Goal: Download file/media

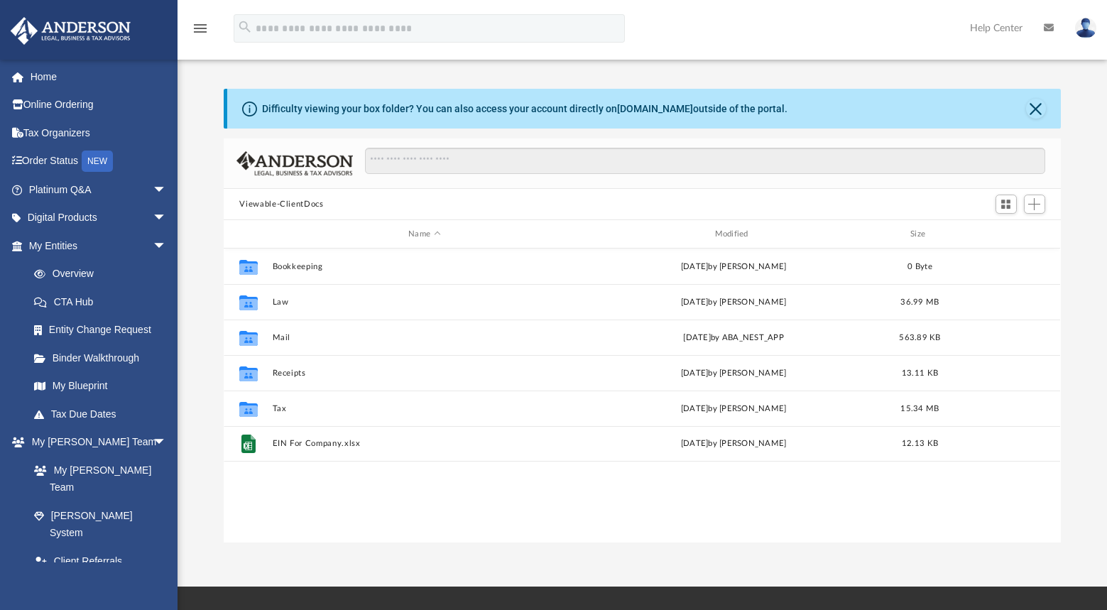
scroll to position [312, 826]
click at [49, 70] on link "Home" at bounding box center [99, 76] width 178 height 28
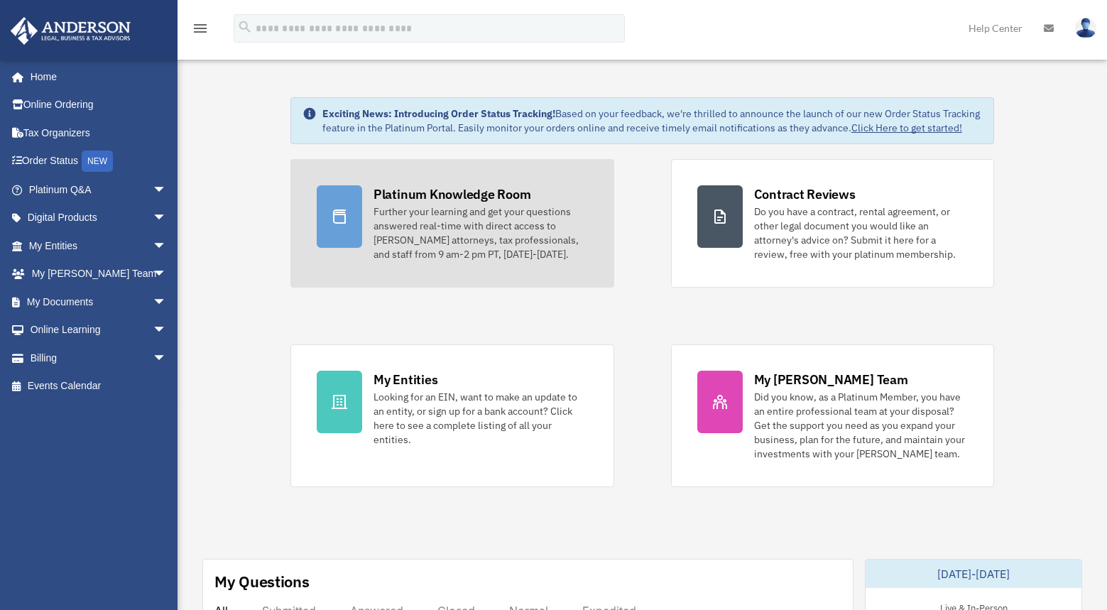
click at [387, 200] on div "Platinum Knowledge Room" at bounding box center [452, 194] width 158 height 18
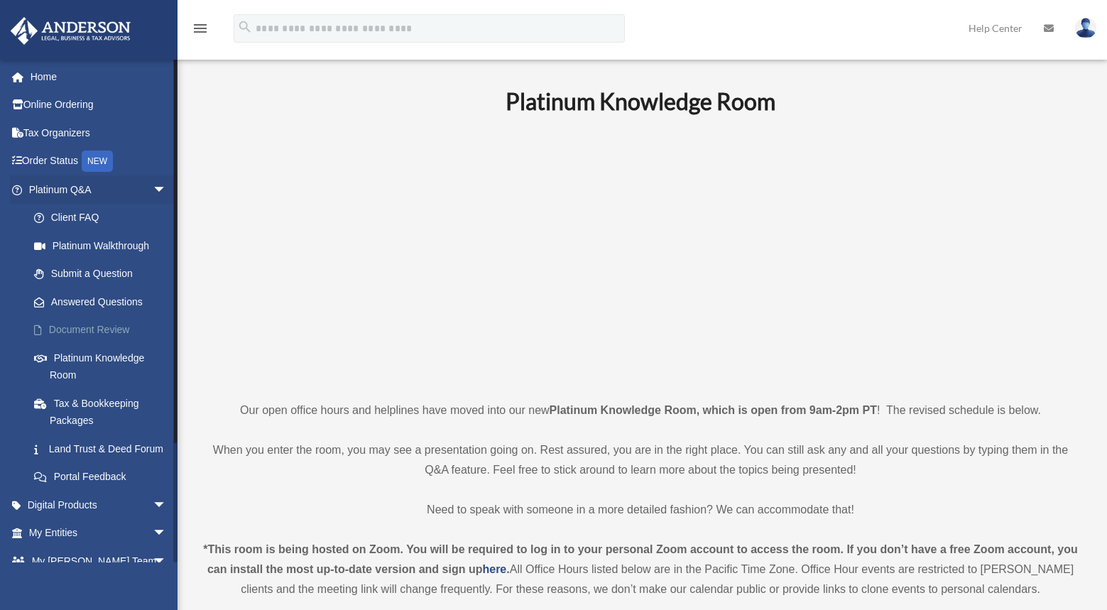
click at [57, 324] on link "Document Review" at bounding box center [104, 330] width 168 height 28
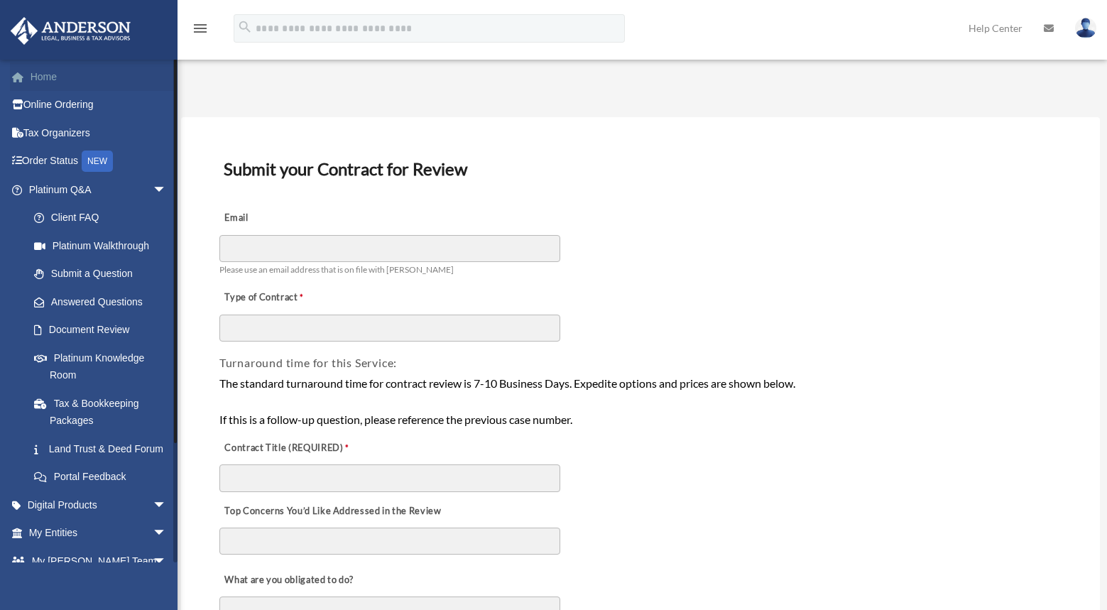
click at [57, 80] on link "Home" at bounding box center [99, 76] width 178 height 28
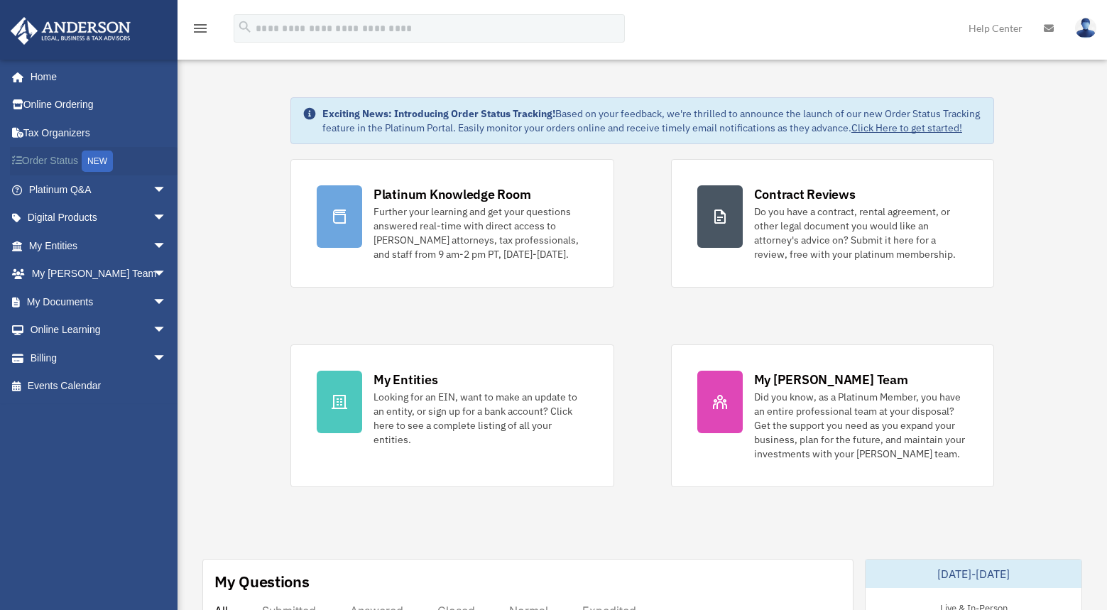
click at [70, 158] on link "Order Status NEW" at bounding box center [99, 161] width 178 height 29
click at [72, 297] on link "My Documents arrow_drop_down" at bounding box center [99, 301] width 178 height 28
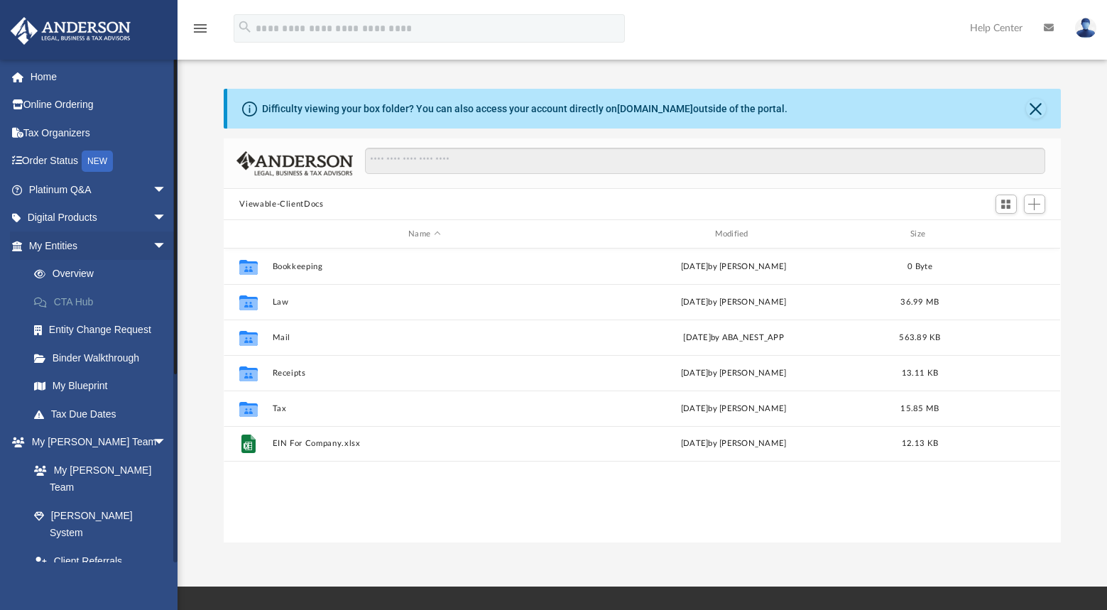
scroll to position [312, 826]
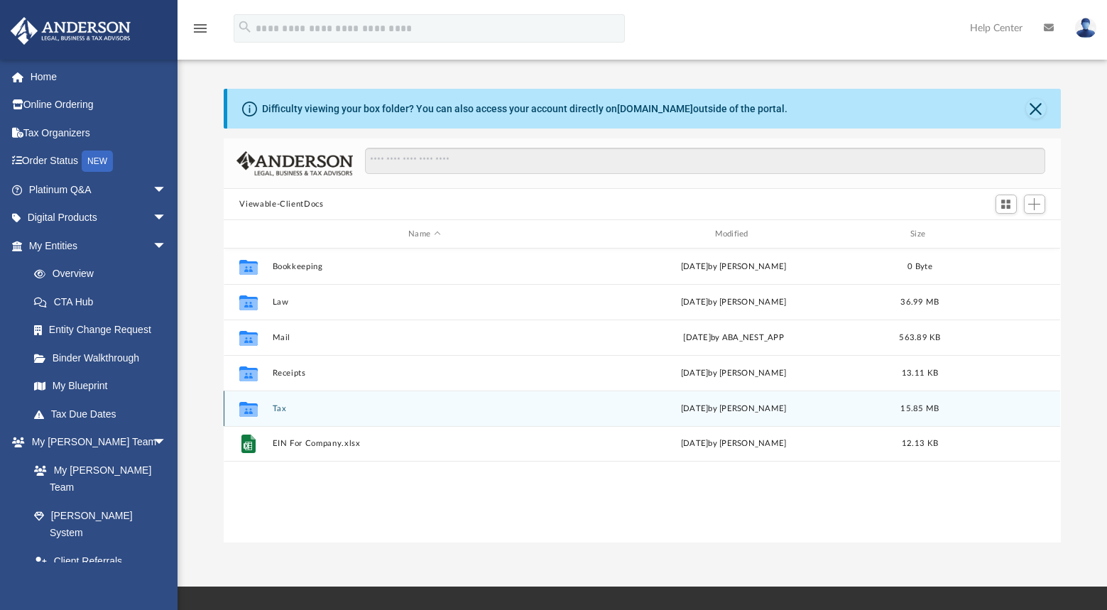
click at [273, 405] on button "Tax" at bounding box center [424, 408] width 303 height 9
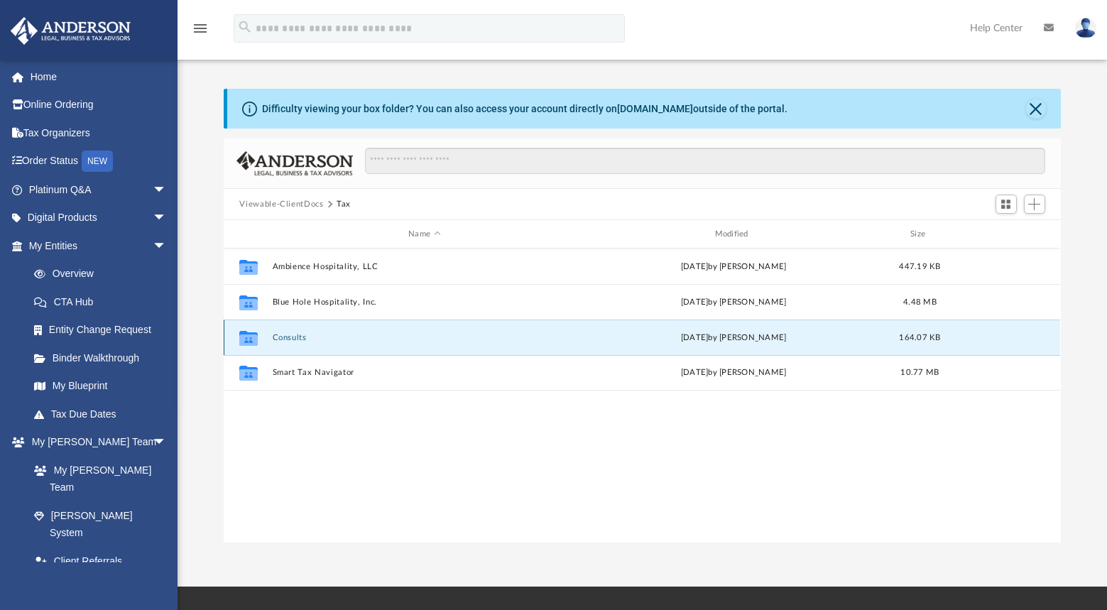
click at [279, 334] on button "Consults" at bounding box center [424, 337] width 303 height 9
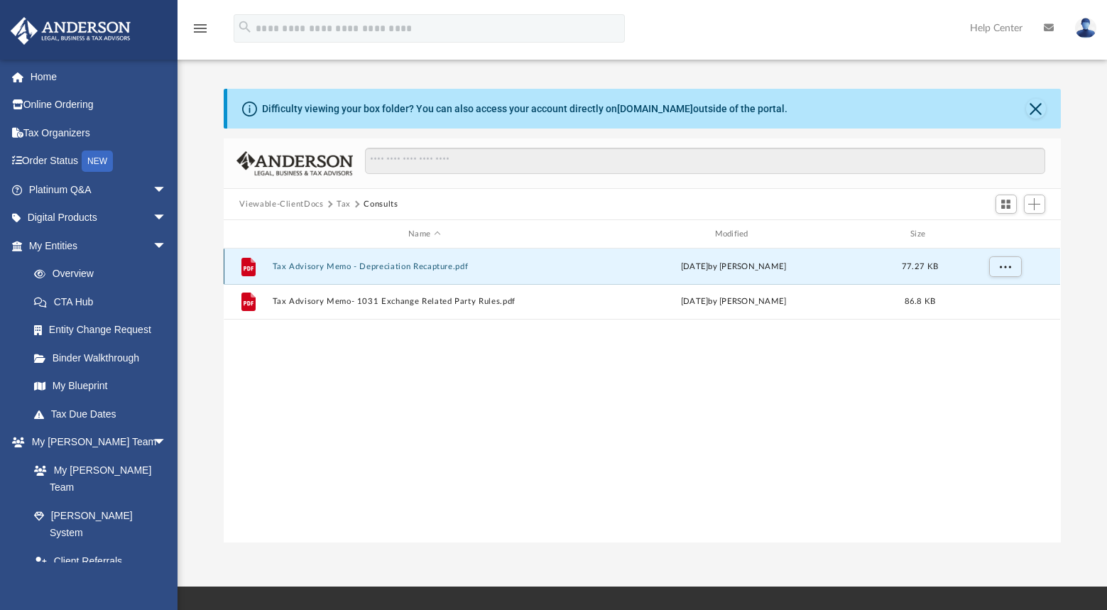
click at [301, 265] on button "Tax Advisory Memo - Depreciation Recapture.pdf" at bounding box center [424, 266] width 303 height 9
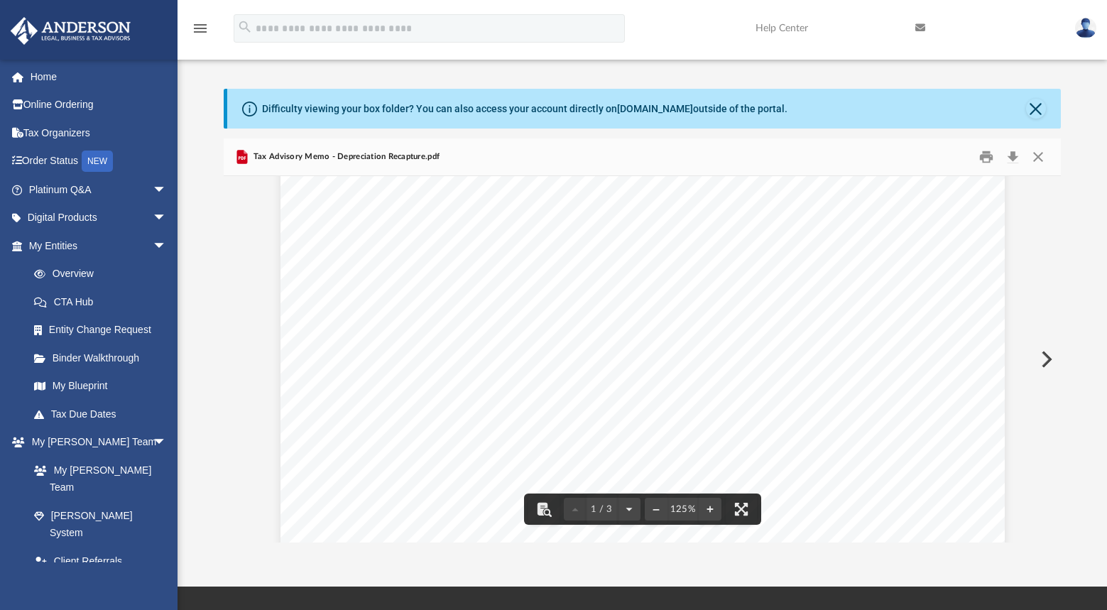
scroll to position [0, 0]
click at [1041, 105] on button "Close" at bounding box center [1036, 109] width 20 height 20
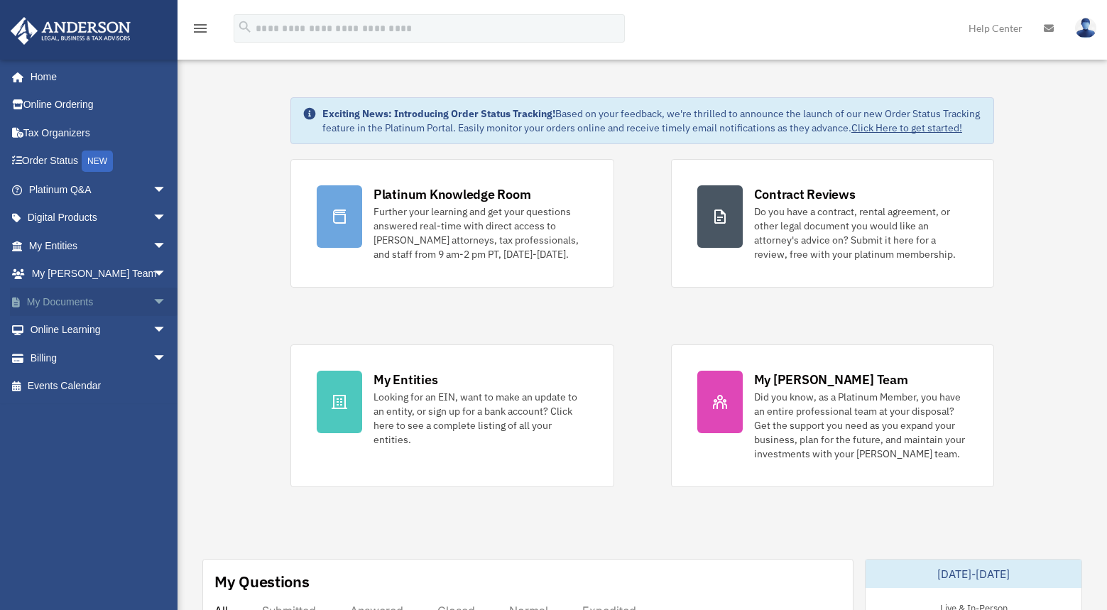
click at [57, 299] on link "My Documents arrow_drop_down" at bounding box center [99, 301] width 178 height 28
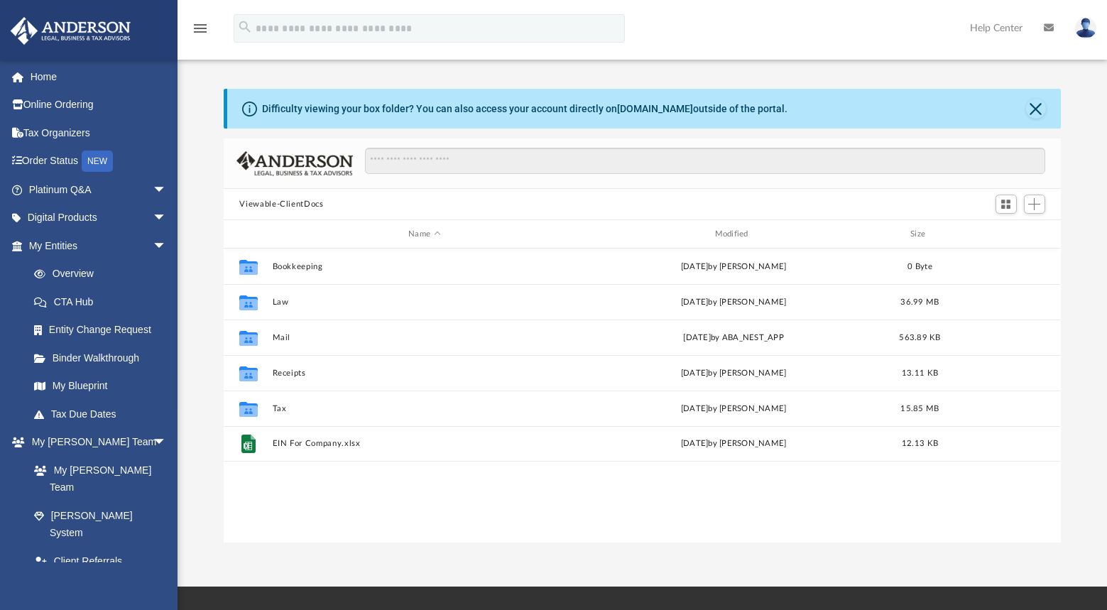
scroll to position [312, 826]
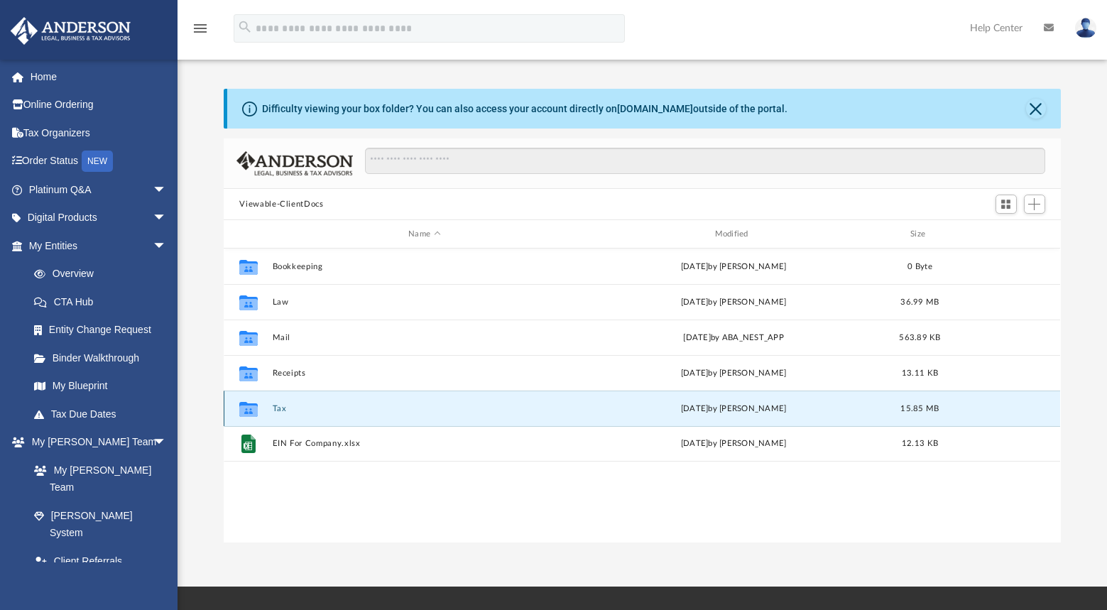
click at [282, 410] on button "Tax" at bounding box center [424, 408] width 303 height 9
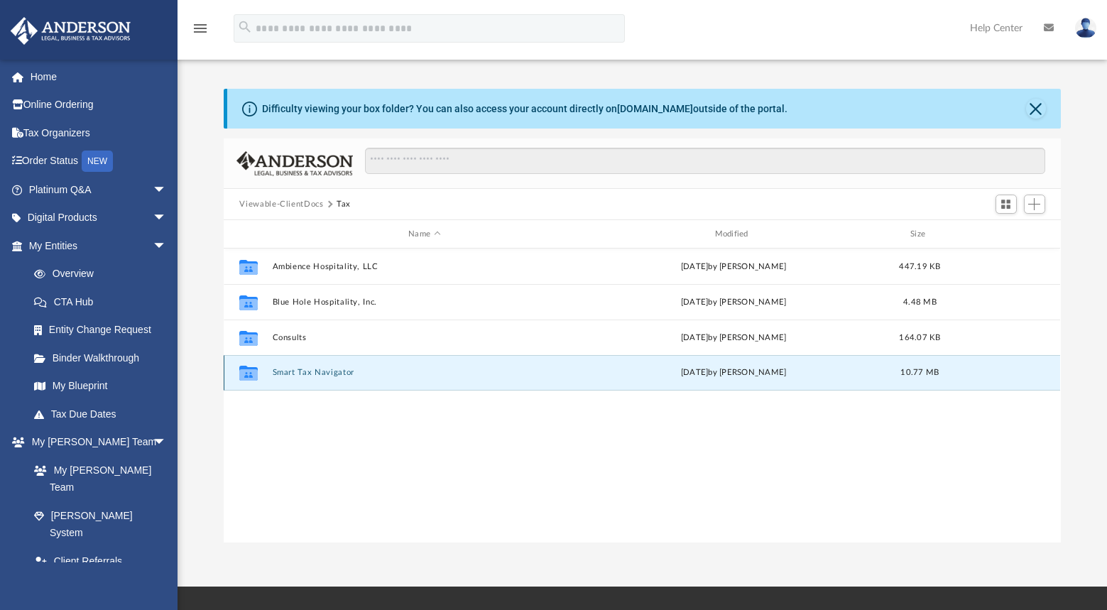
click at [281, 373] on button "Smart Tax Navigator" at bounding box center [424, 372] width 303 height 9
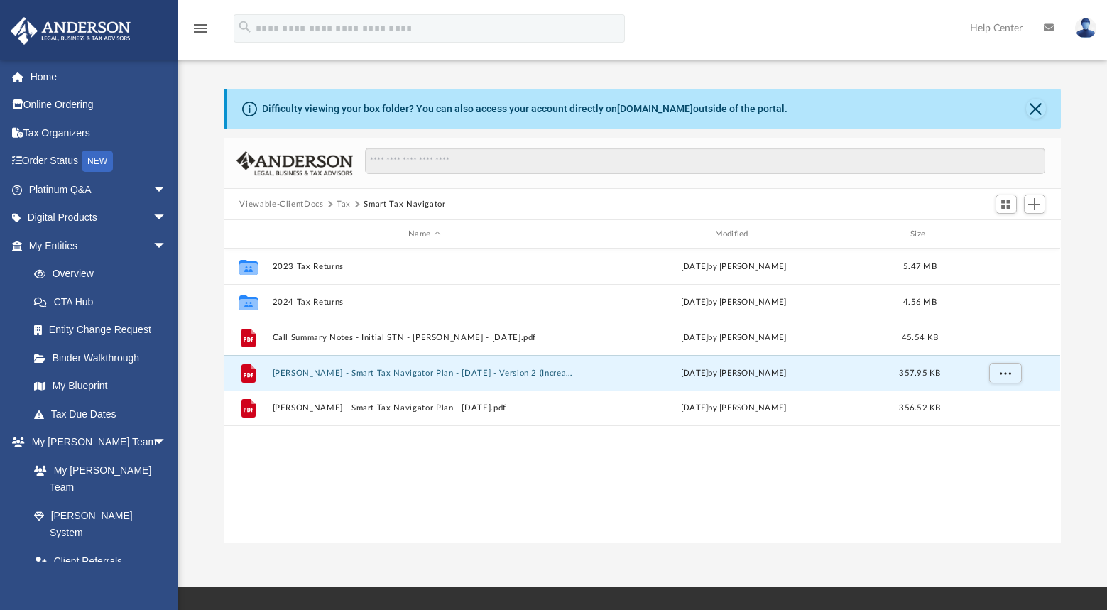
click at [323, 368] on button "[PERSON_NAME] - Smart Tax Navigator Plan - [DATE] - Version 2 (Increase in Busi…" at bounding box center [424, 372] width 303 height 9
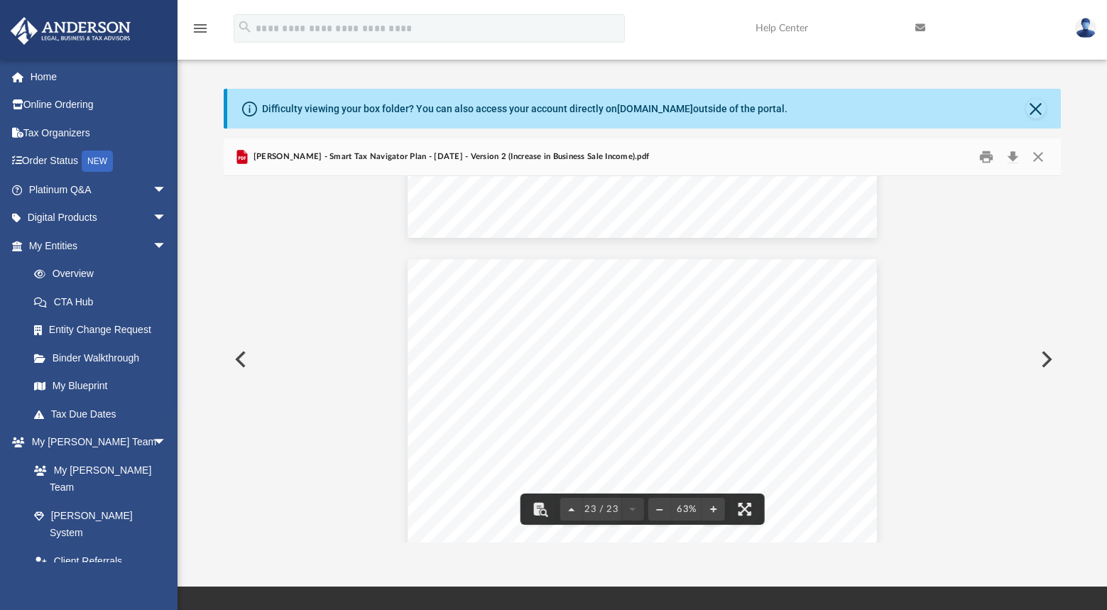
scroll to position [8467, 0]
click at [1035, 104] on button "Close" at bounding box center [1036, 109] width 20 height 20
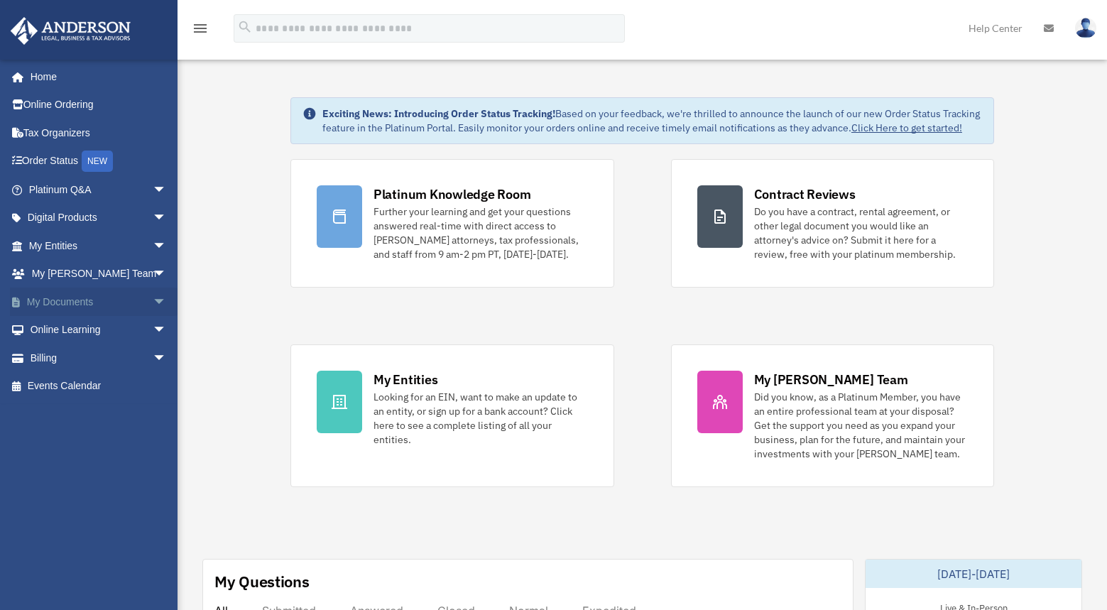
click at [35, 297] on link "My Documents arrow_drop_down" at bounding box center [99, 301] width 178 height 28
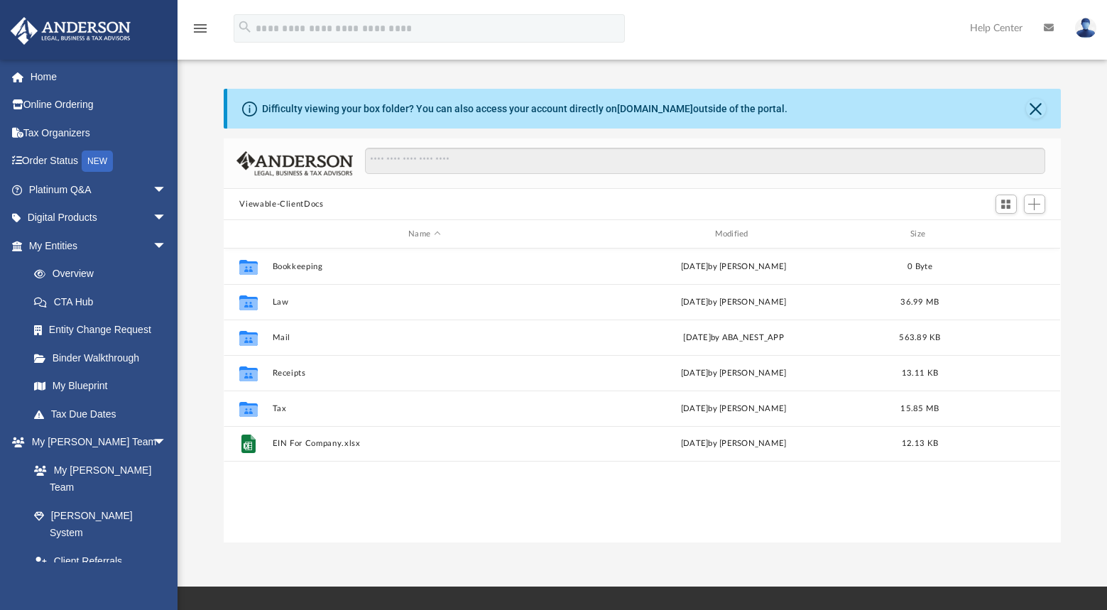
scroll to position [312, 826]
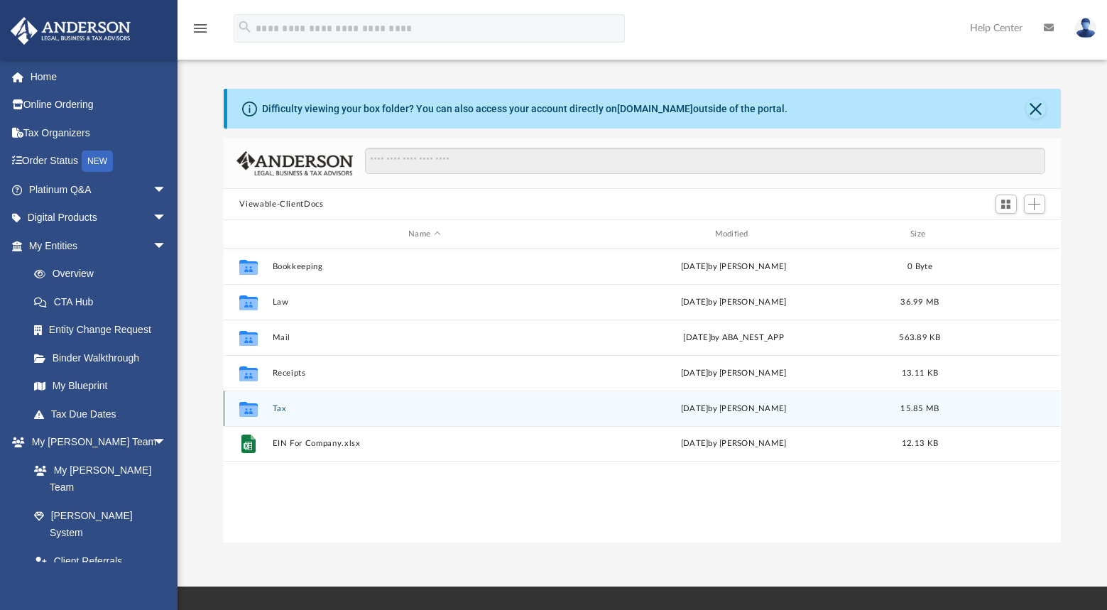
click at [280, 400] on div "Collaborated Folder Tax today by Debra Napier 15.85 MB" at bounding box center [642, 407] width 836 height 35
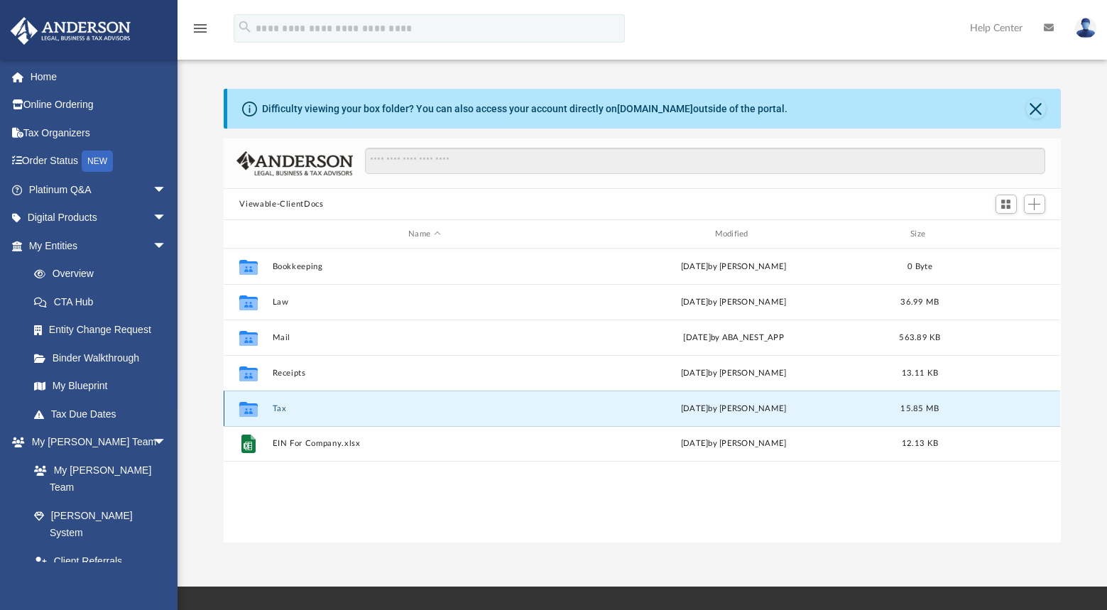
click at [279, 402] on div "Collaborated Folder Tax [DATE] by [PERSON_NAME] 15.85 MB" at bounding box center [642, 407] width 836 height 35
click at [284, 408] on button "Tax" at bounding box center [424, 408] width 303 height 9
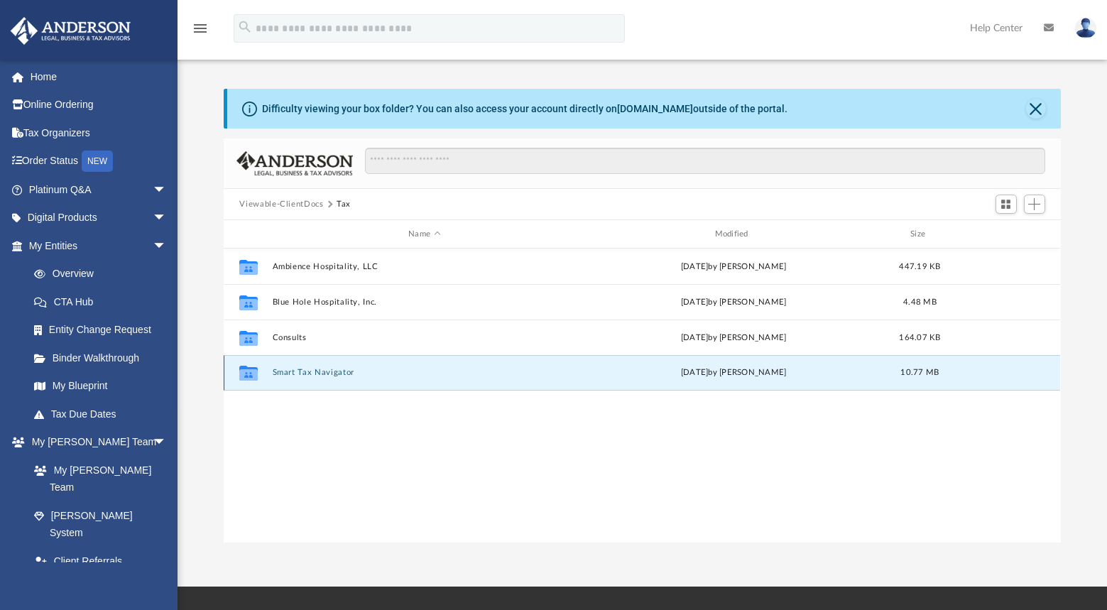
drag, startPoint x: 119, startPoint y: 4, endPoint x: 287, endPoint y: 372, distance: 404.7
click at [287, 372] on button "Smart Tax Navigator" at bounding box center [424, 372] width 303 height 9
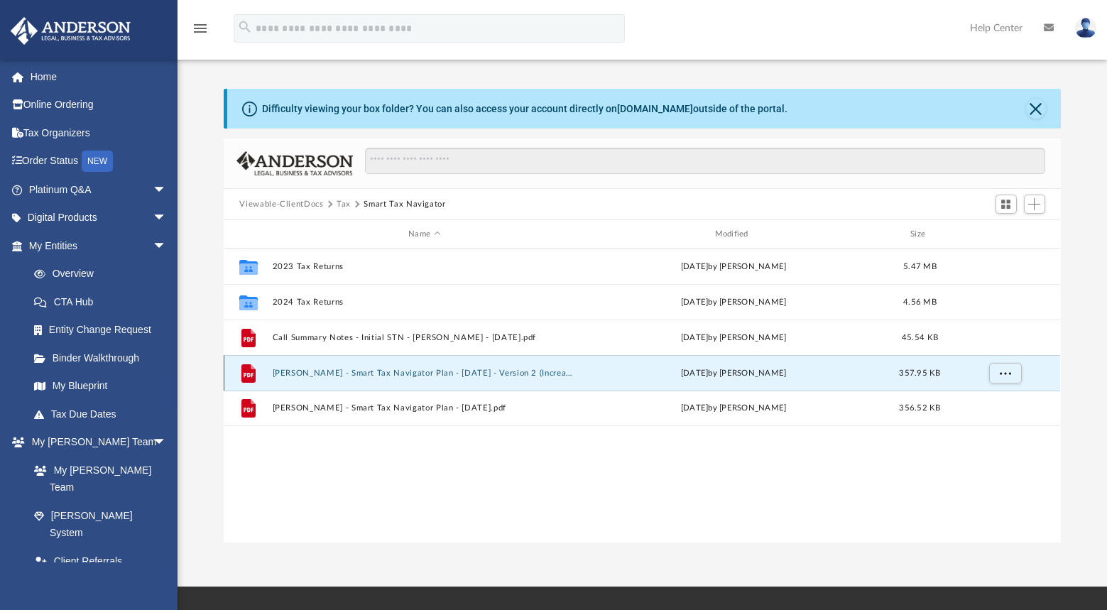
click at [287, 372] on button "[PERSON_NAME] - Smart Tax Navigator Plan - [DATE] - Version 2 (Increase in Busi…" at bounding box center [424, 372] width 303 height 9
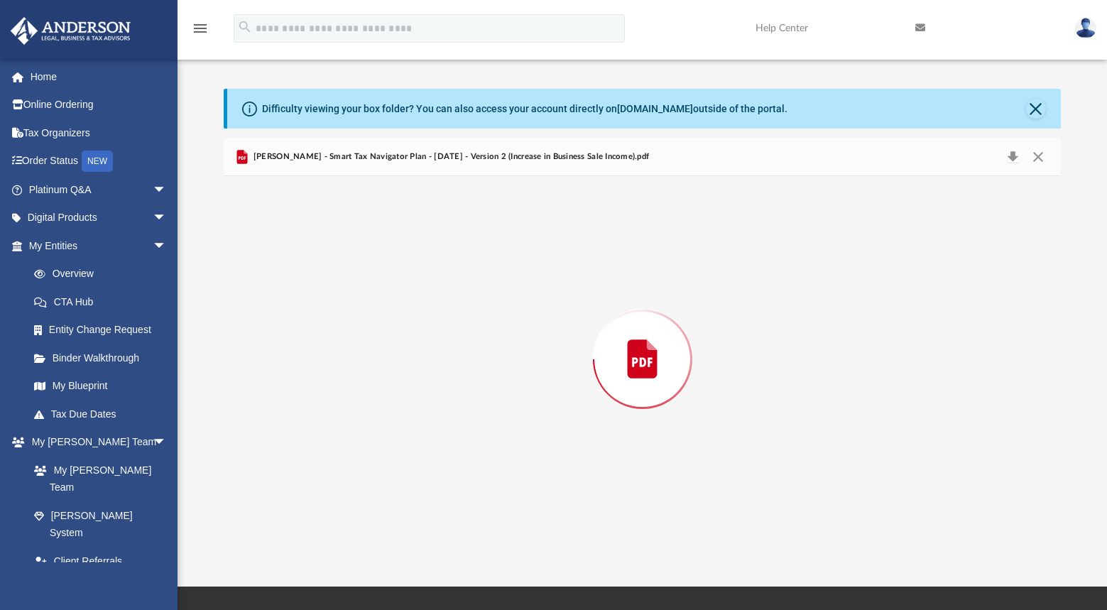
scroll to position [8449, 0]
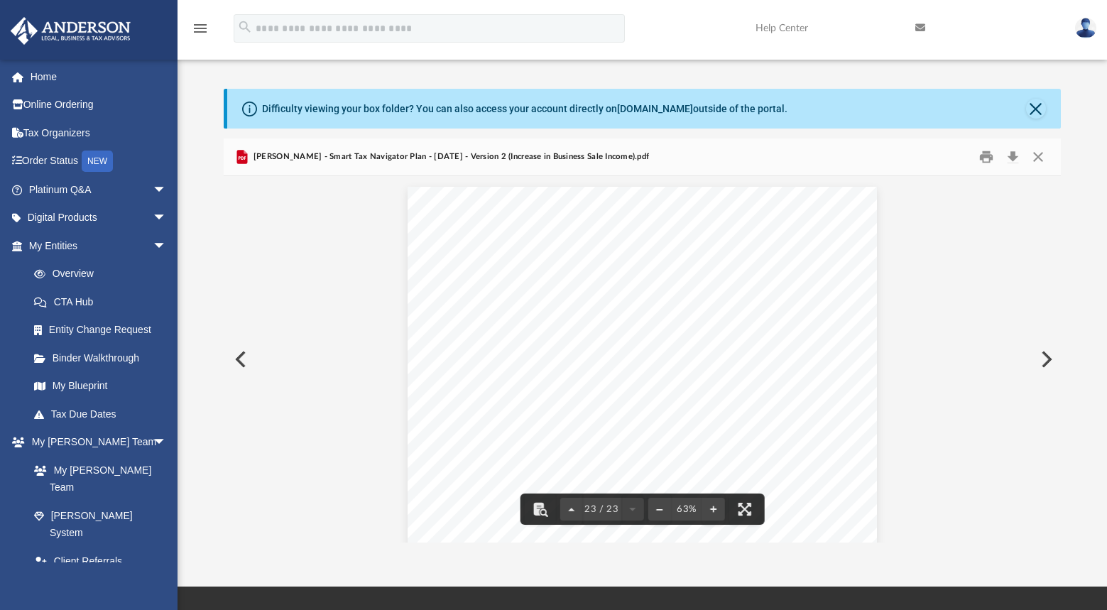
drag, startPoint x: 290, startPoint y: 346, endPoint x: 253, endPoint y: 290, distance: 67.7
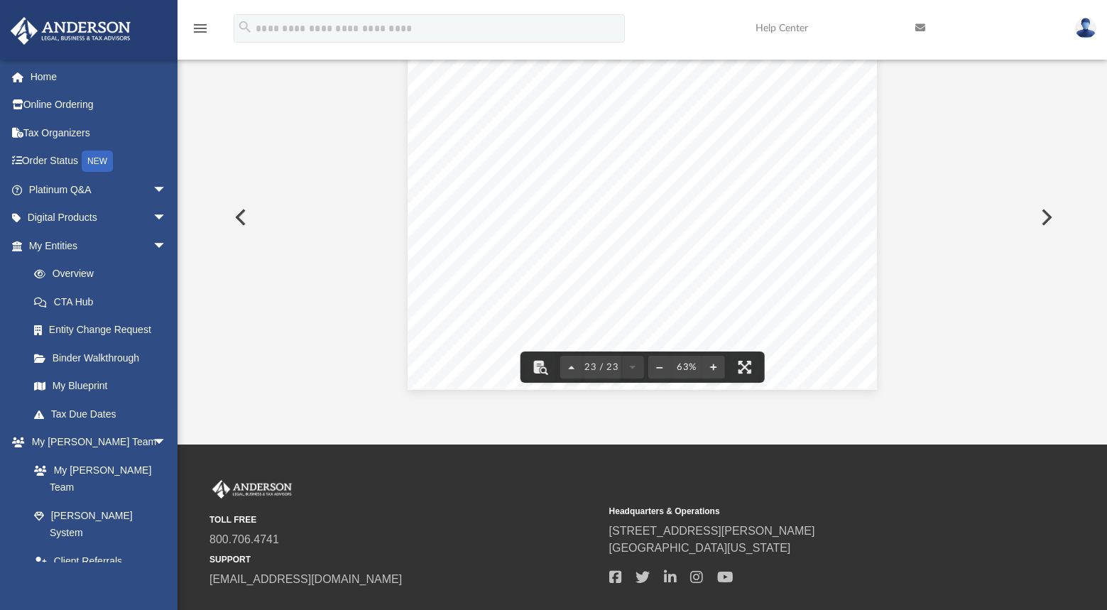
scroll to position [213, 0]
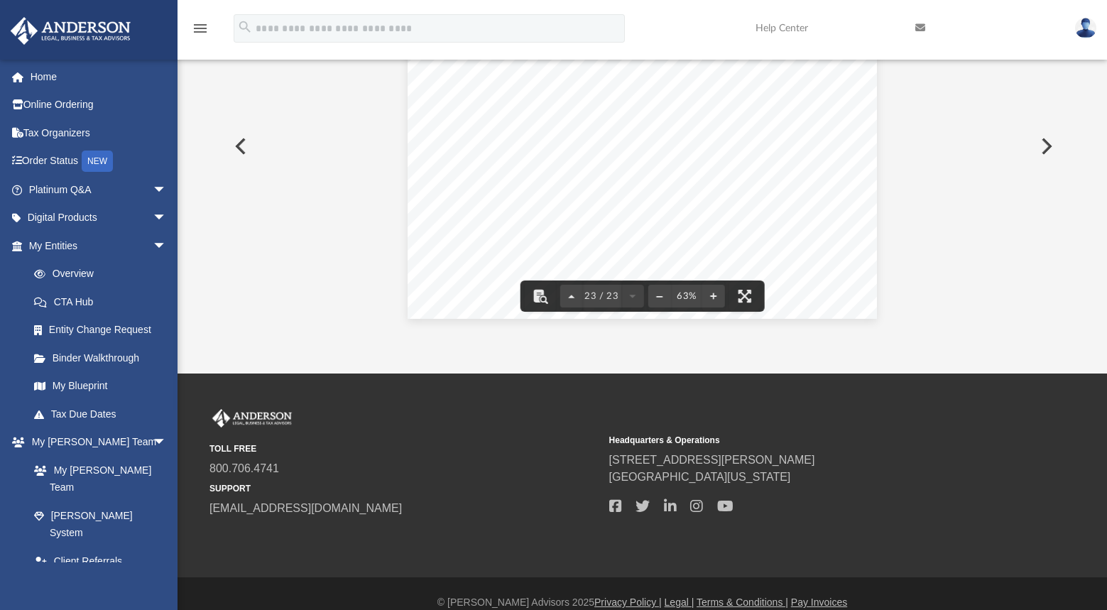
click at [235, 138] on button "Preview" at bounding box center [239, 146] width 31 height 40
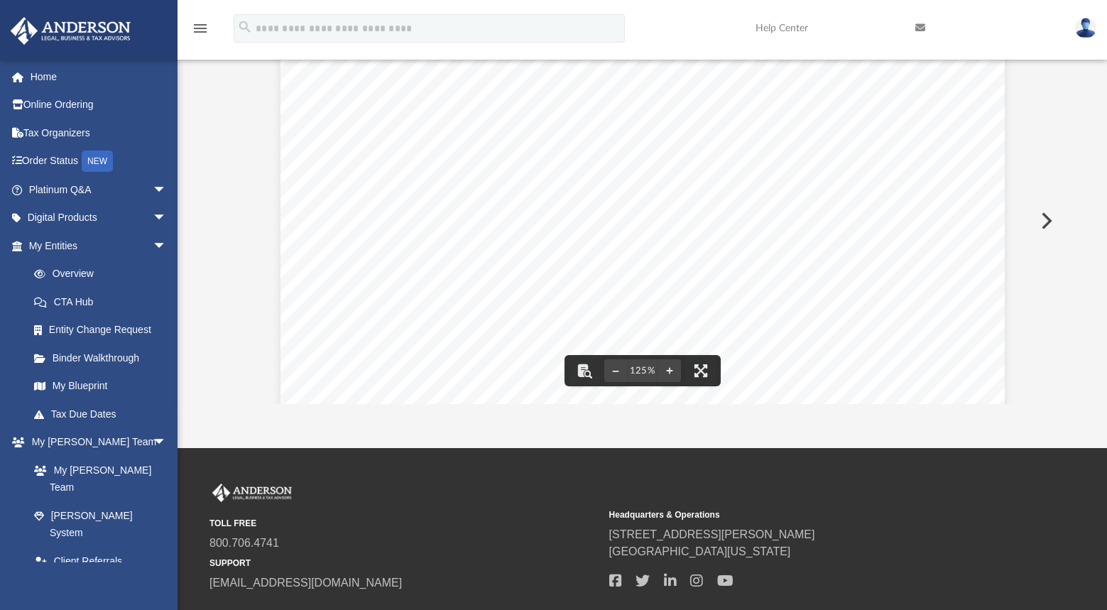
scroll to position [592, 0]
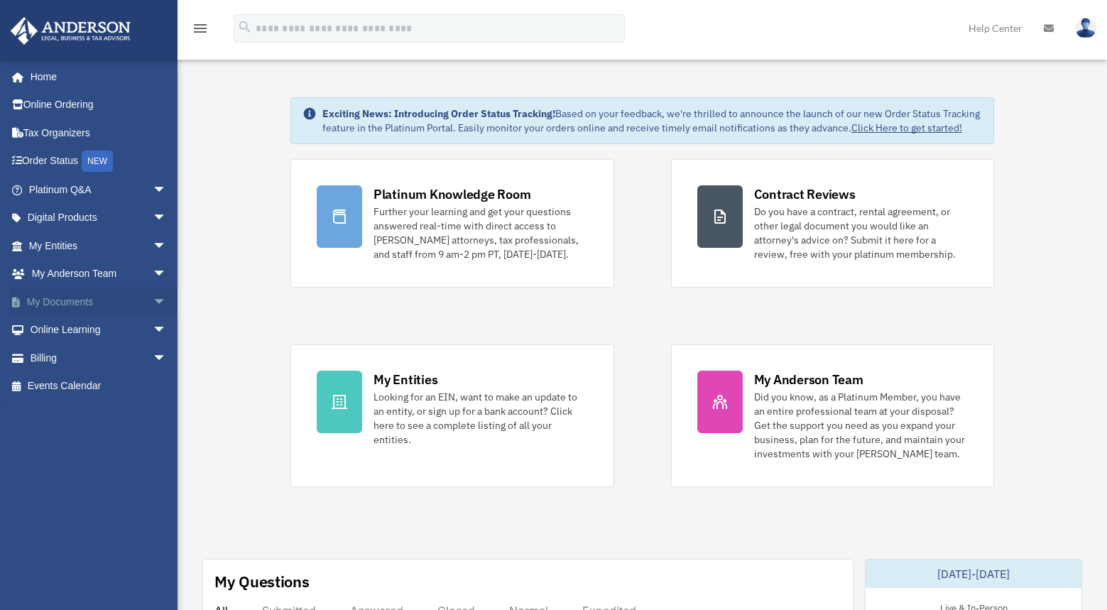
click at [42, 300] on link "My Documents arrow_drop_down" at bounding box center [99, 301] width 178 height 28
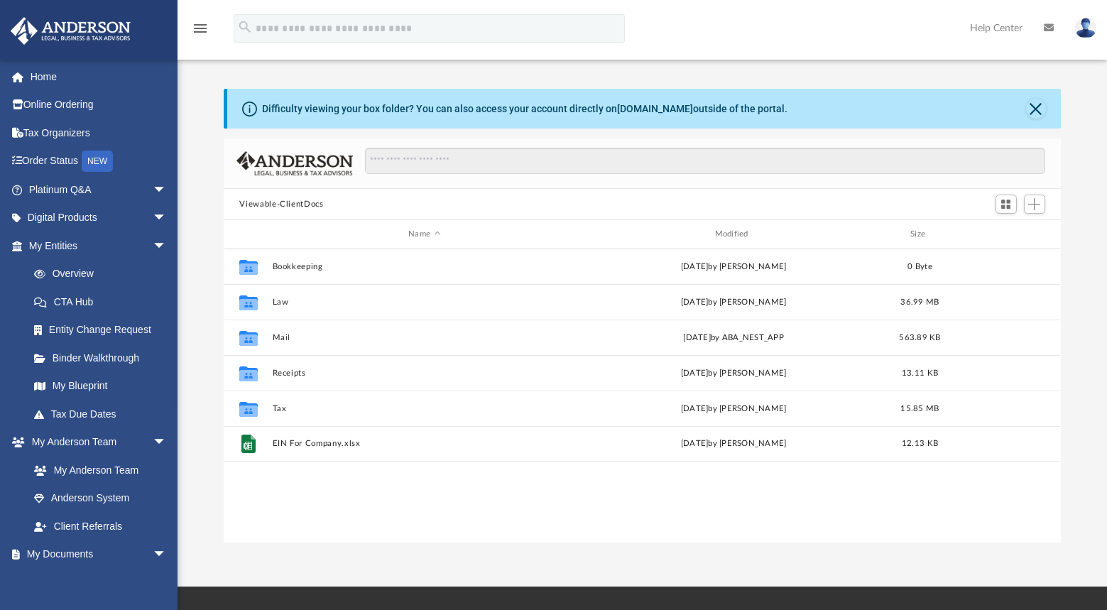
scroll to position [312, 826]
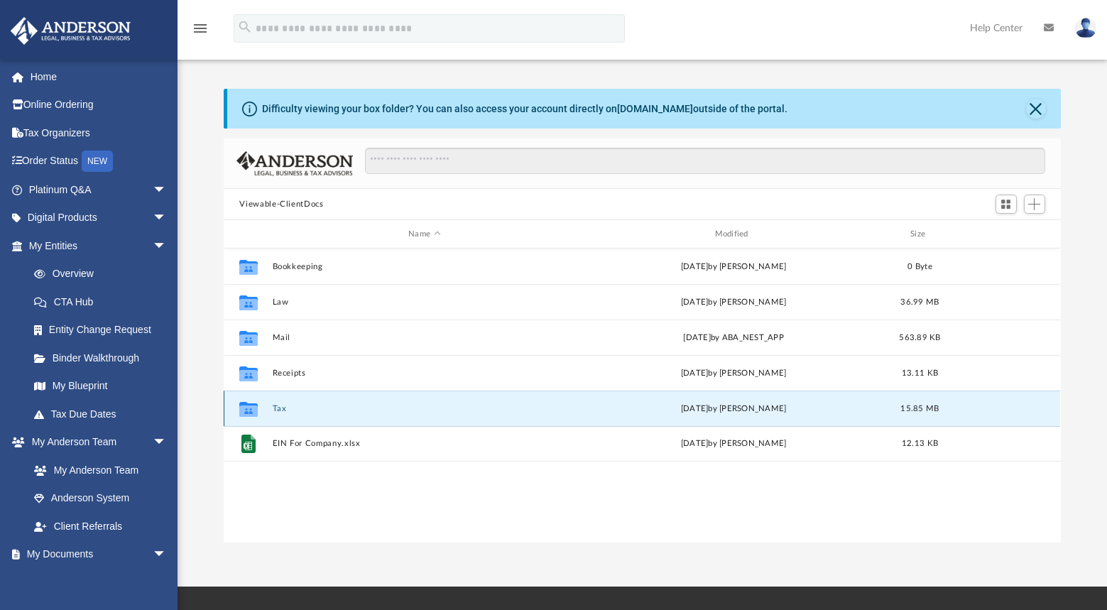
click at [282, 410] on button "Tax" at bounding box center [424, 408] width 303 height 9
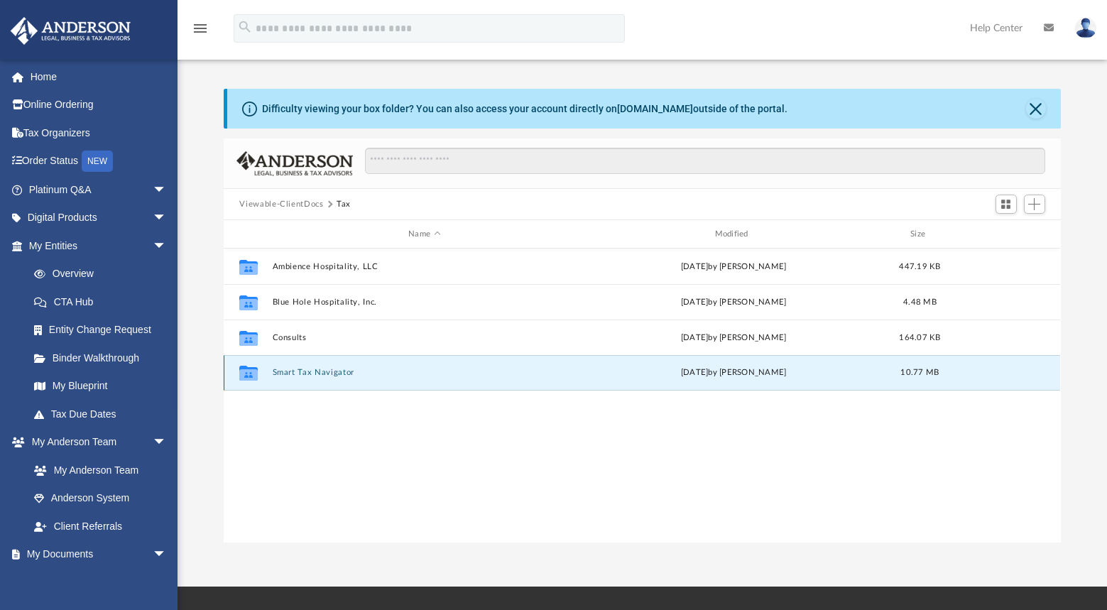
click at [301, 373] on button "Smart Tax Navigator" at bounding box center [424, 372] width 303 height 9
click at [300, 373] on button "Smart Tax Navigator" at bounding box center [424, 372] width 303 height 9
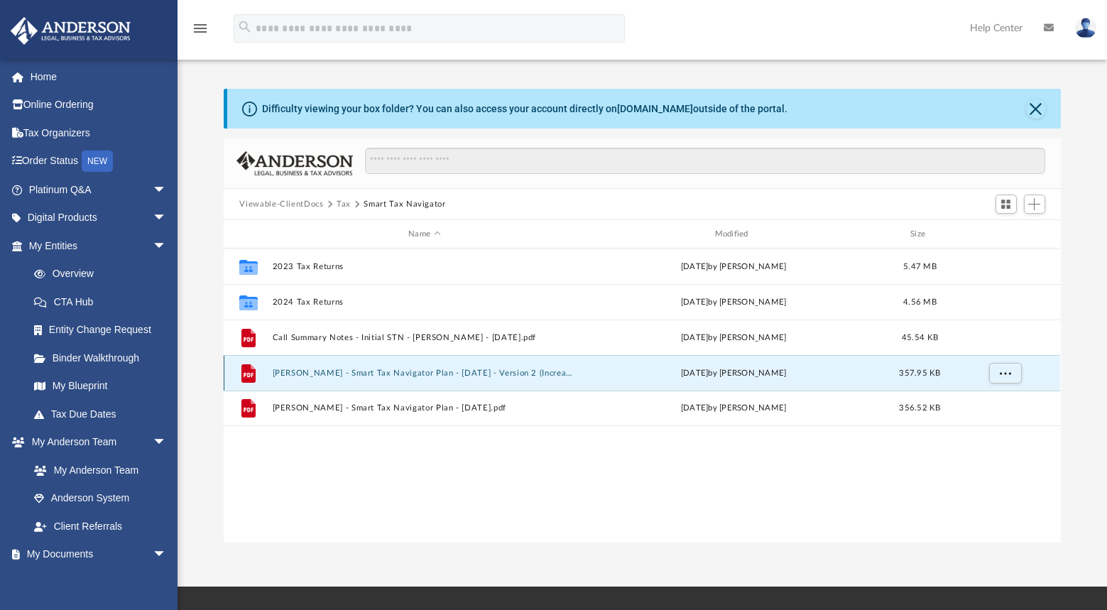
click at [358, 373] on button "[PERSON_NAME] - Smart Tax Navigator Plan - [DATE] - Version 2 (Increase in Busi…" at bounding box center [424, 372] width 303 height 9
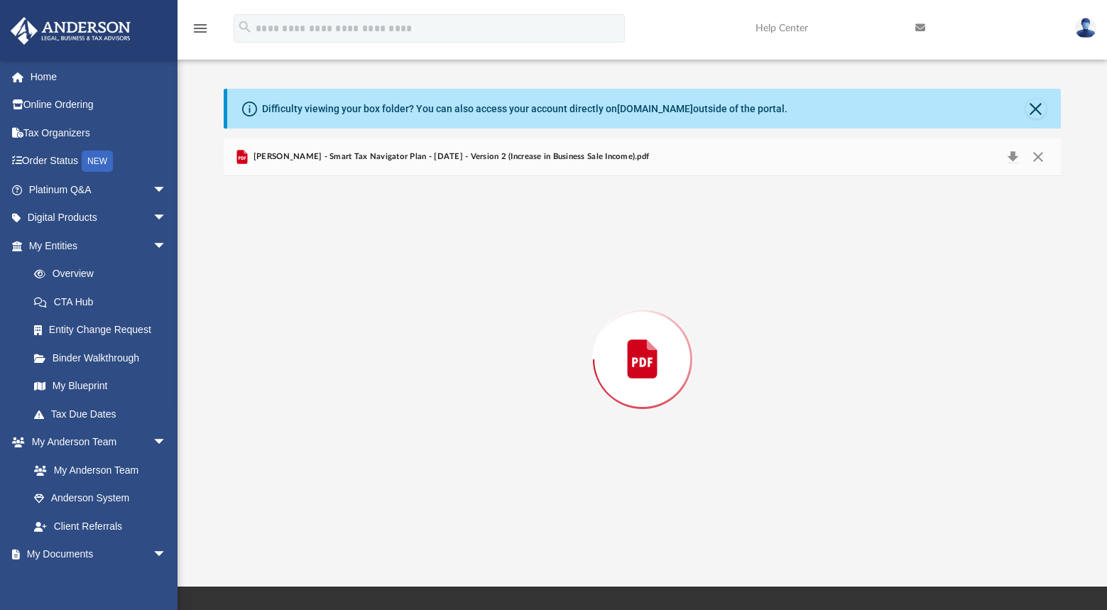
scroll to position [8449, 0]
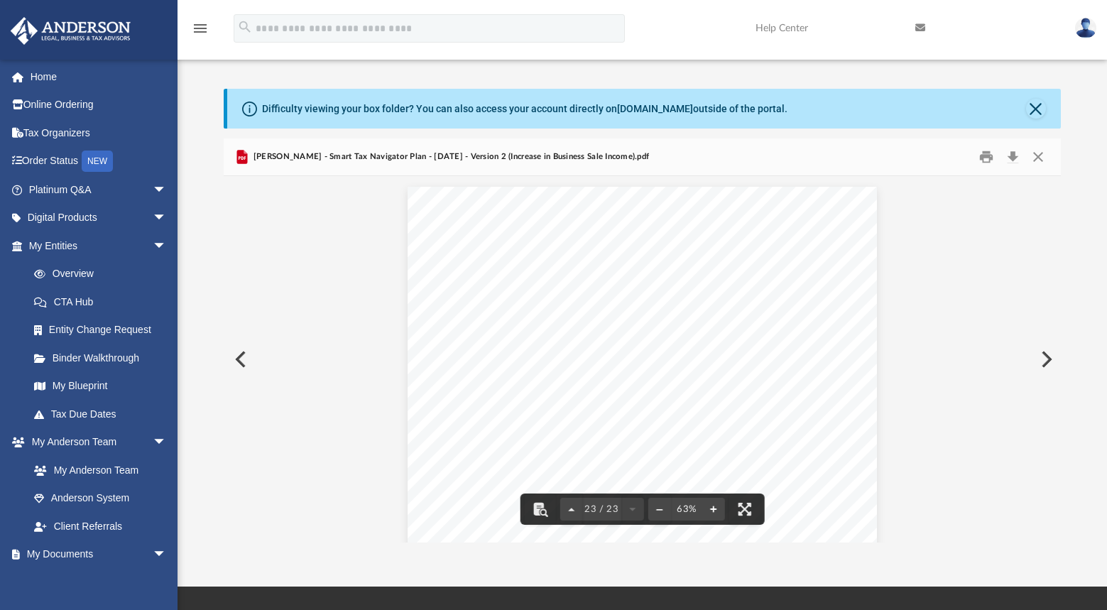
click at [715, 505] on button "File preview" at bounding box center [713, 508] width 23 height 31
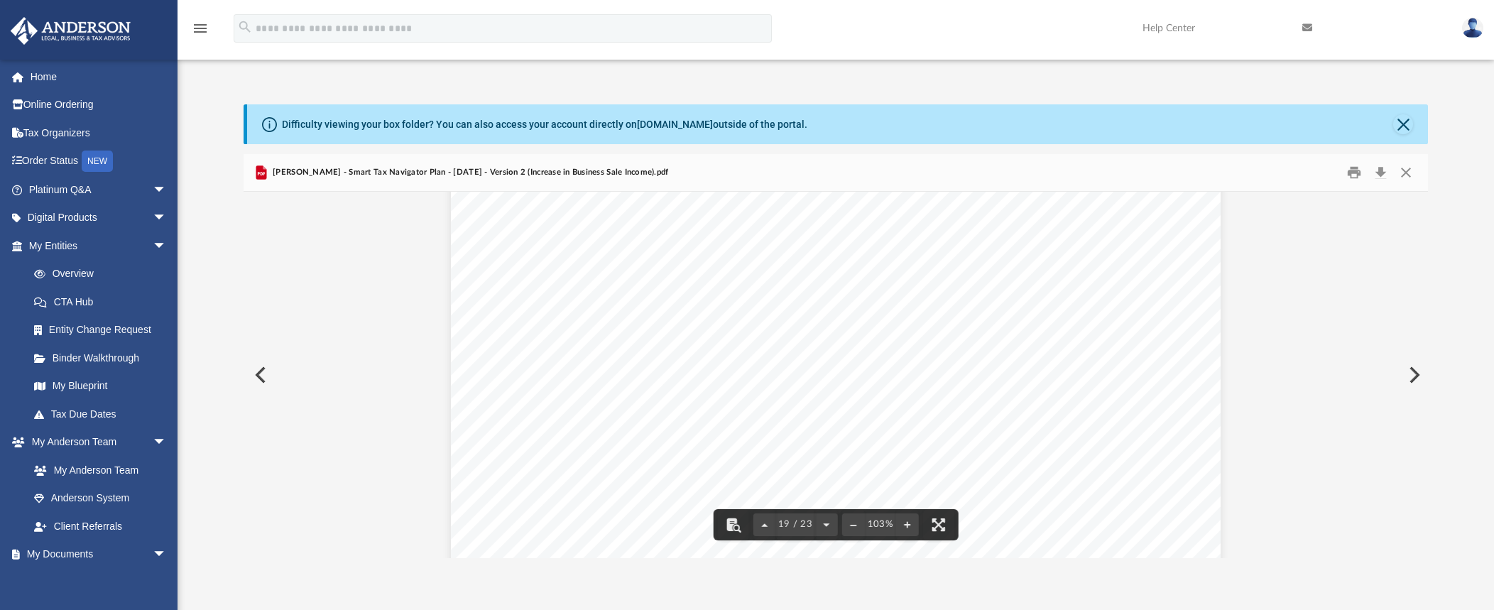
scroll to position [11012, 0]
click at [877, 422] on div "Strategy 2026 Donor-Advised Fund Step 1: Charitable deduction limitation Expect…" at bounding box center [835, 567] width 769 height 594
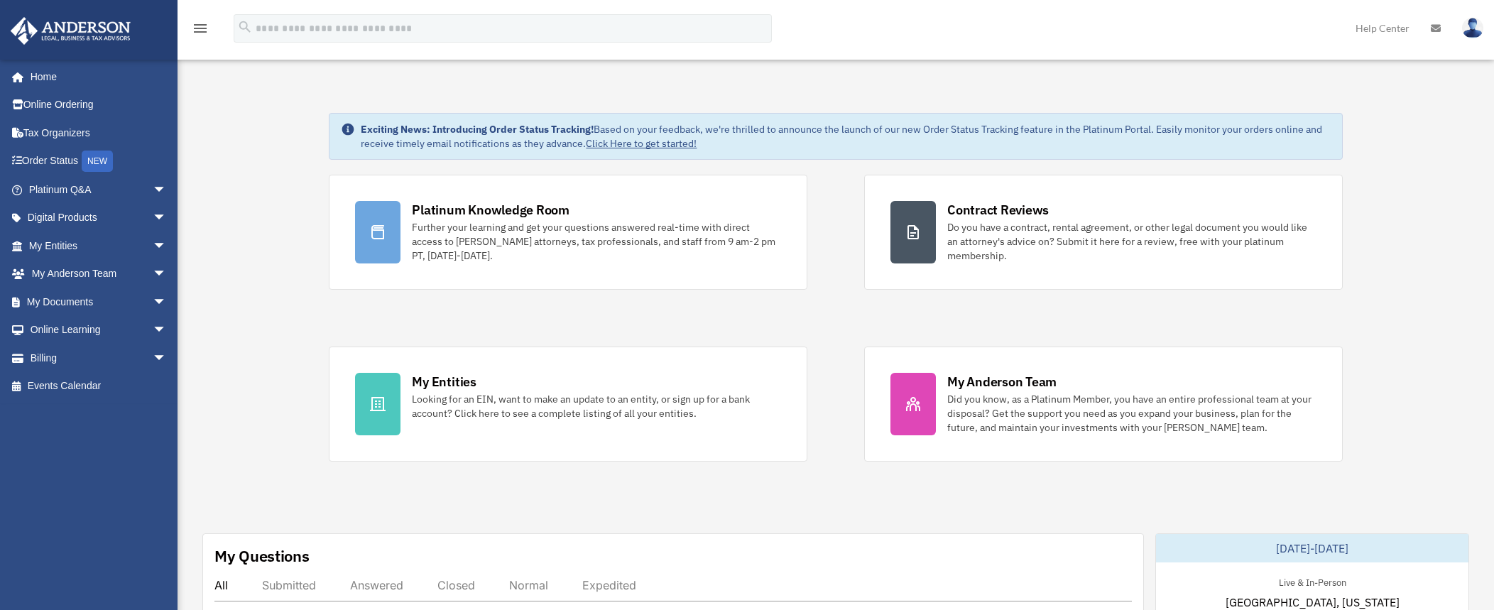
scroll to position [16, 0]
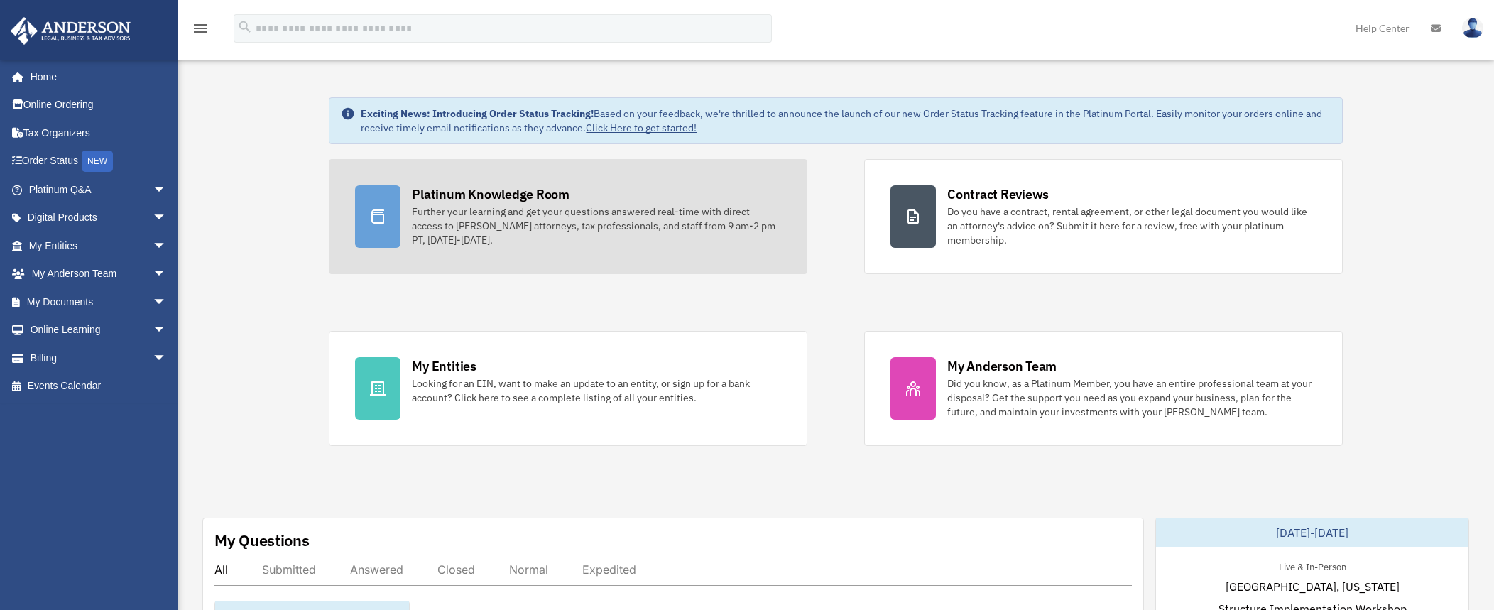
click at [525, 197] on div "Platinum Knowledge Room" at bounding box center [491, 194] width 158 height 18
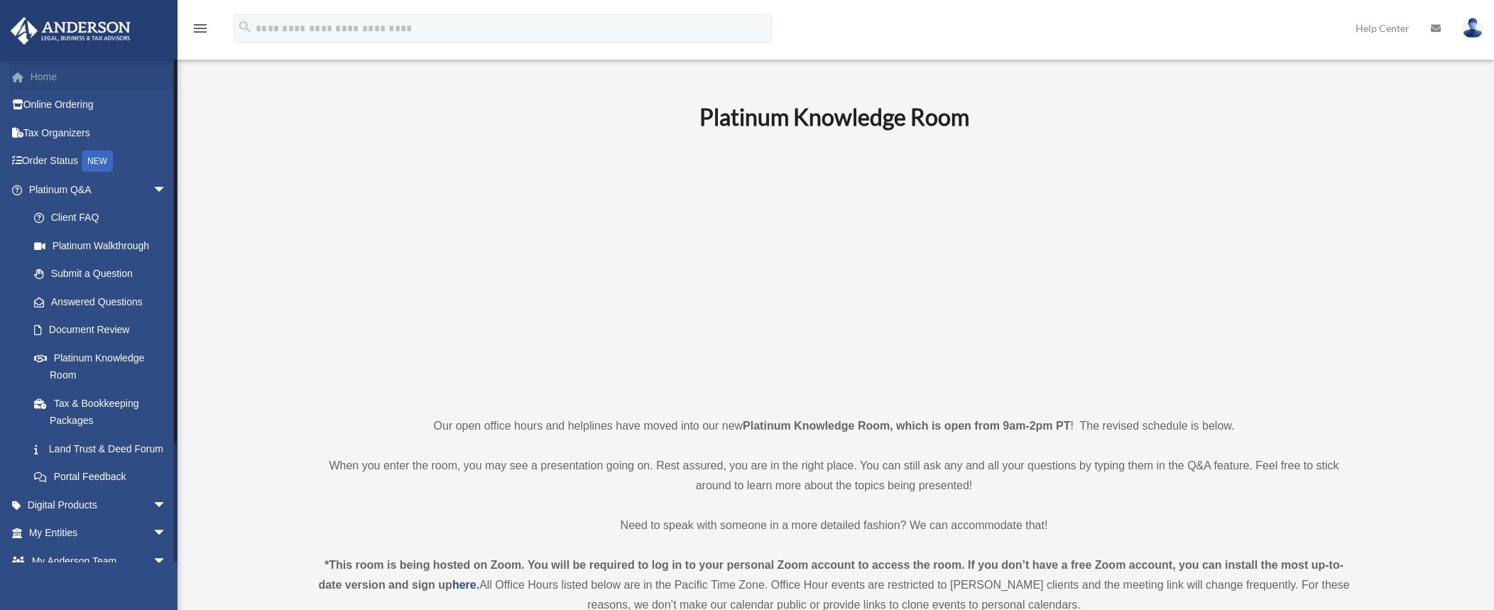
click at [35, 80] on link "Home" at bounding box center [99, 76] width 178 height 28
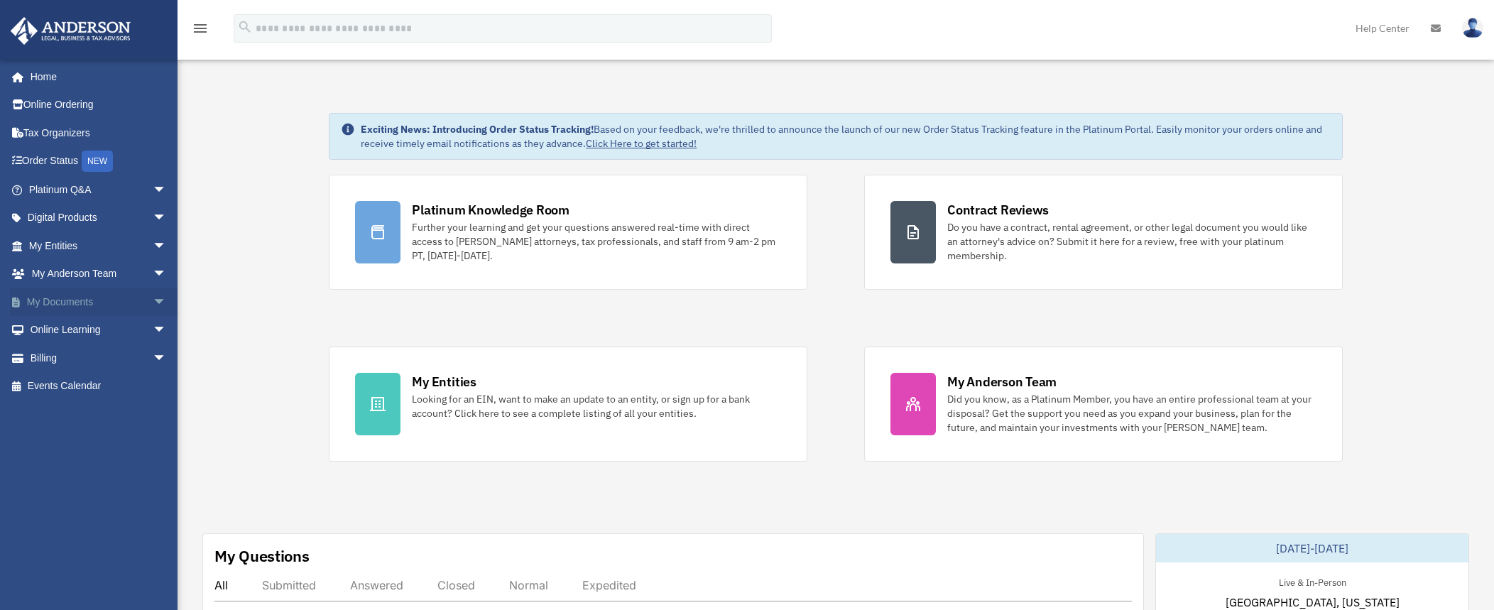
click at [53, 292] on link "My Documents arrow_drop_down" at bounding box center [99, 301] width 178 height 28
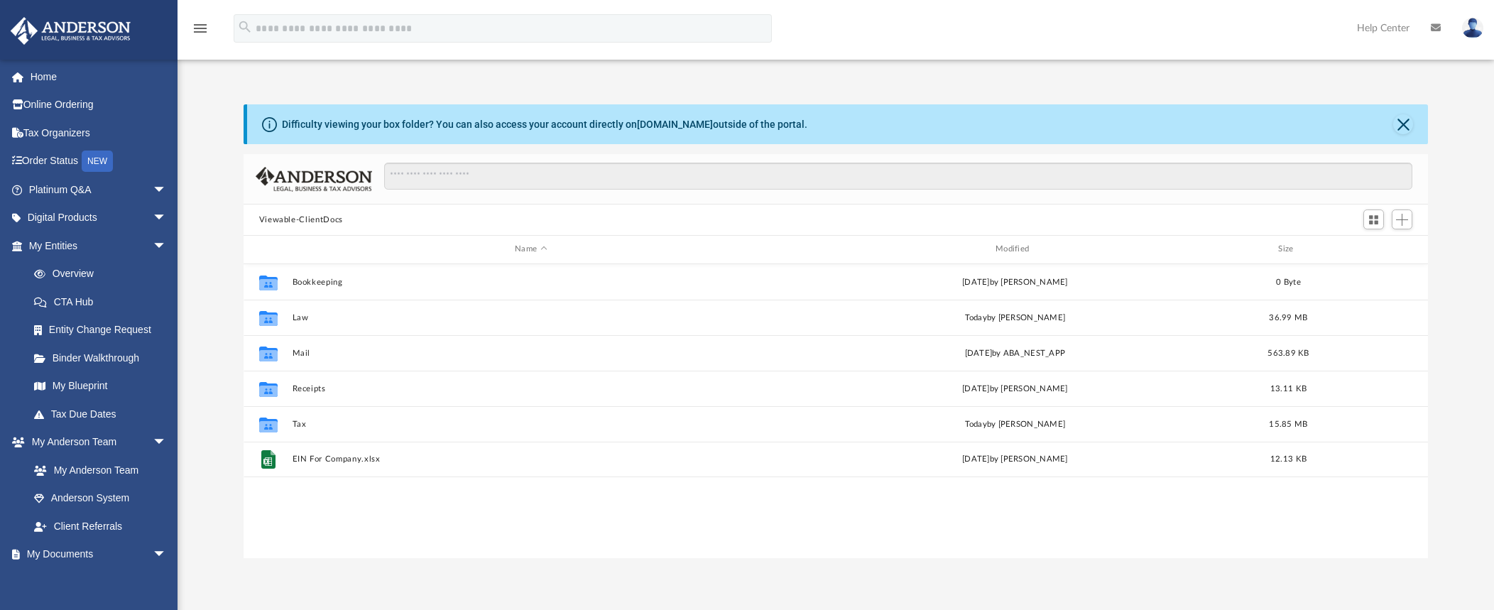
scroll to position [312, 1173]
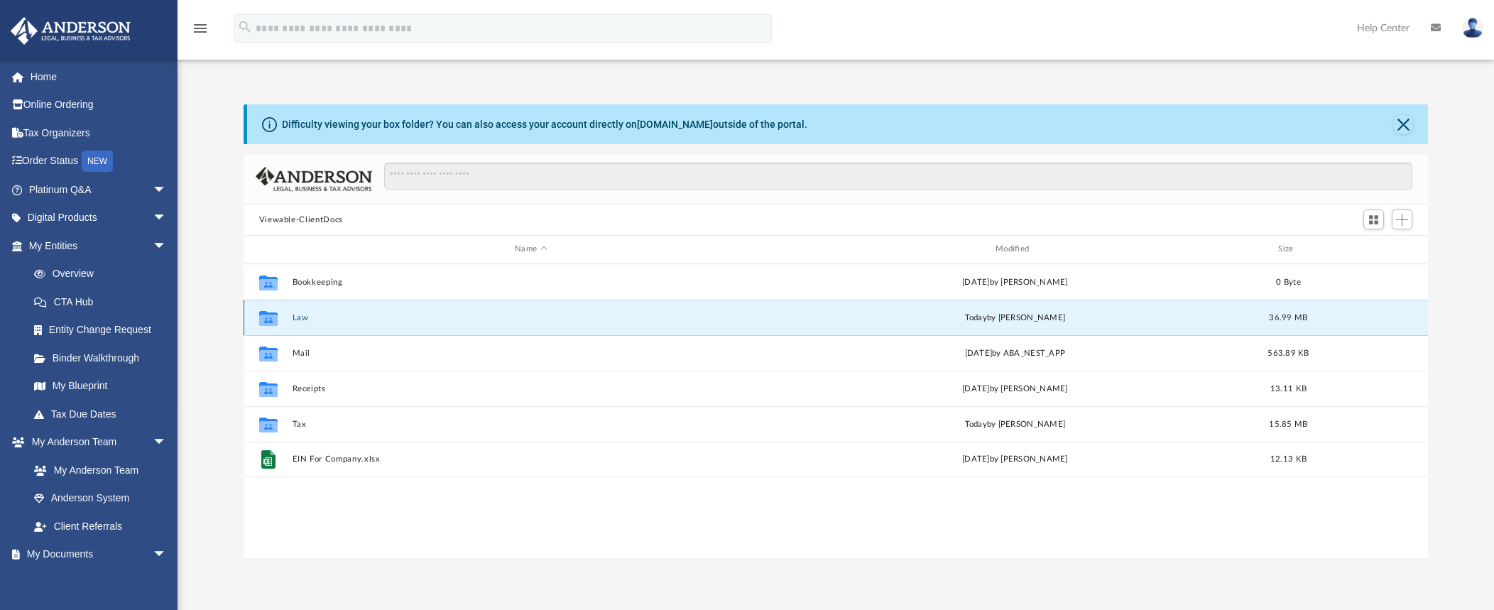
click at [293, 319] on button "Law" at bounding box center [531, 317] width 478 height 9
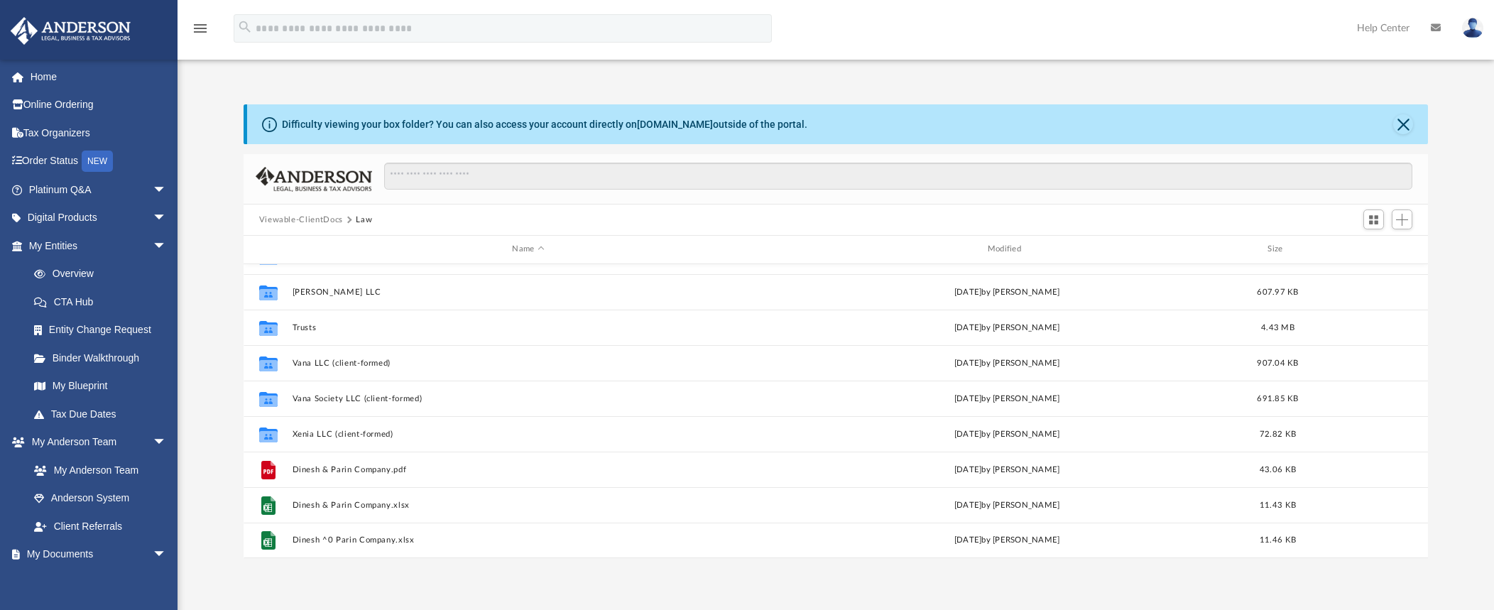
scroll to position [142, 0]
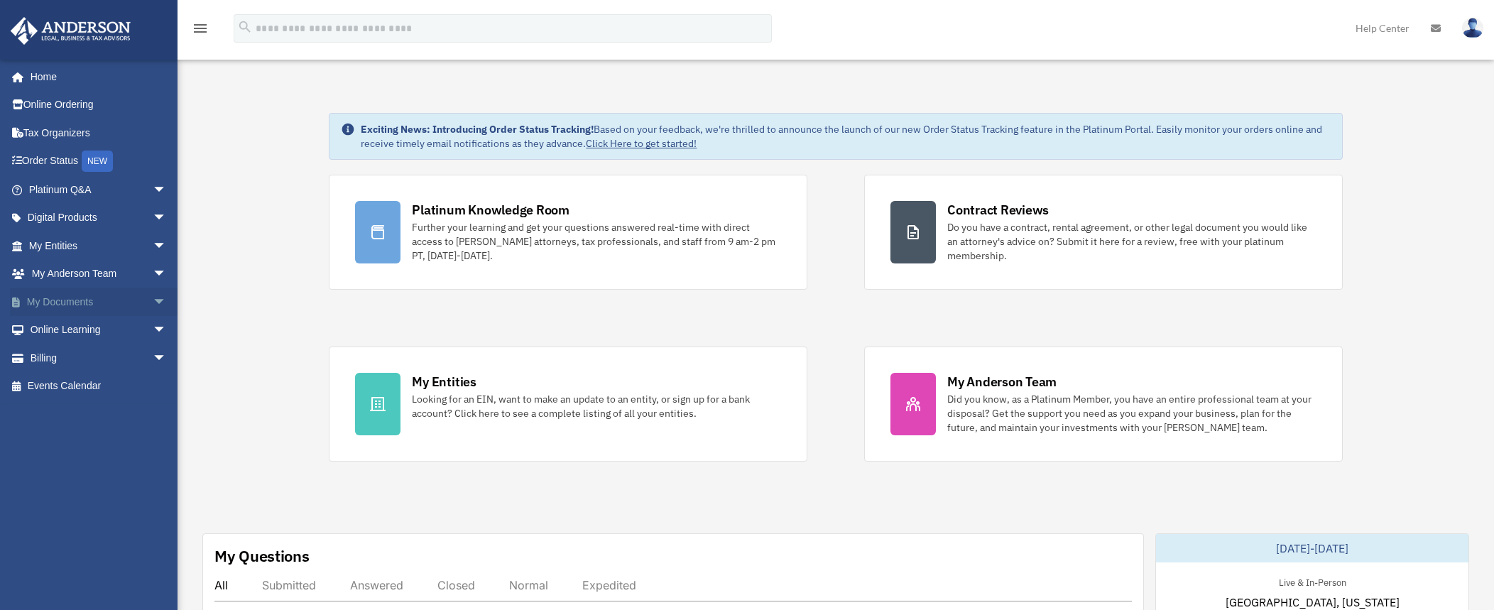
click at [65, 294] on link "My Documents arrow_drop_down" at bounding box center [99, 301] width 178 height 28
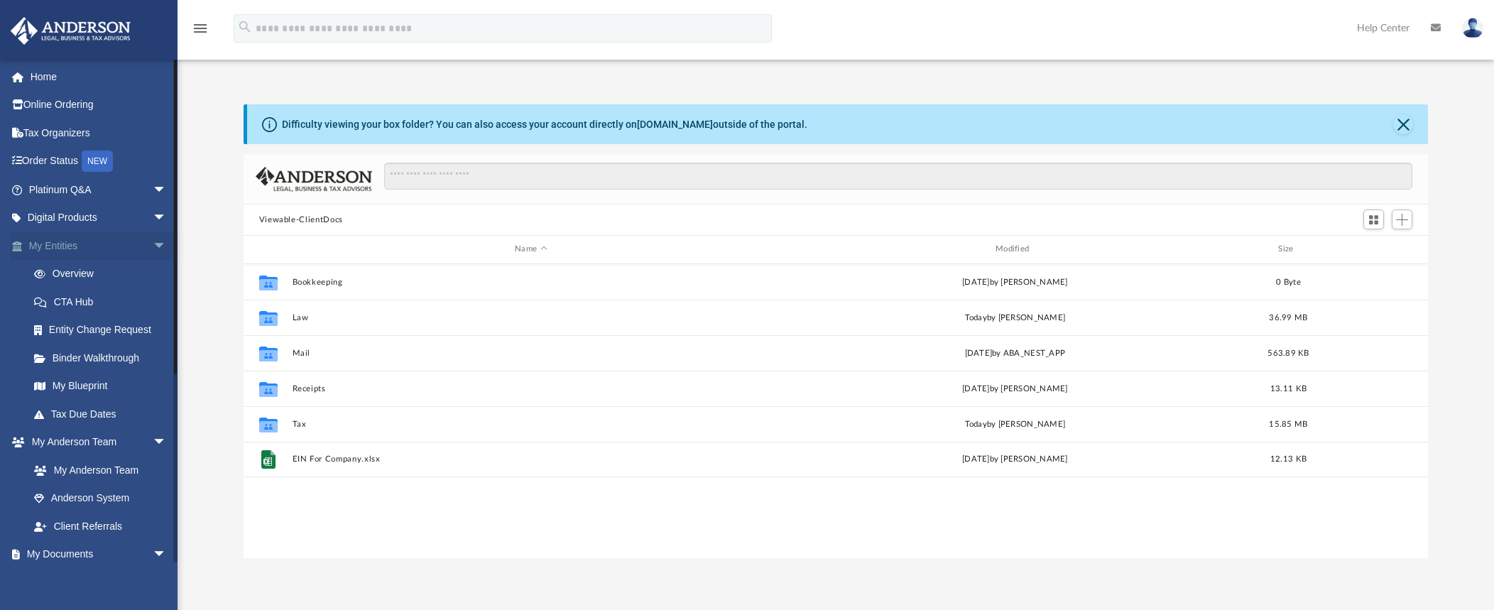
scroll to position [312, 1173]
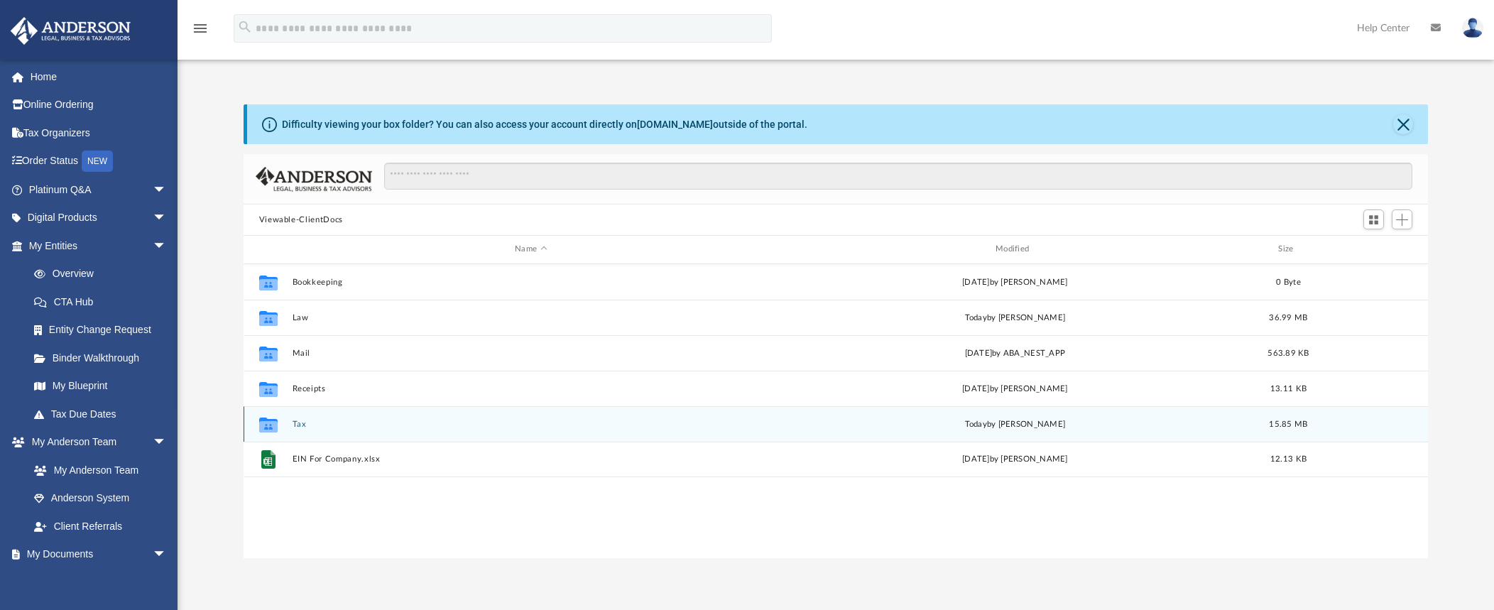
click at [292, 421] on button "Tax" at bounding box center [531, 424] width 478 height 9
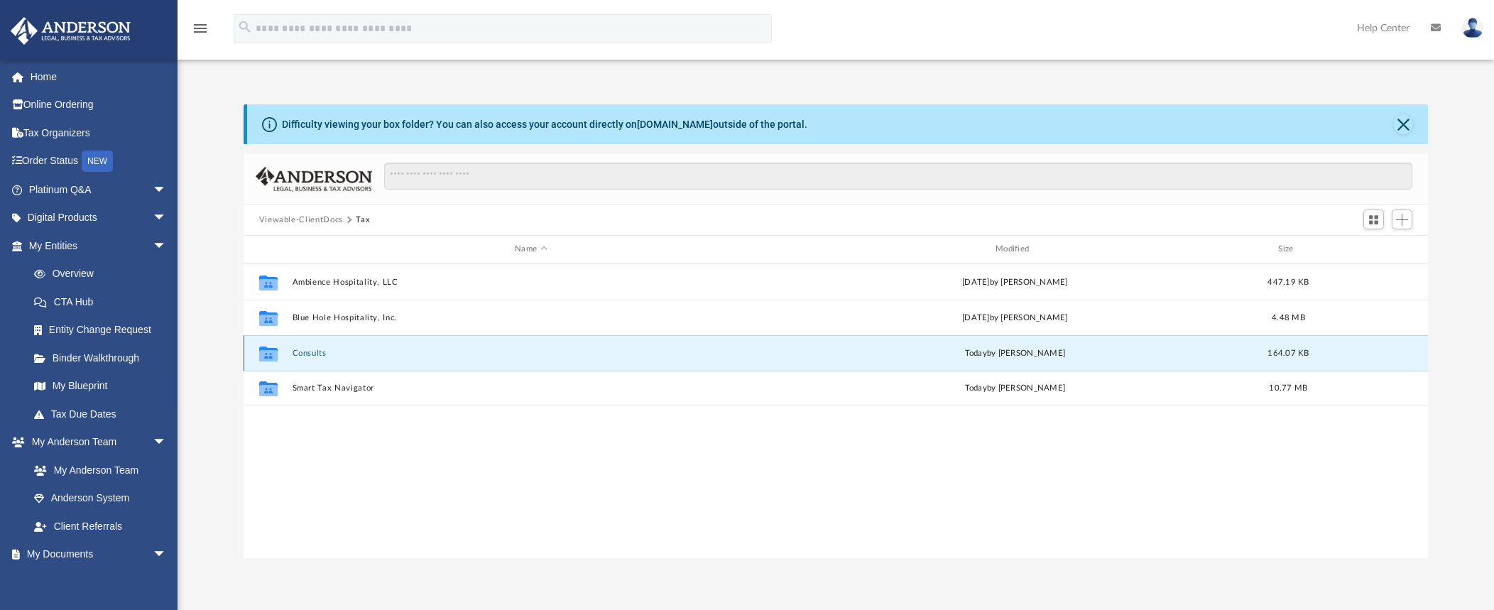
click at [322, 351] on button "Consults" at bounding box center [531, 353] width 478 height 9
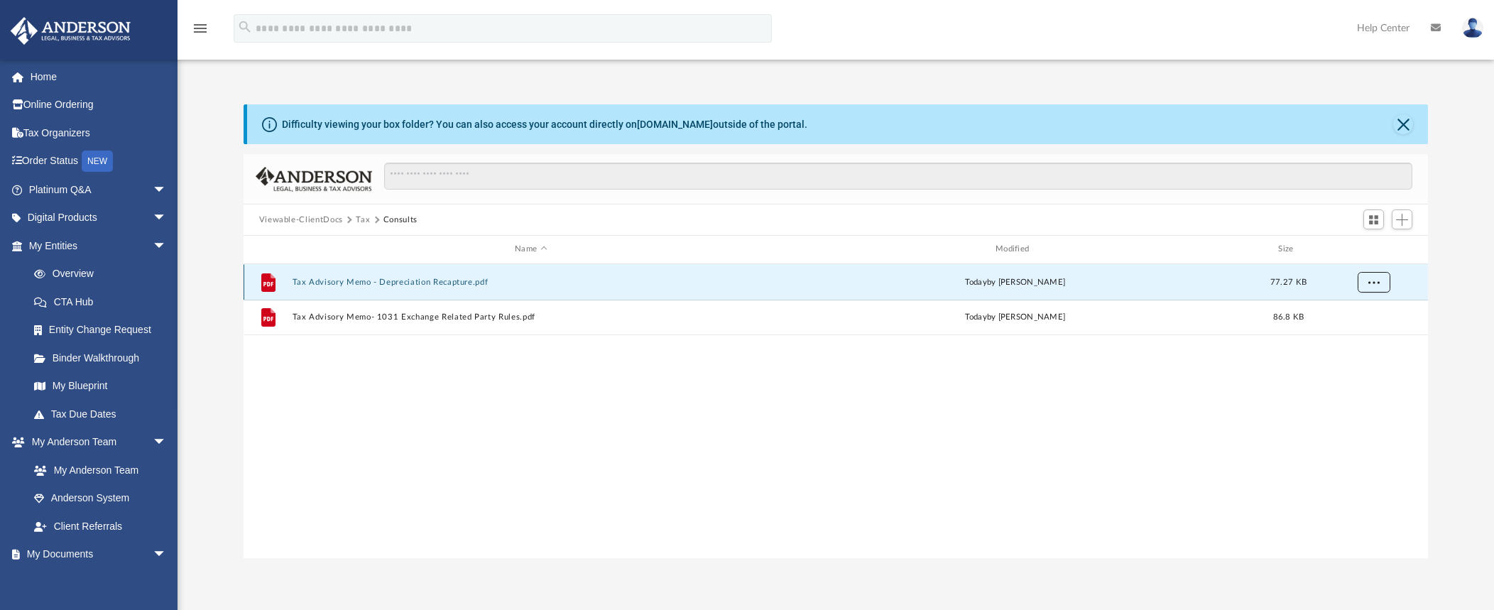
click at [1378, 283] on span "More options" at bounding box center [1372, 282] width 11 height 8
click at [378, 279] on button "Tax Advisory Memo - Depreciation Recapture.pdf" at bounding box center [531, 282] width 478 height 9
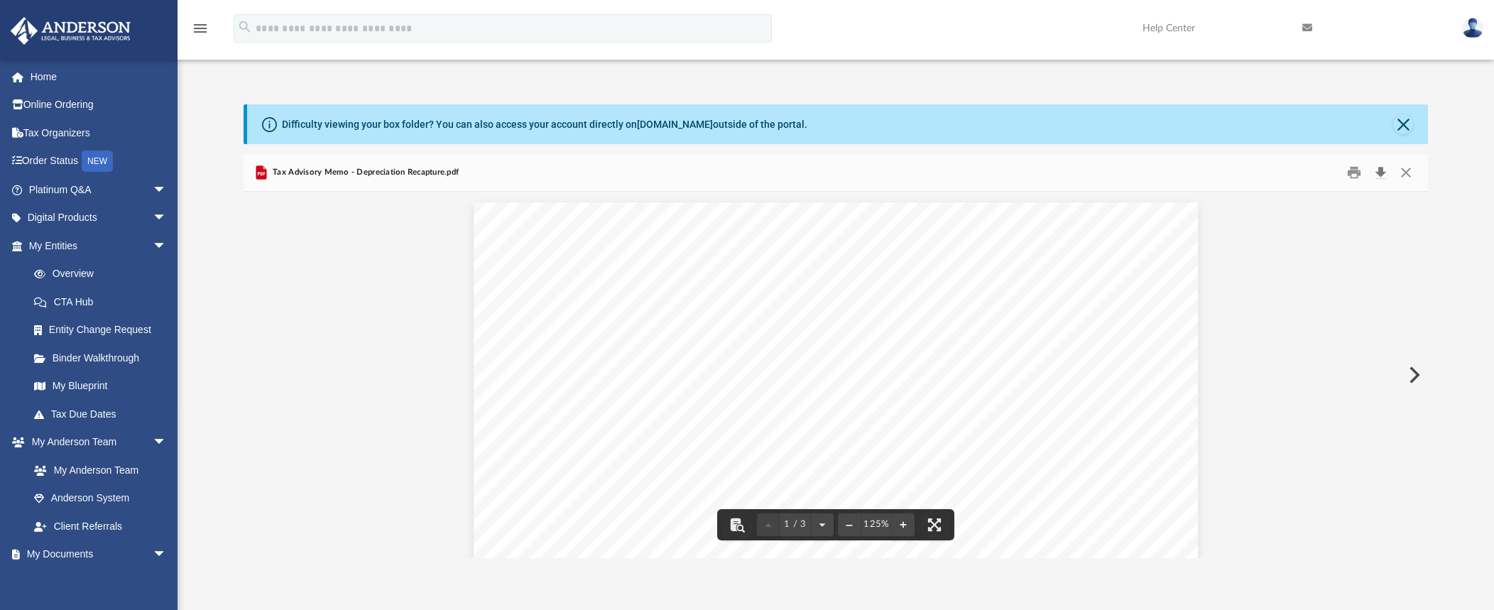
click at [1378, 168] on button "Download" at bounding box center [1380, 173] width 26 height 22
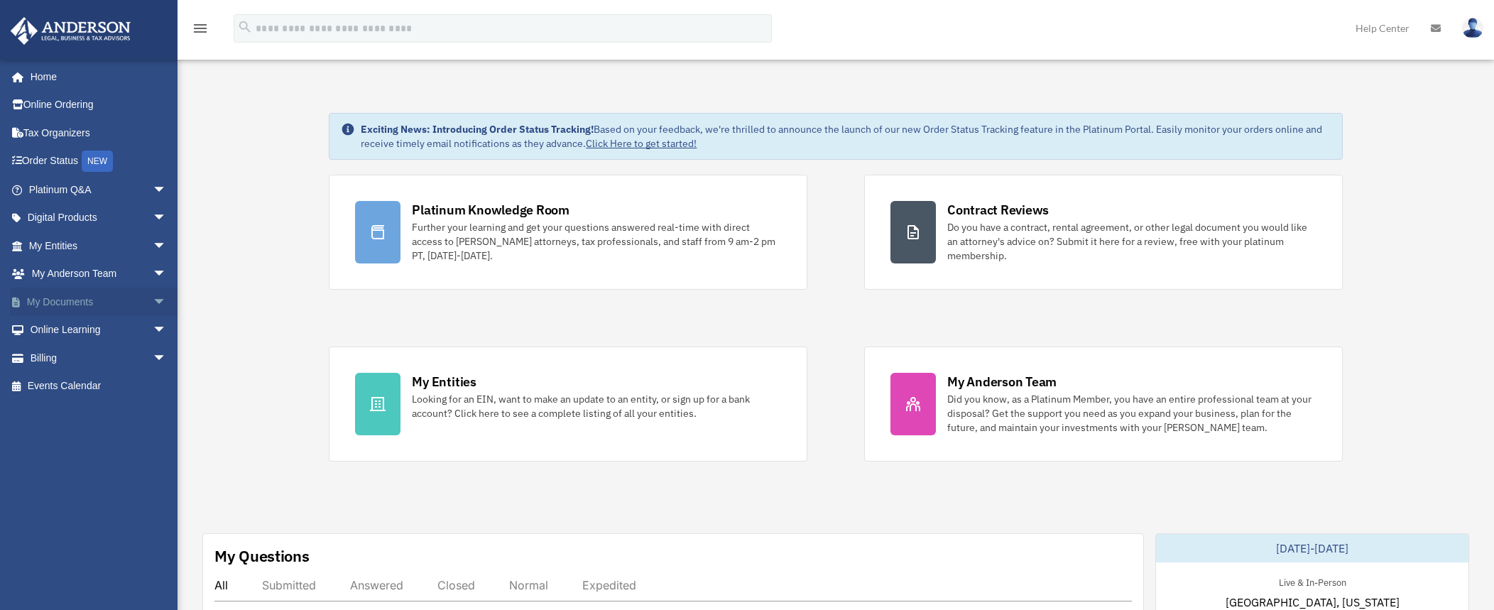
click at [97, 295] on link "My Documents arrow_drop_down" at bounding box center [99, 301] width 178 height 28
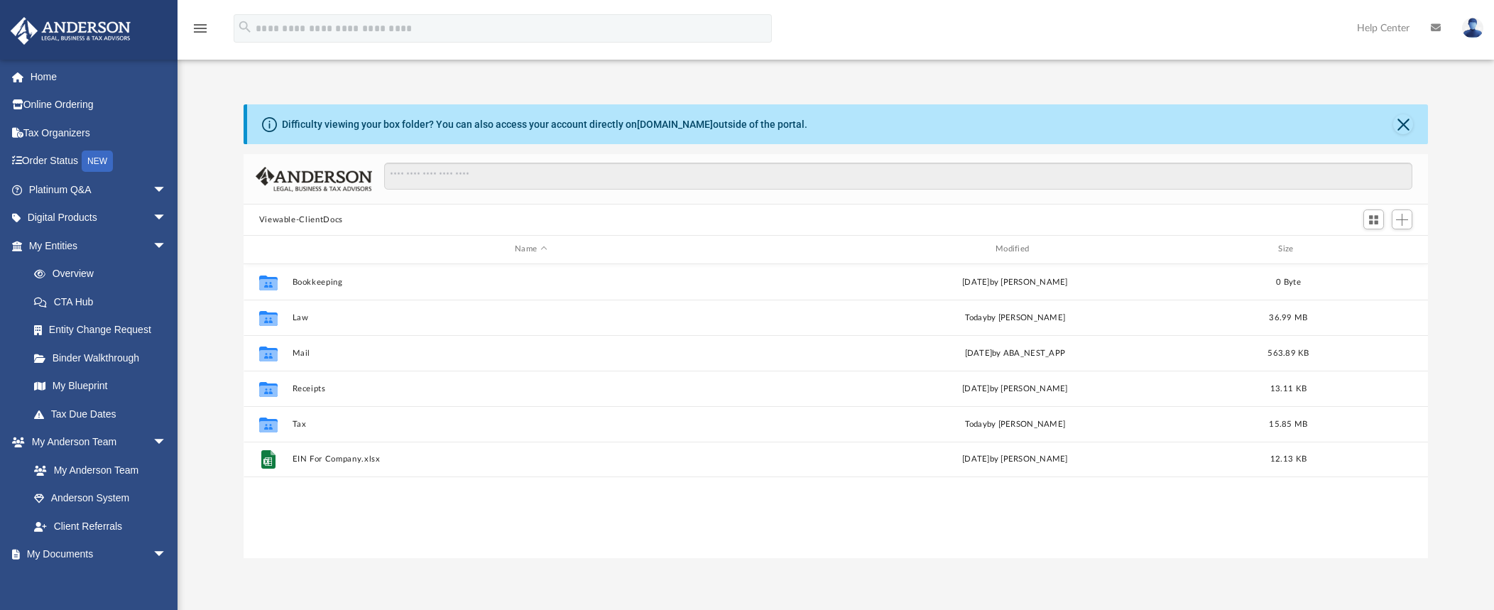
scroll to position [312, 1173]
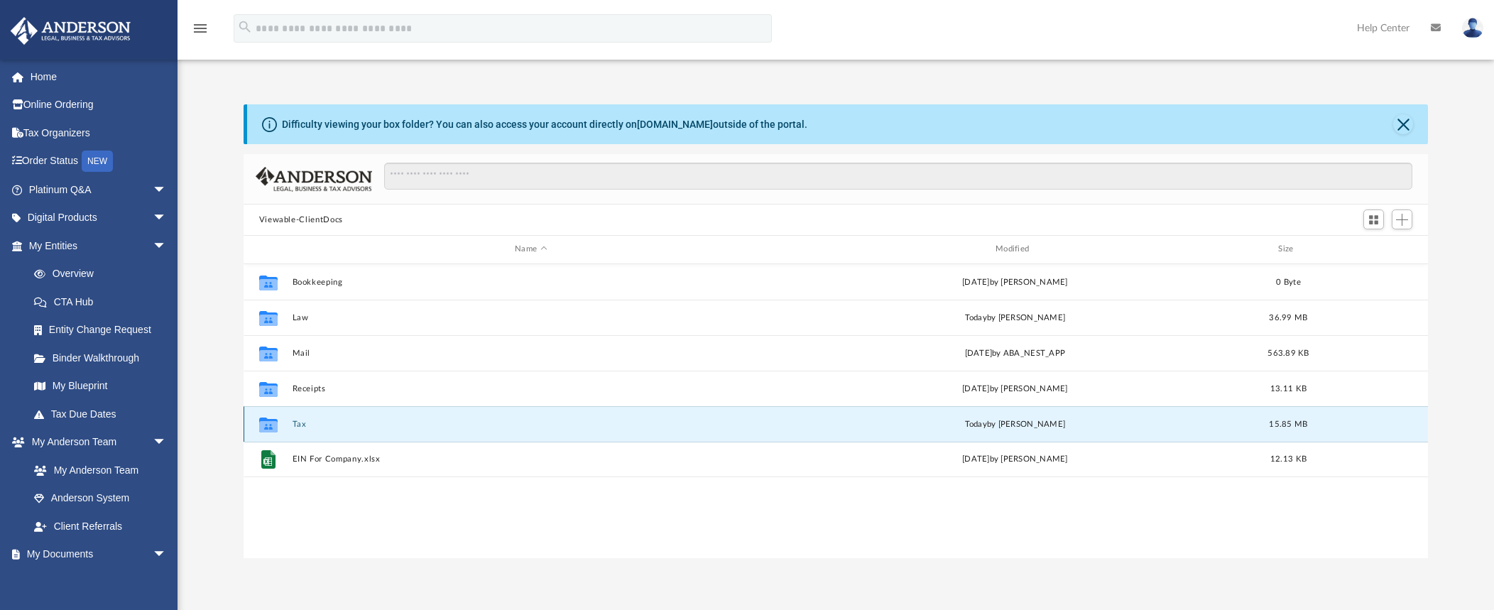
click at [298, 422] on button "Tax" at bounding box center [531, 424] width 478 height 9
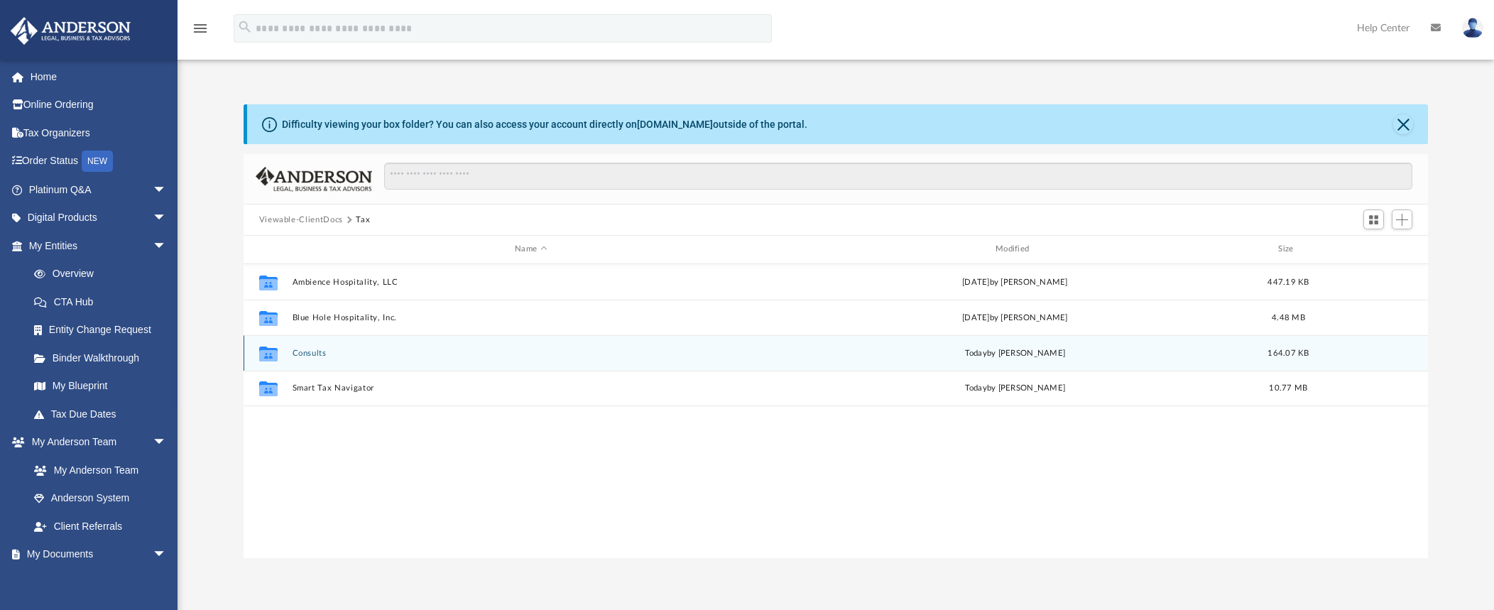
click at [314, 354] on button "Consults" at bounding box center [531, 353] width 478 height 9
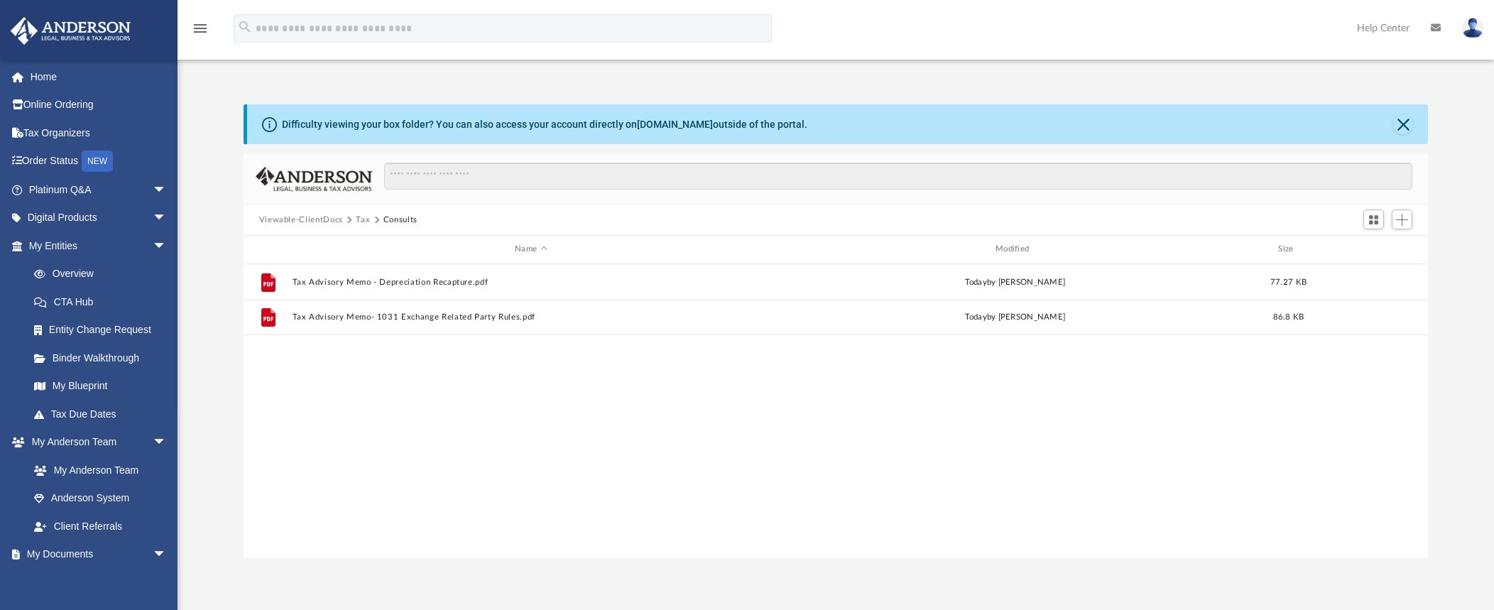
drag, startPoint x: 325, startPoint y: 361, endPoint x: 1494, endPoint y: 57, distance: 1207.8
click at [341, 363] on div "File Tax Advisory Memo - Depreciation Recapture.pdf [DATE] by [PERSON_NAME] 77.…" at bounding box center [835, 411] width 1185 height 294
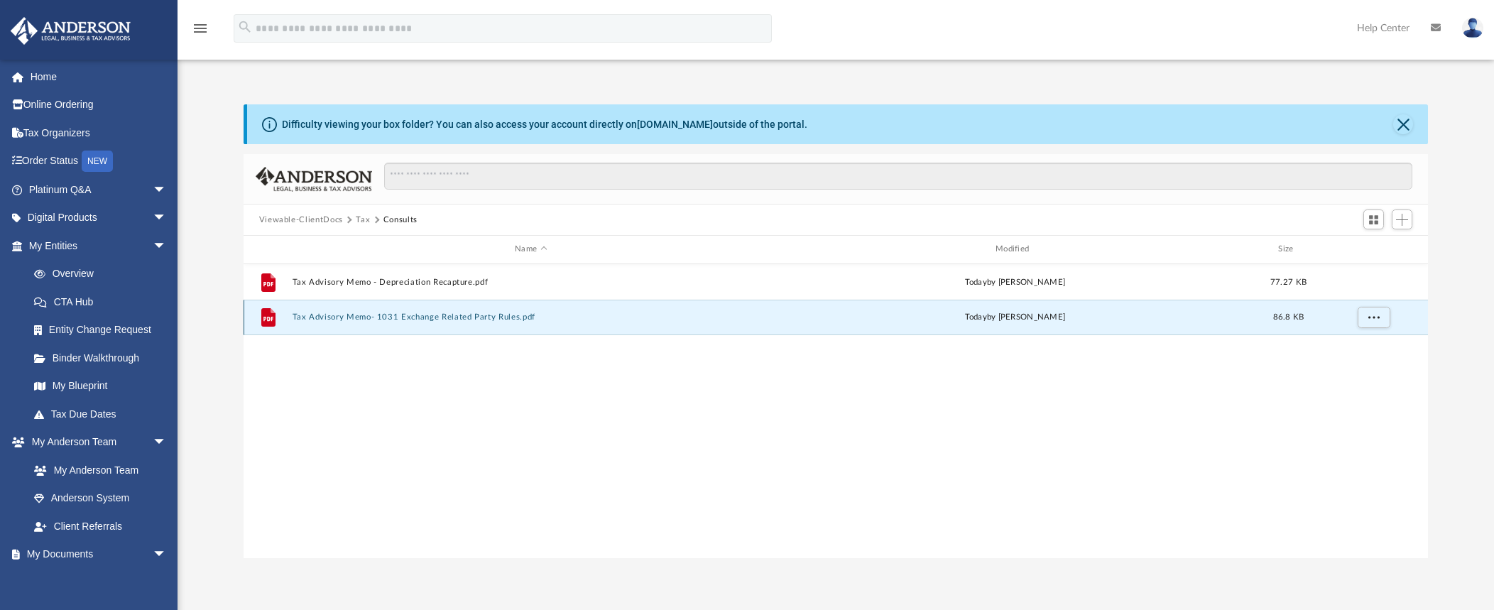
click at [372, 315] on button "Tax Advisory Memo- 1031 Exchange Related Party Rules.pdf" at bounding box center [531, 316] width 478 height 9
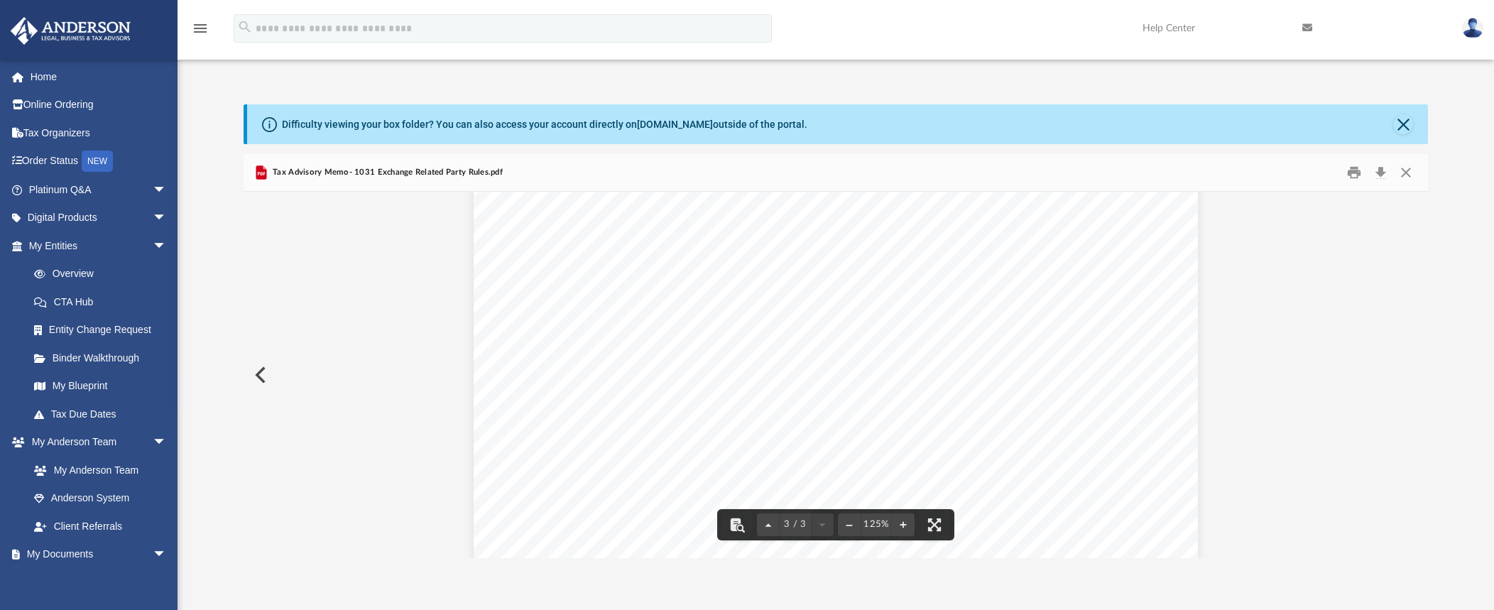
scroll to position [2509, 0]
click at [1379, 170] on button "Download" at bounding box center [1380, 173] width 26 height 22
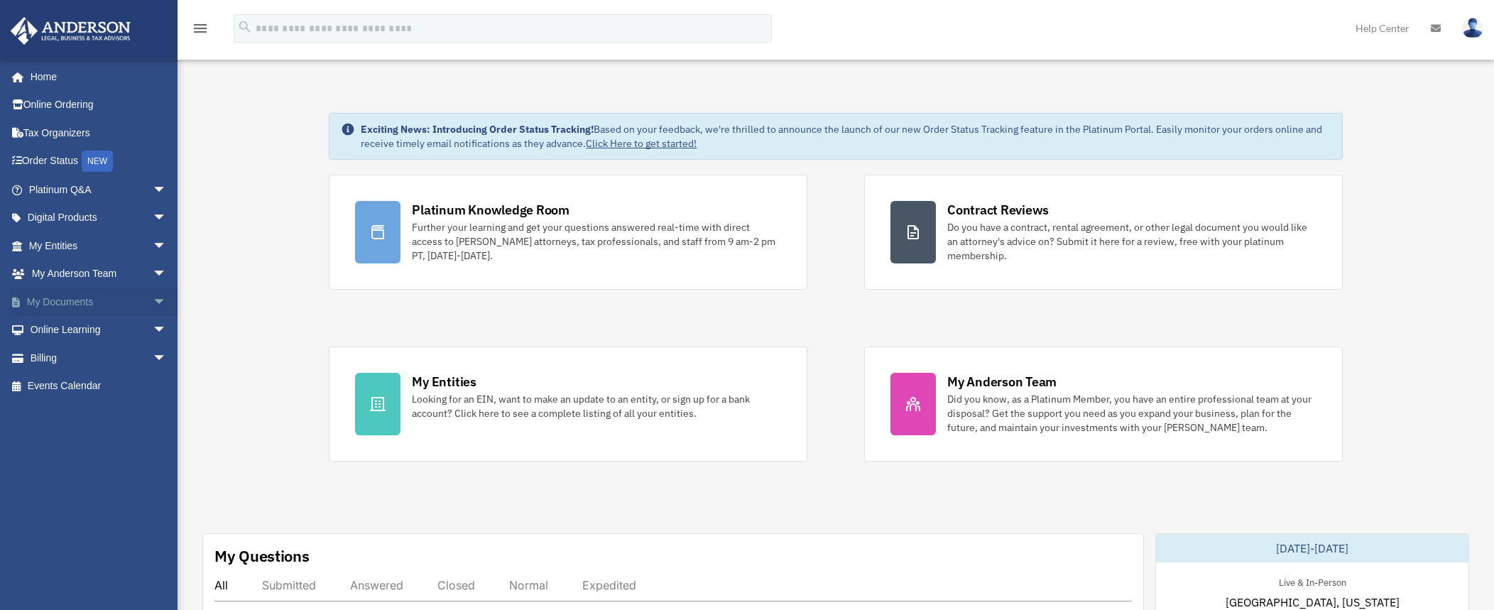
click at [65, 300] on link "My Documents arrow_drop_down" at bounding box center [99, 301] width 178 height 28
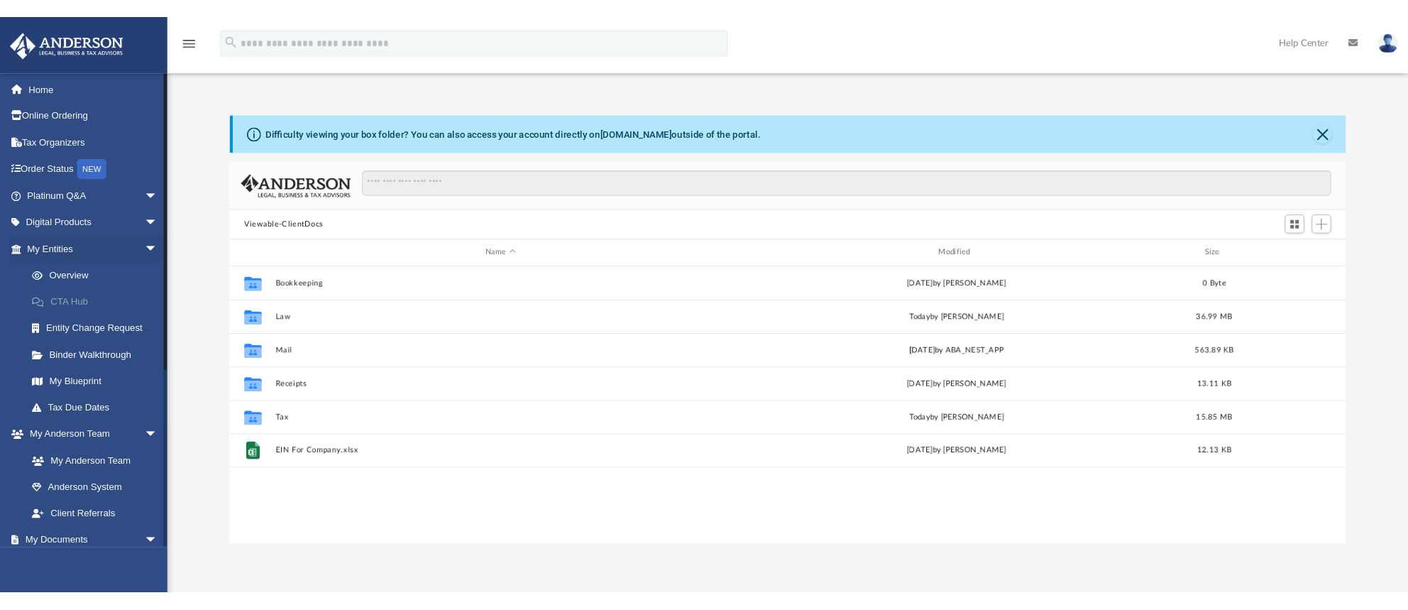
scroll to position [312, 1173]
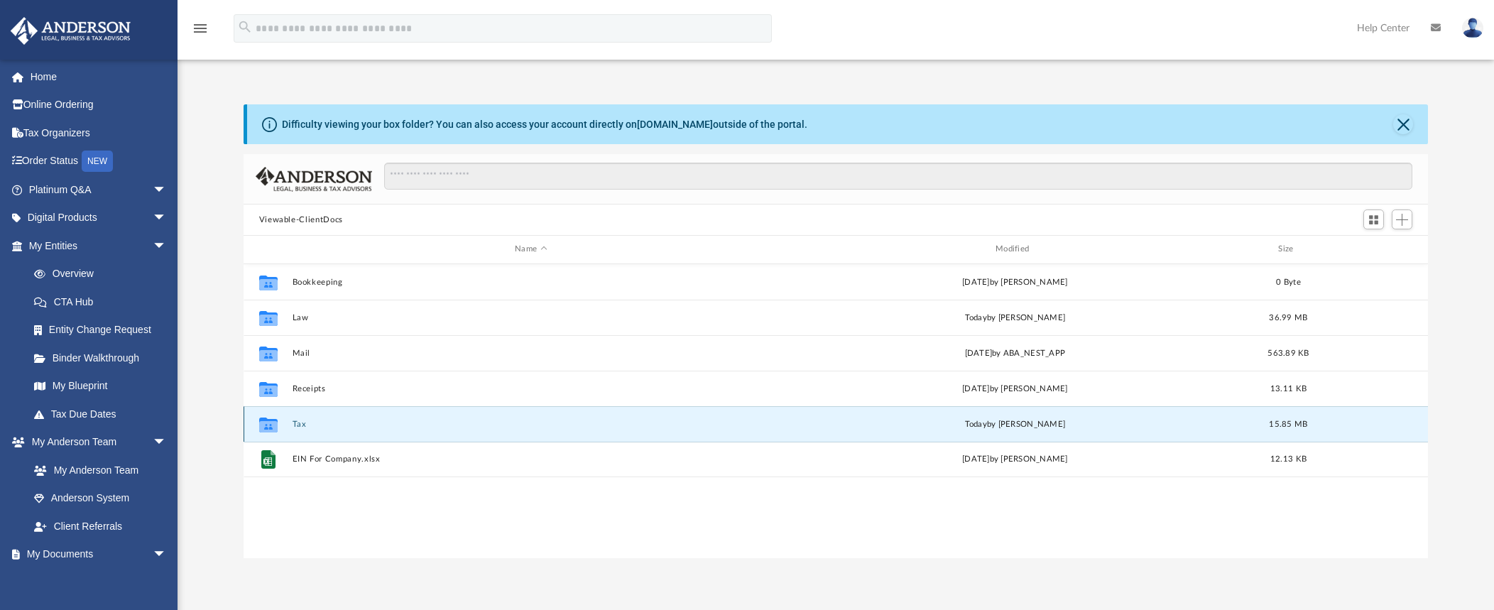
click at [300, 425] on button "Tax" at bounding box center [531, 424] width 478 height 9
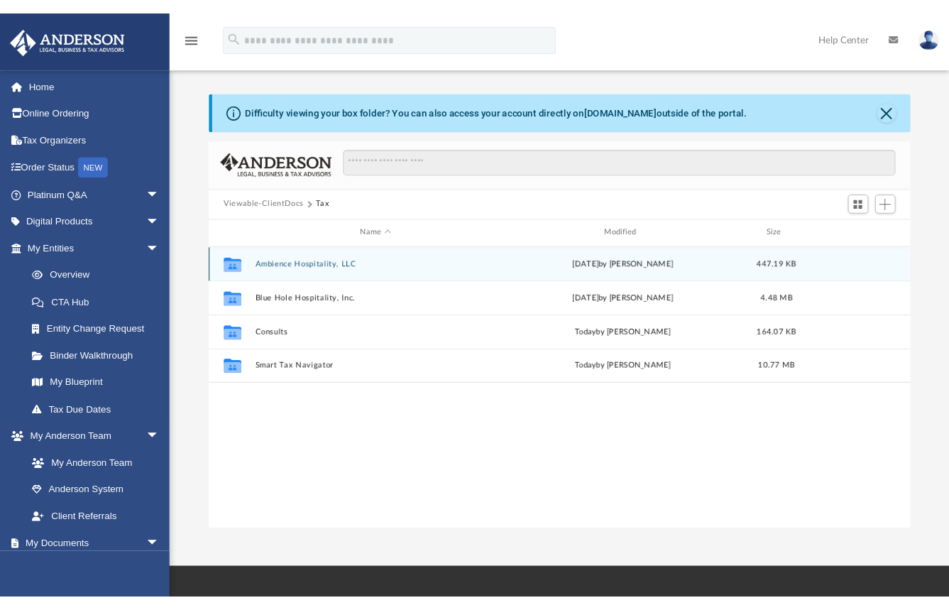
scroll to position [312, 684]
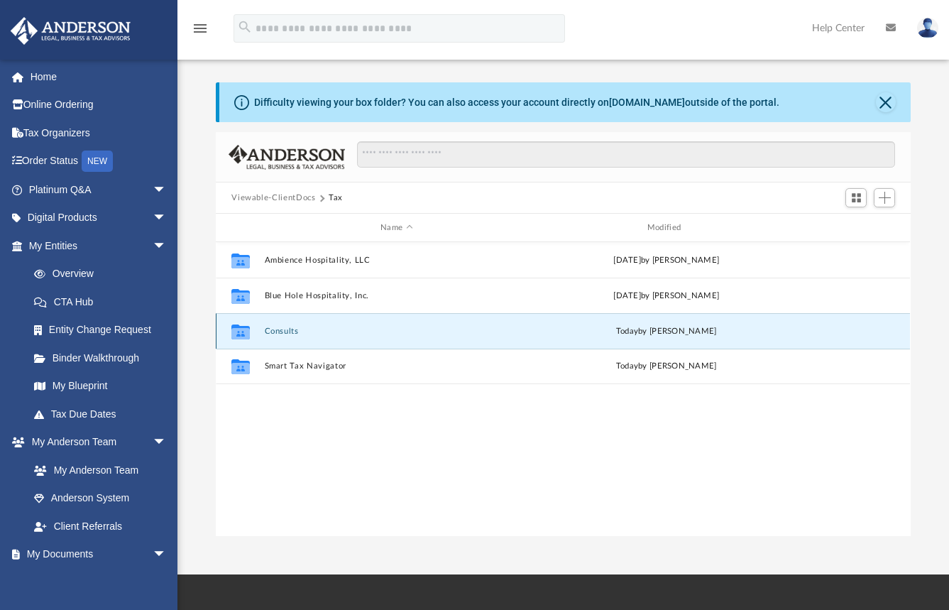
click at [283, 332] on button "Consults" at bounding box center [397, 331] width 264 height 9
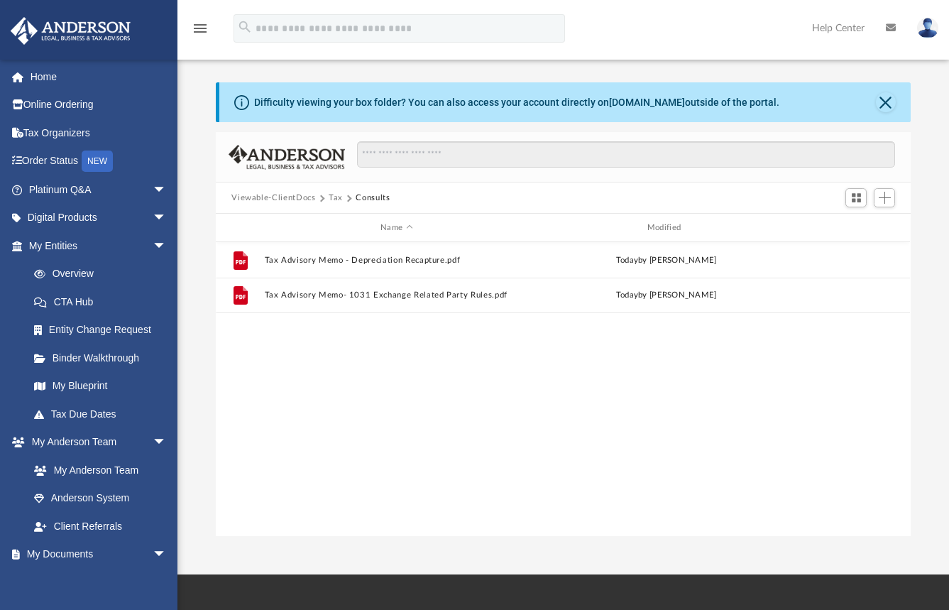
click at [283, 332] on div "File Tax Advisory Memo - Depreciation Recapture.pdf today by Debra Napier File …" at bounding box center [563, 389] width 694 height 294
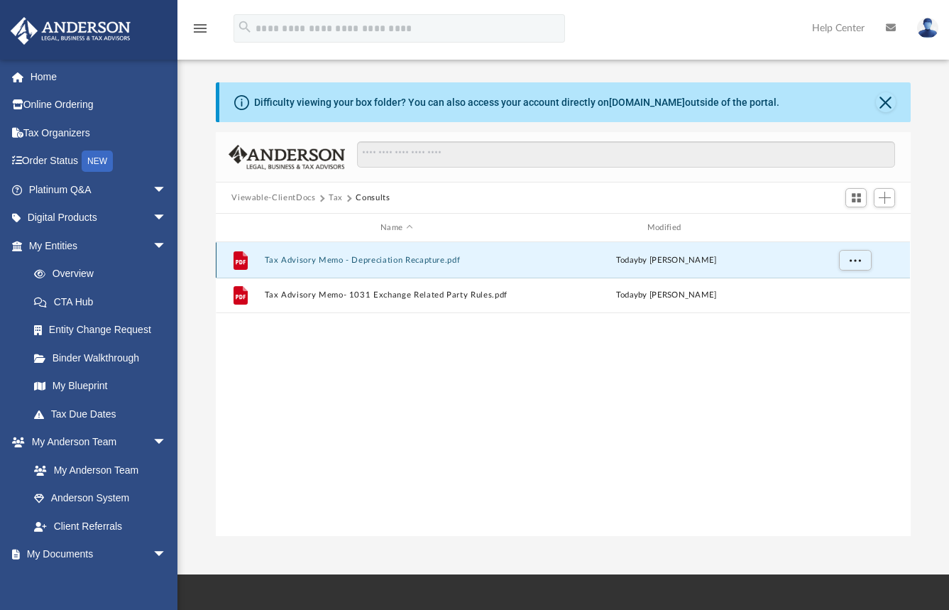
click at [440, 261] on button "Tax Advisory Memo - Depreciation Recapture.pdf" at bounding box center [397, 260] width 264 height 9
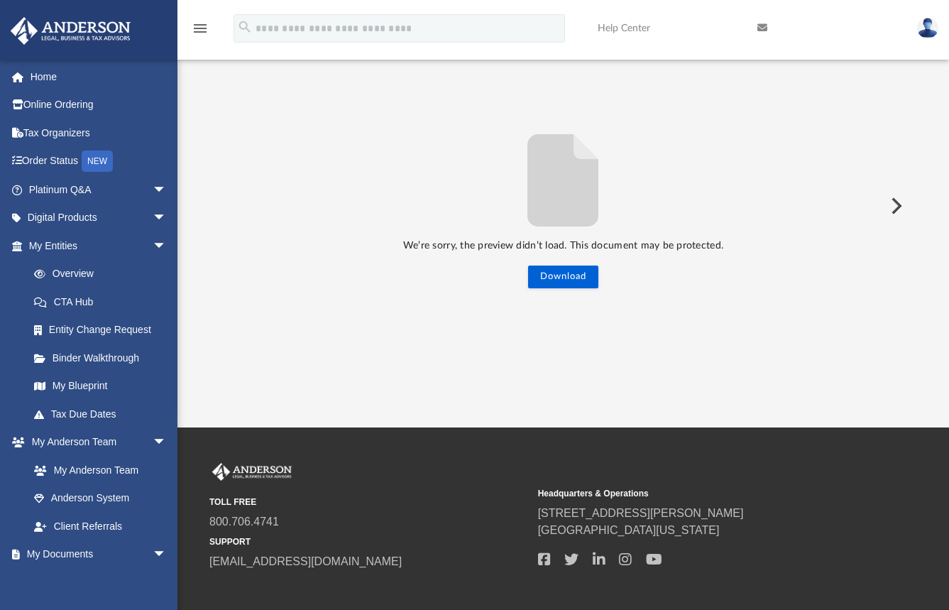
scroll to position [0, 0]
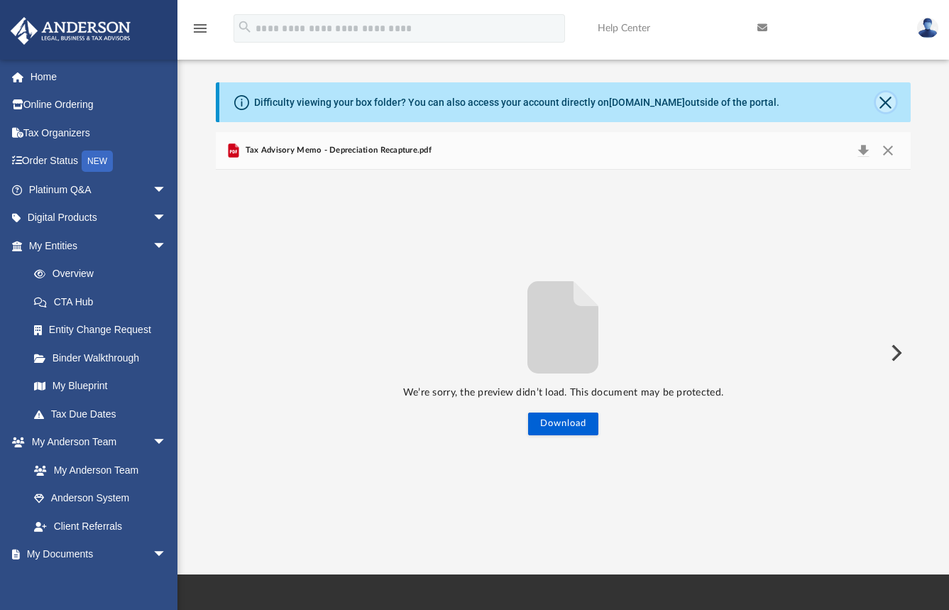
click at [881, 101] on button "Close" at bounding box center [886, 102] width 20 height 20
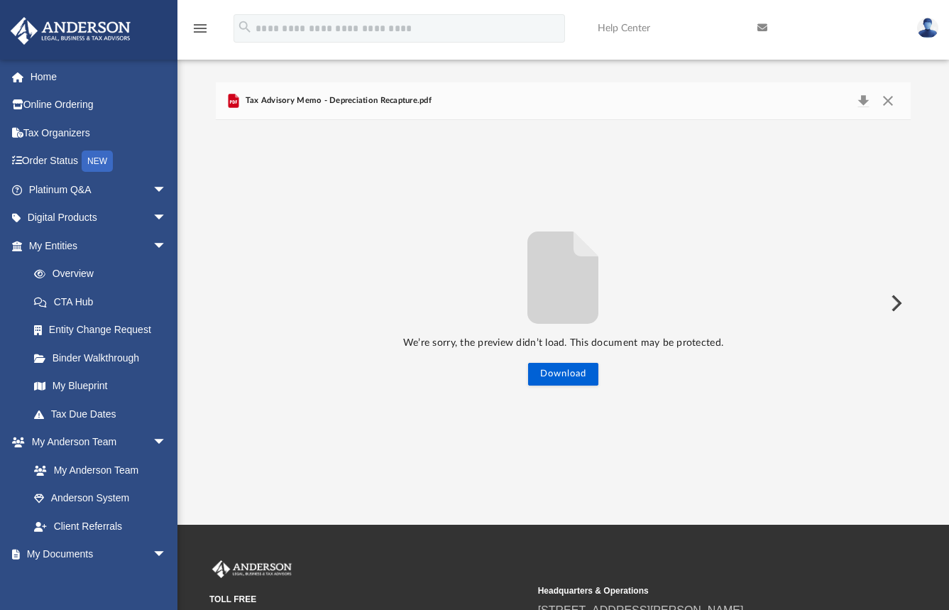
click at [444, 139] on div "We’re sorry, the preview didn’t load. This document may be protected. Download" at bounding box center [563, 303] width 694 height 366
click at [380, 217] on div "We’re sorry, the preview didn’t load. This document may be protected. Download" at bounding box center [563, 303] width 694 height 366
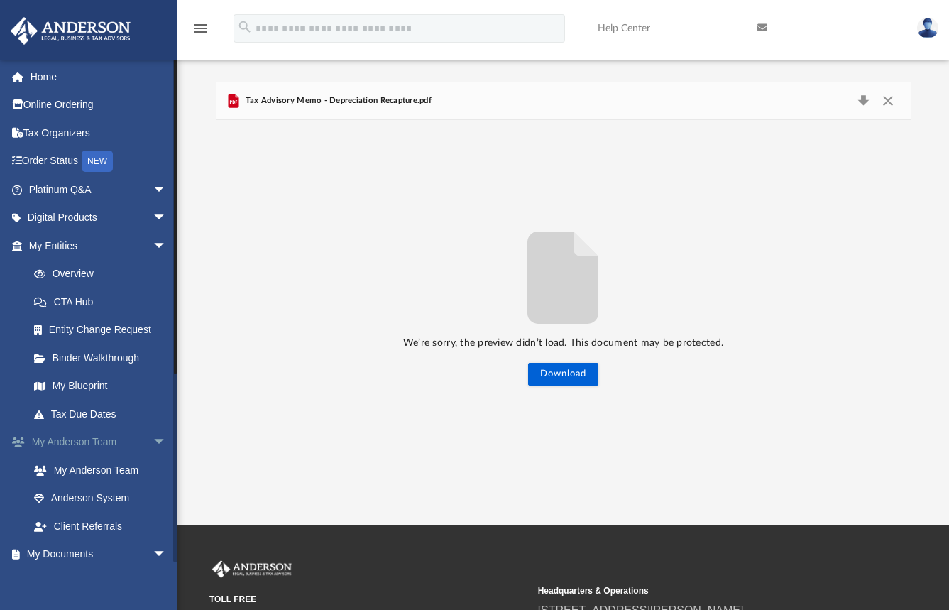
click at [78, 434] on link "My Anderson Team arrow_drop_down" at bounding box center [99, 442] width 178 height 28
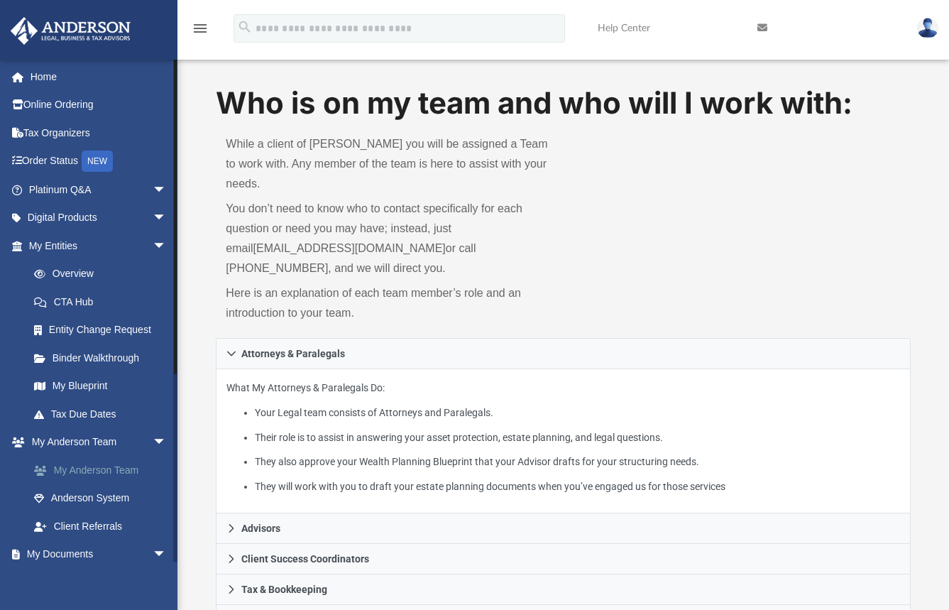
click at [59, 471] on link "My Anderson Team" at bounding box center [104, 470] width 168 height 28
click at [72, 556] on link "My Documents arrow_drop_down" at bounding box center [99, 554] width 178 height 28
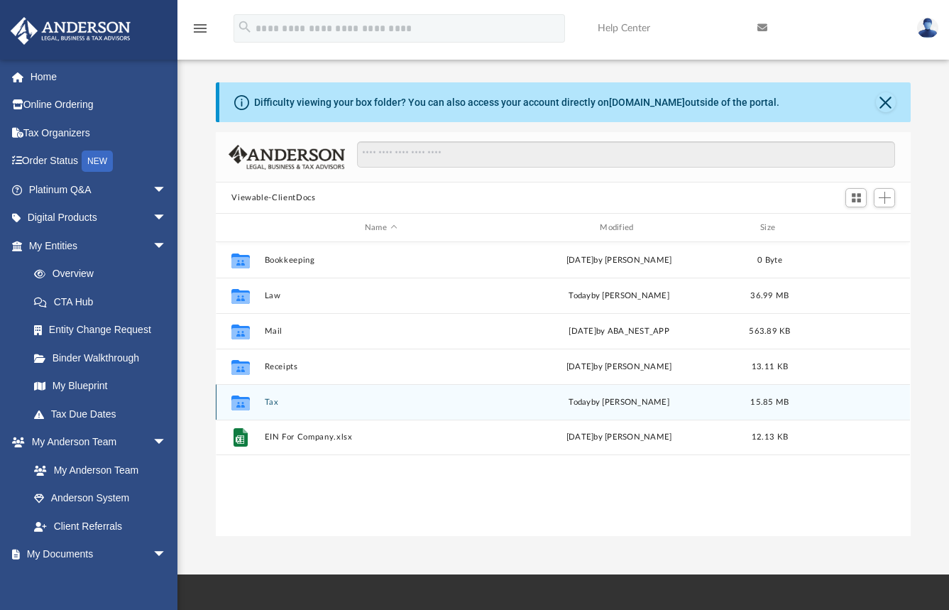
scroll to position [312, 684]
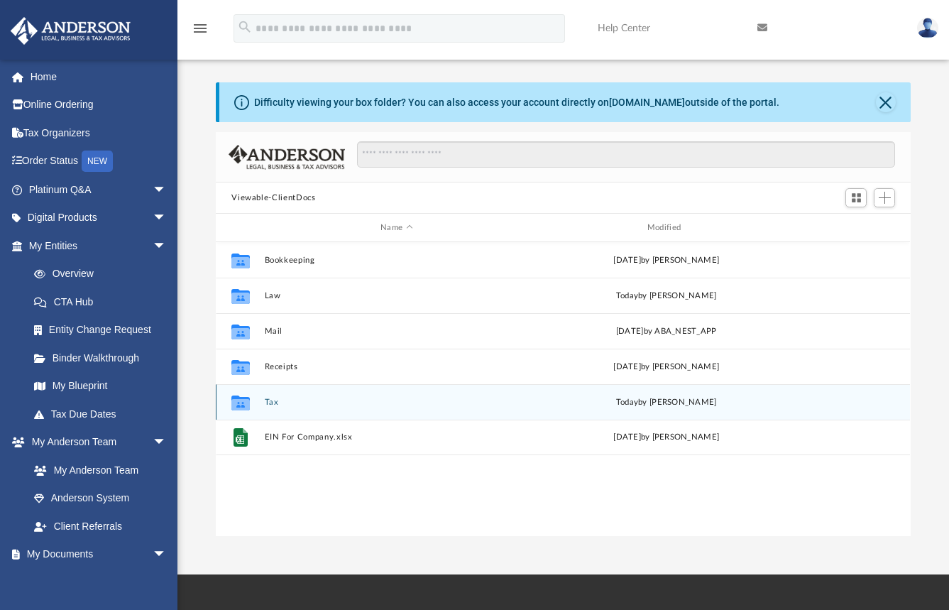
click at [274, 401] on button "Tax" at bounding box center [397, 402] width 264 height 9
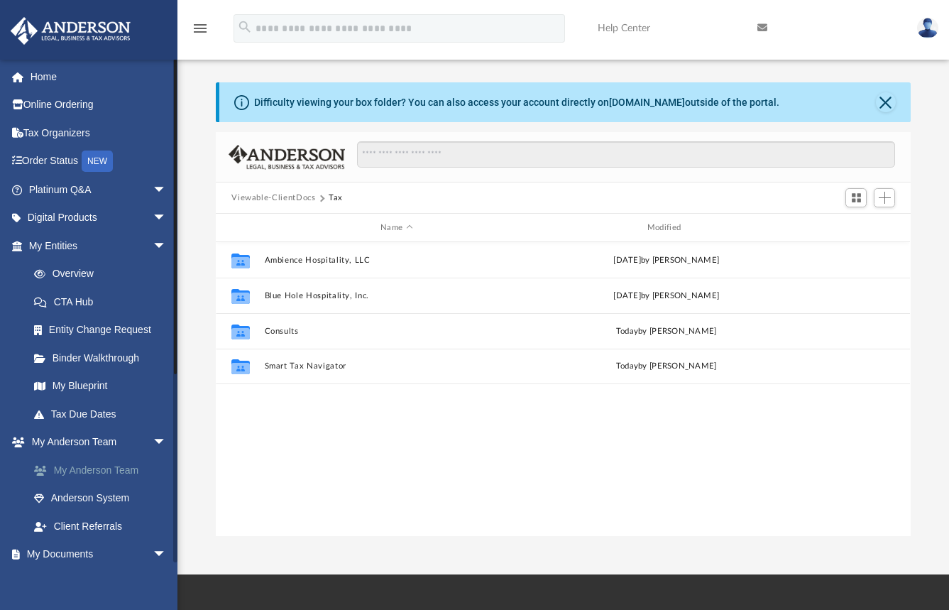
click at [63, 474] on link "My Anderson Team" at bounding box center [104, 470] width 168 height 28
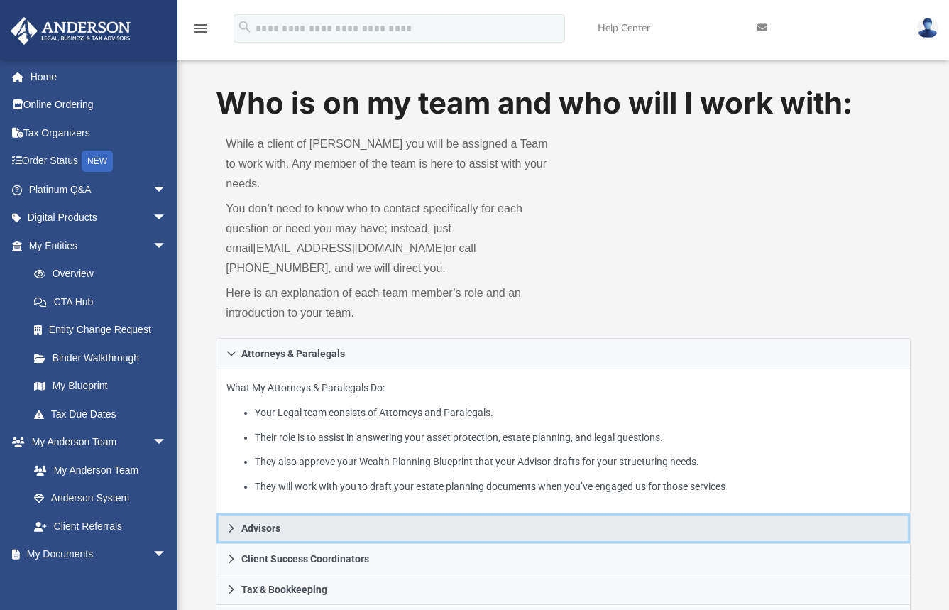
click at [248, 517] on link "Advisors" at bounding box center [563, 528] width 694 height 31
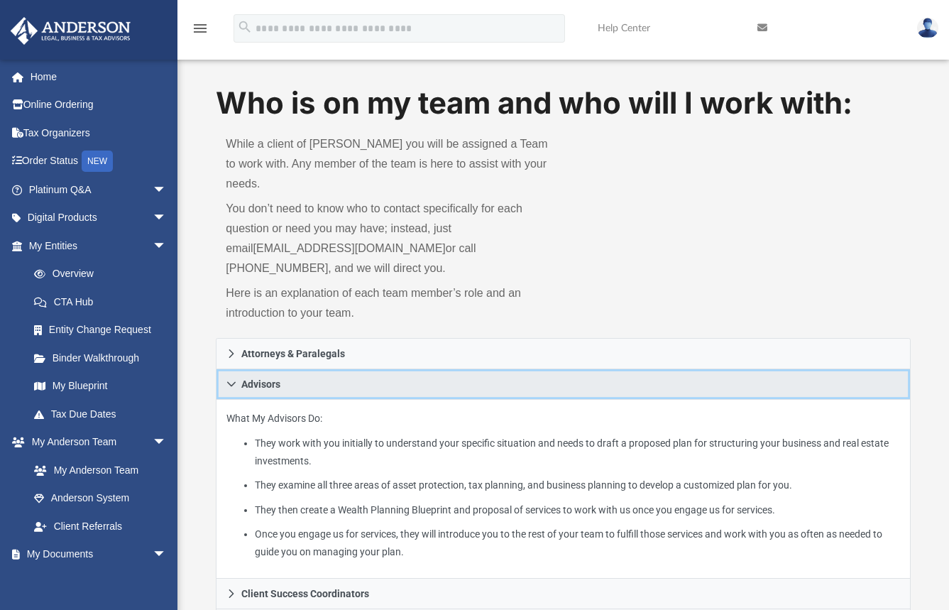
click at [272, 379] on span "Advisors" at bounding box center [260, 384] width 39 height 10
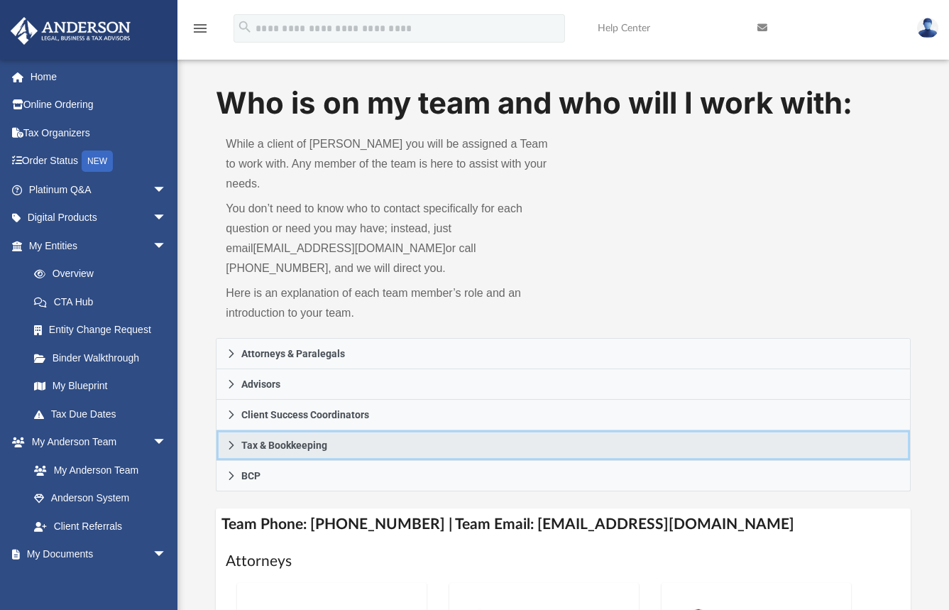
click at [267, 440] on span "Tax & Bookkeeping" at bounding box center [284, 445] width 86 height 10
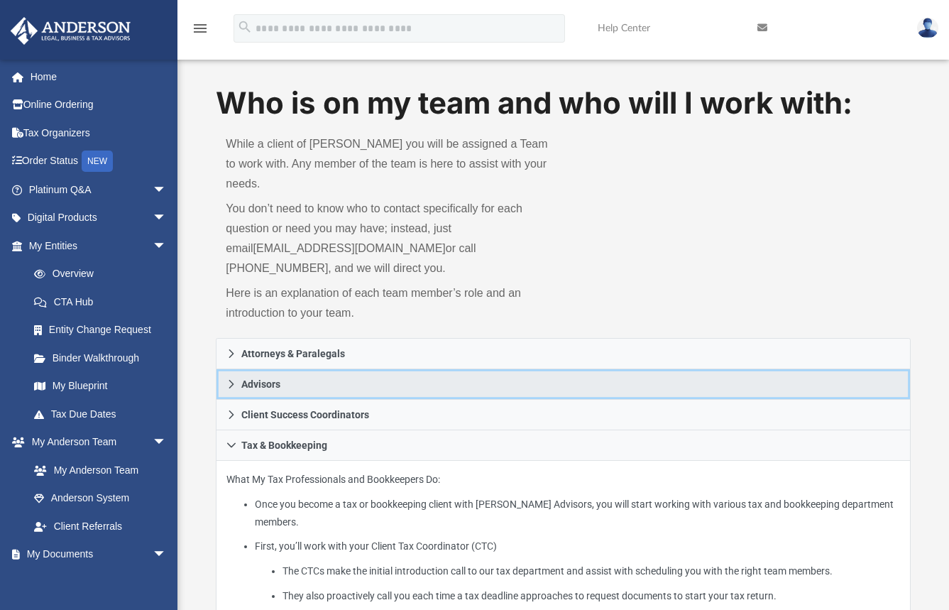
click at [258, 379] on span "Advisors" at bounding box center [260, 384] width 39 height 10
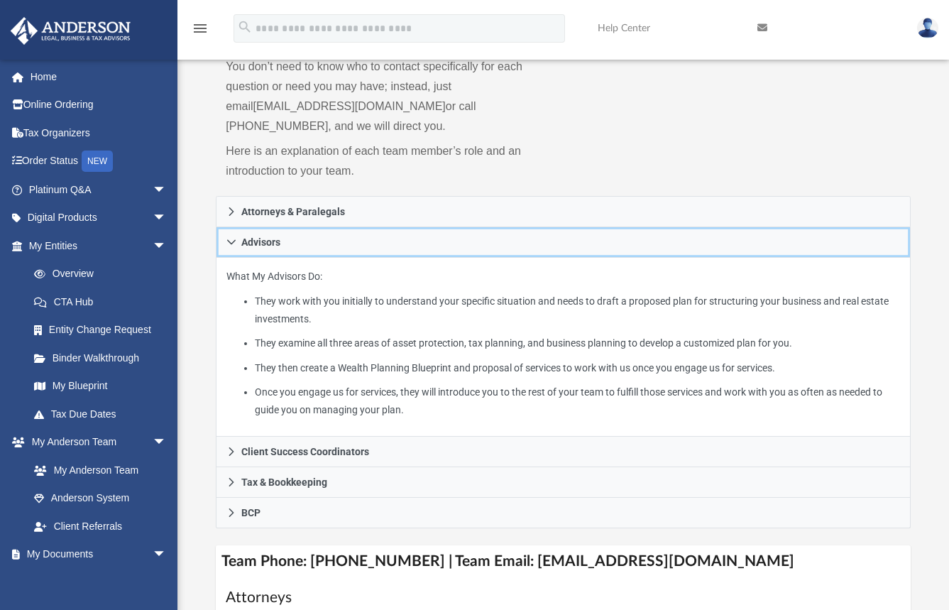
scroll to position [355, 0]
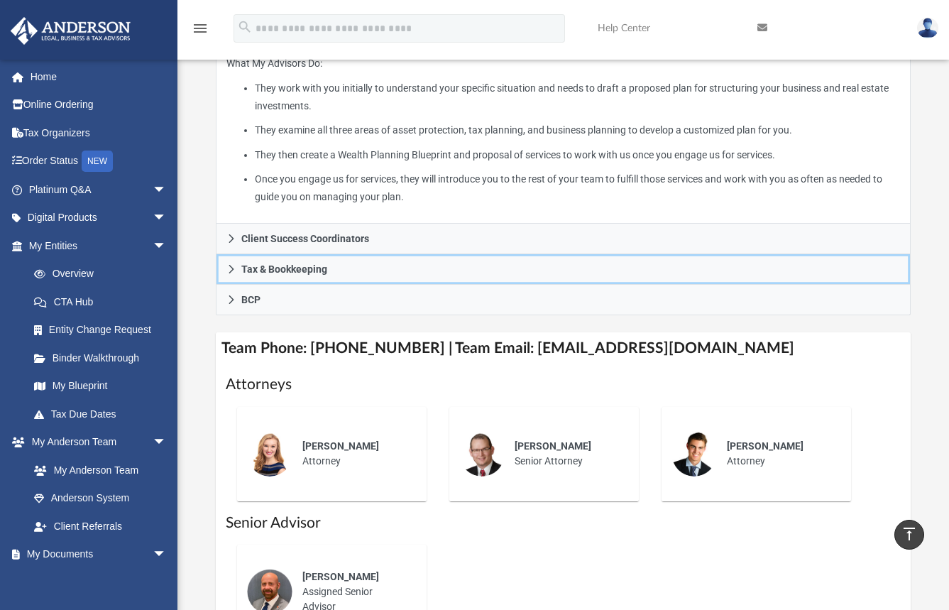
click at [263, 264] on span "Tax & Bookkeeping" at bounding box center [284, 269] width 86 height 10
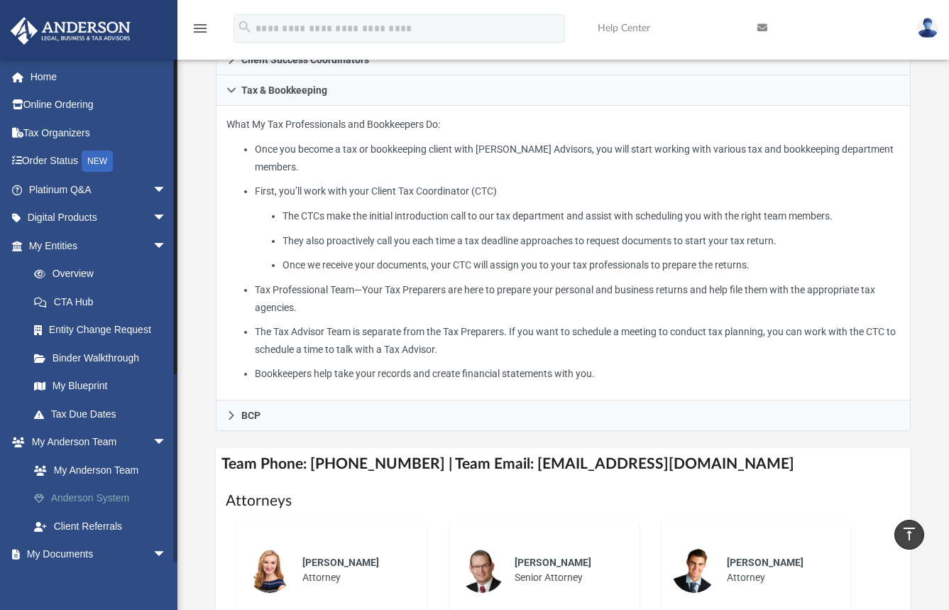
click at [96, 499] on link "Anderson System" at bounding box center [104, 498] width 168 height 28
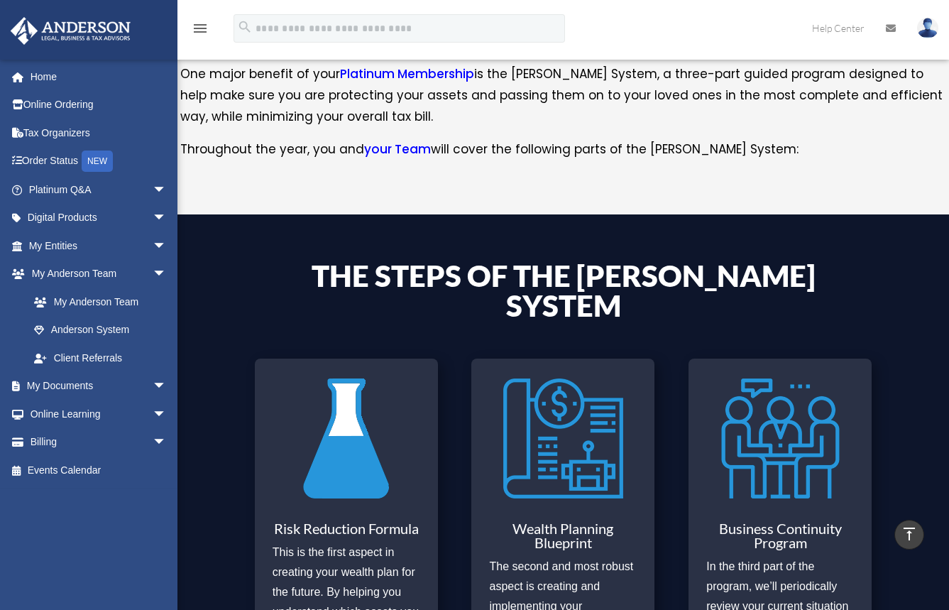
scroll to position [497, 0]
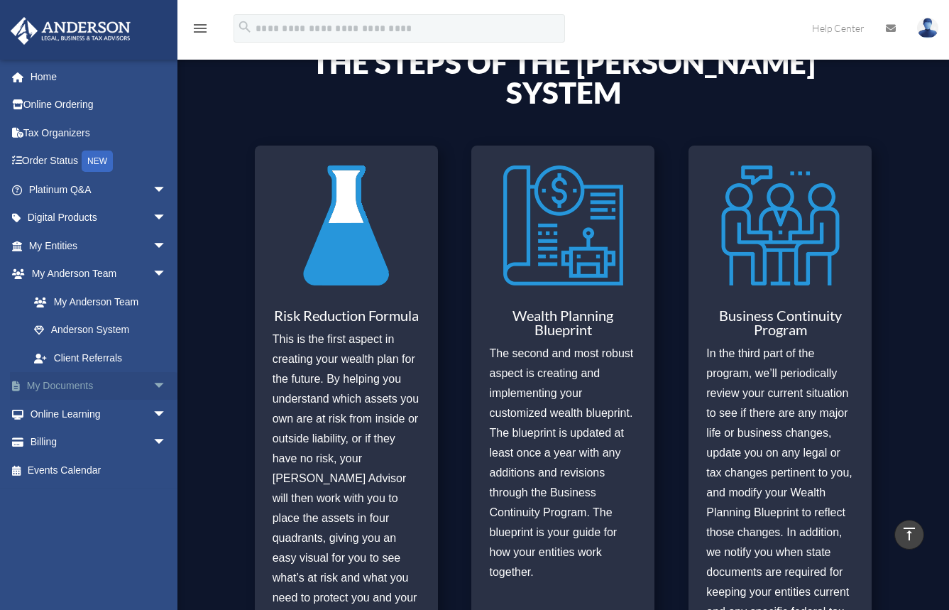
click at [35, 382] on link "My Documents arrow_drop_down" at bounding box center [99, 386] width 178 height 28
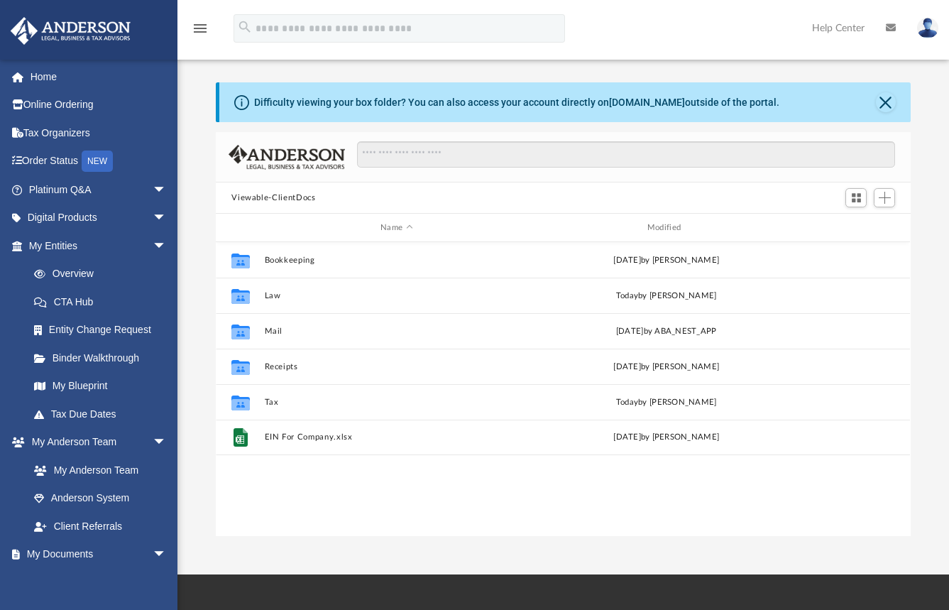
scroll to position [312, 684]
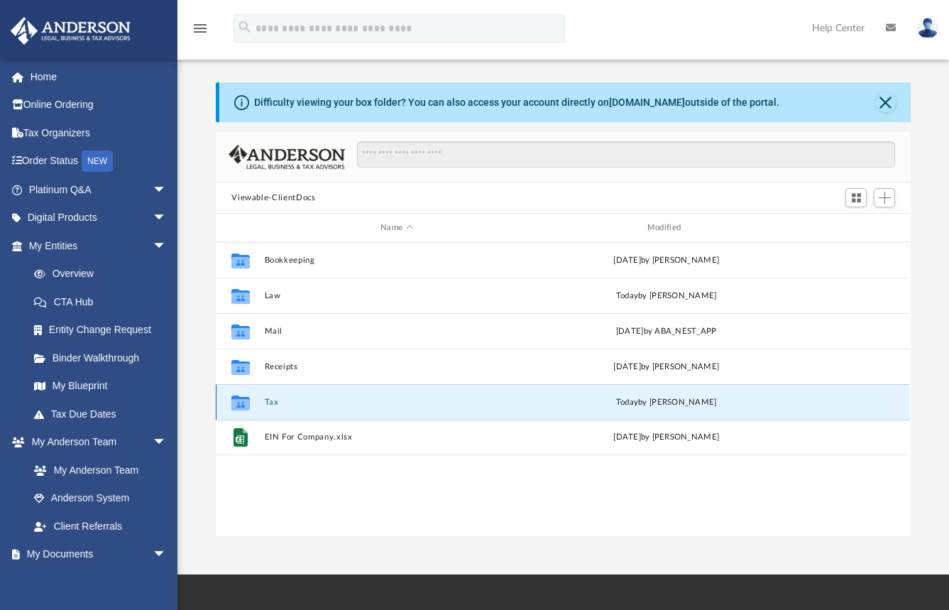
click at [272, 399] on button "Tax" at bounding box center [397, 402] width 264 height 9
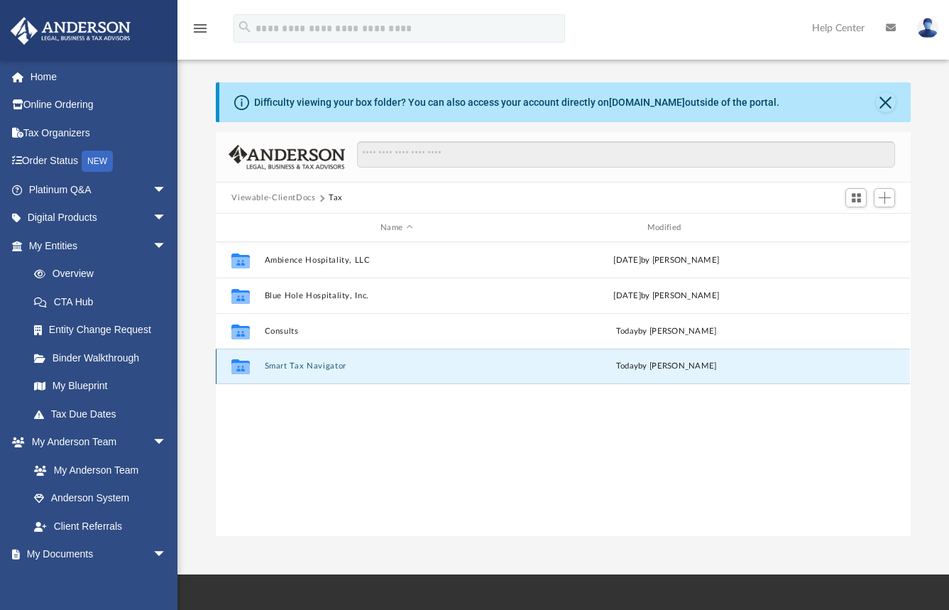
click at [291, 365] on button "Smart Tax Navigator" at bounding box center [397, 365] width 264 height 9
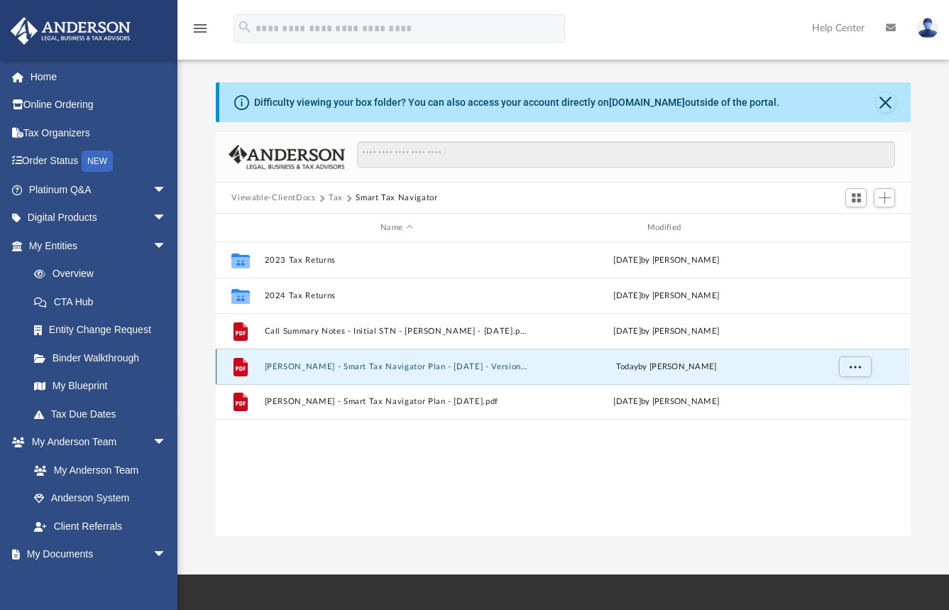
click at [345, 366] on button "[PERSON_NAME] - Smart Tax Navigator Plan - [DATE] - Version 2 (Increase in Busi…" at bounding box center [397, 366] width 264 height 9
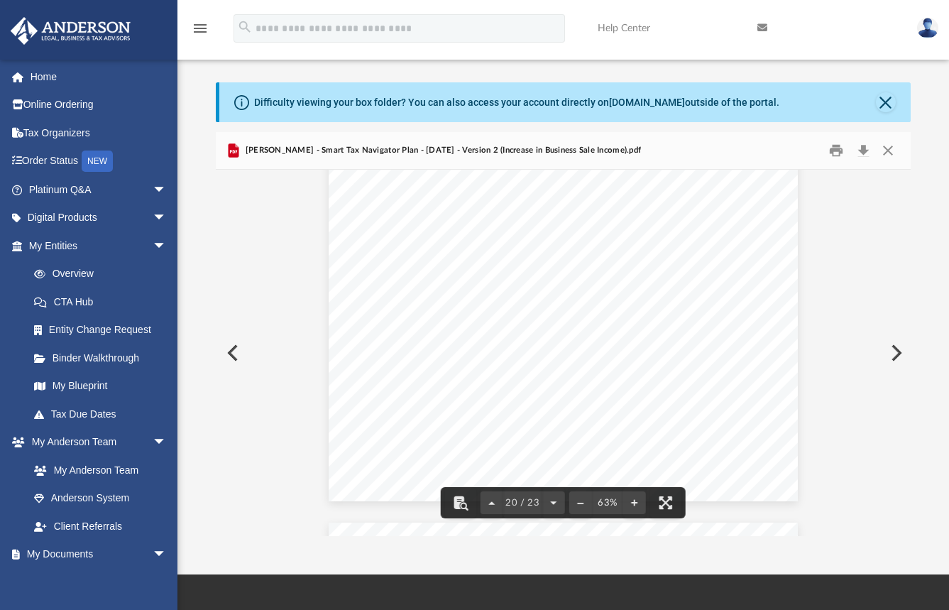
scroll to position [7694, 0]
click at [883, 103] on button "Close" at bounding box center [886, 102] width 20 height 20
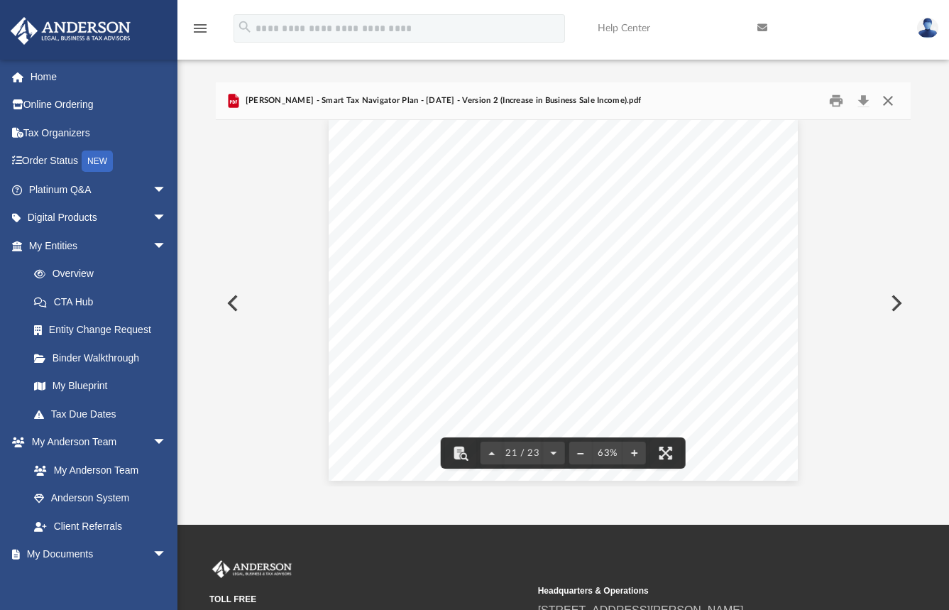
click at [888, 96] on button "Close" at bounding box center [888, 101] width 26 height 22
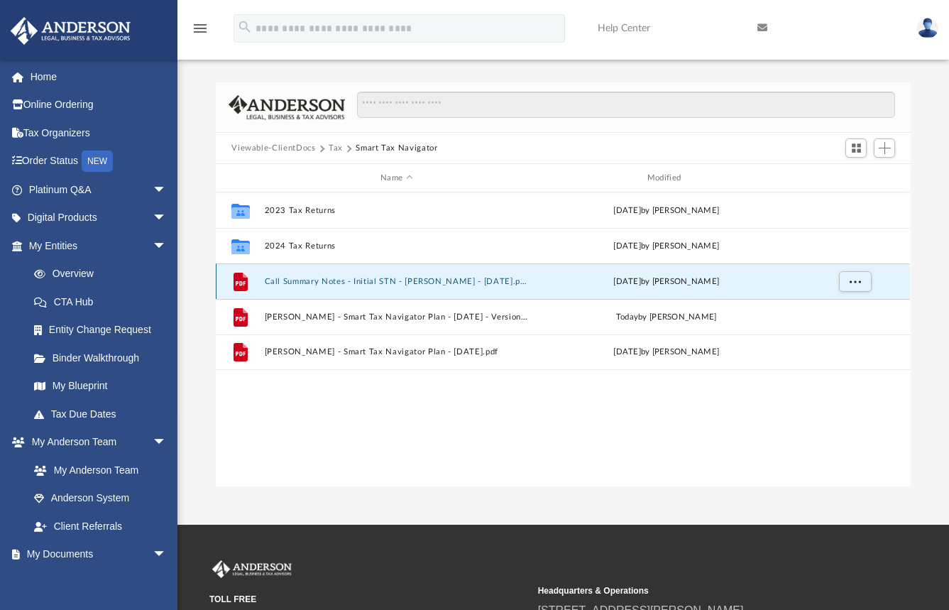
click at [337, 282] on button "Call Summary Notes - Initial STN - [PERSON_NAME] - [DATE].pdf" at bounding box center [397, 281] width 264 height 9
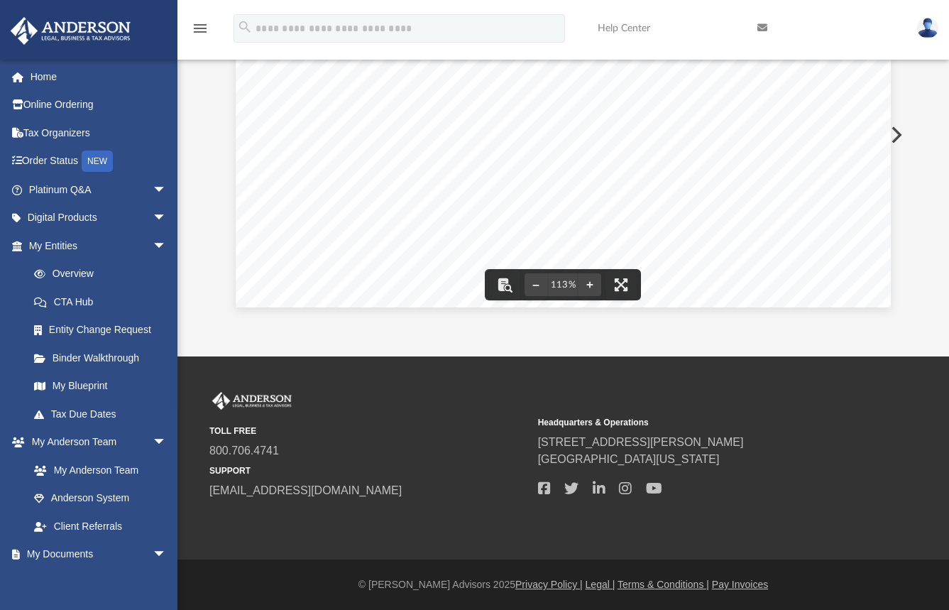
scroll to position [0, 0]
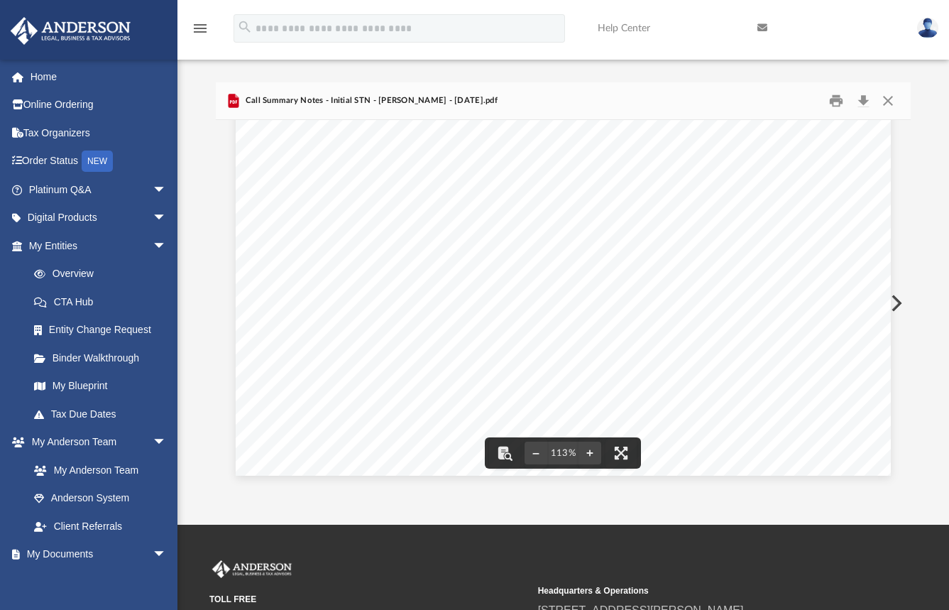
click at [895, 297] on button "Preview" at bounding box center [895, 303] width 31 height 40
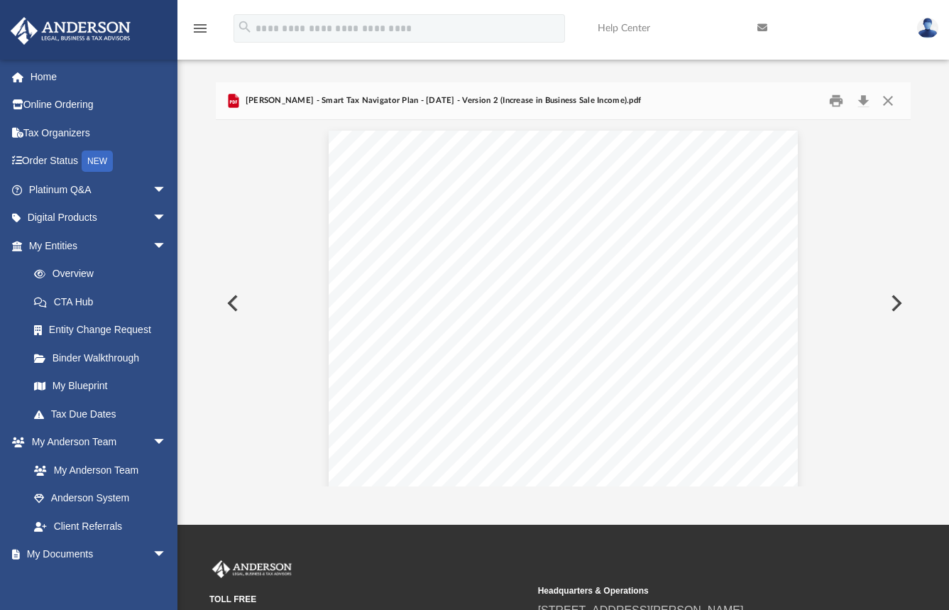
scroll to position [7681, 0]
click at [895, 297] on button "Preview" at bounding box center [895, 303] width 31 height 40
click at [894, 96] on button "Close" at bounding box center [888, 101] width 26 height 22
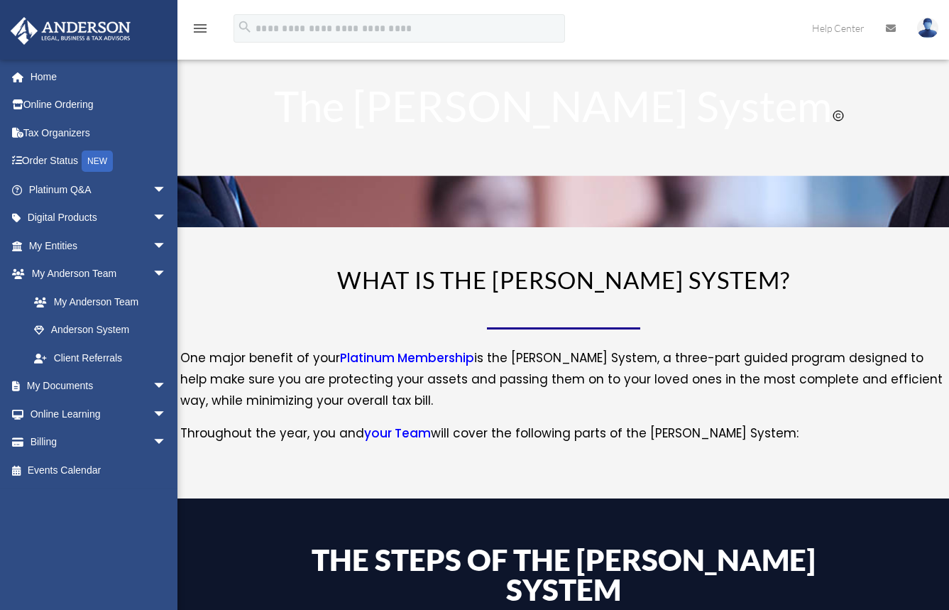
scroll to position [497, 0]
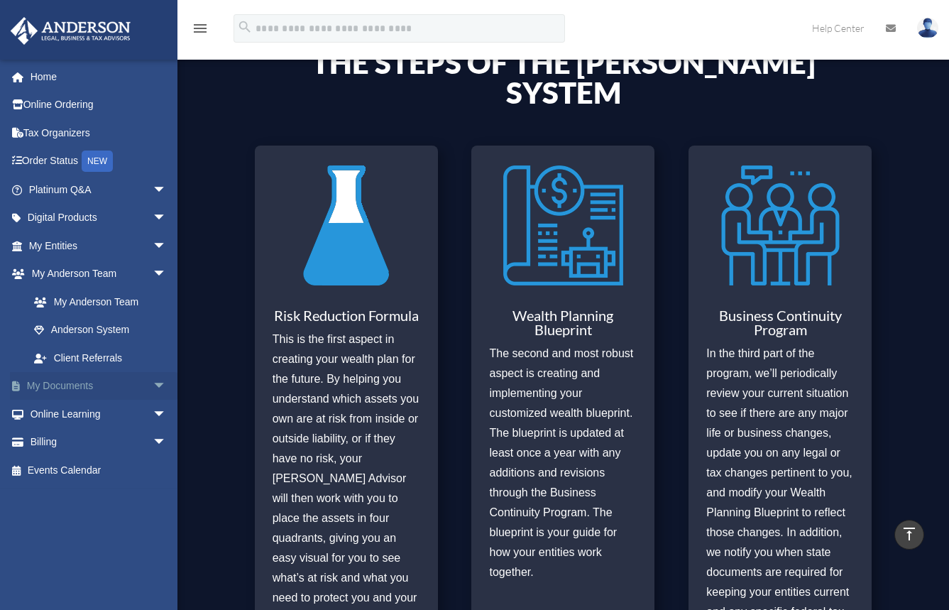
click at [54, 385] on link "My Documents arrow_drop_down" at bounding box center [99, 386] width 178 height 28
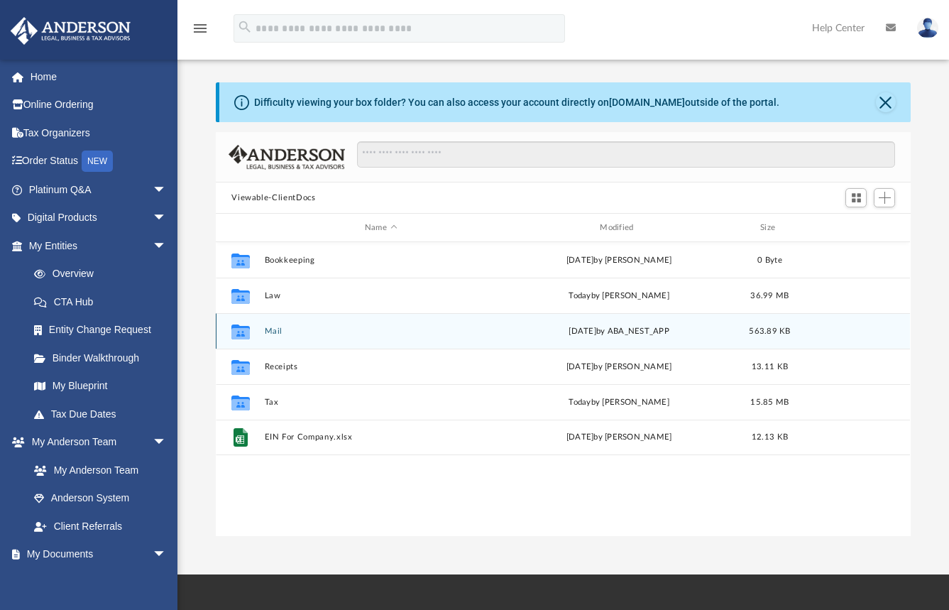
scroll to position [312, 684]
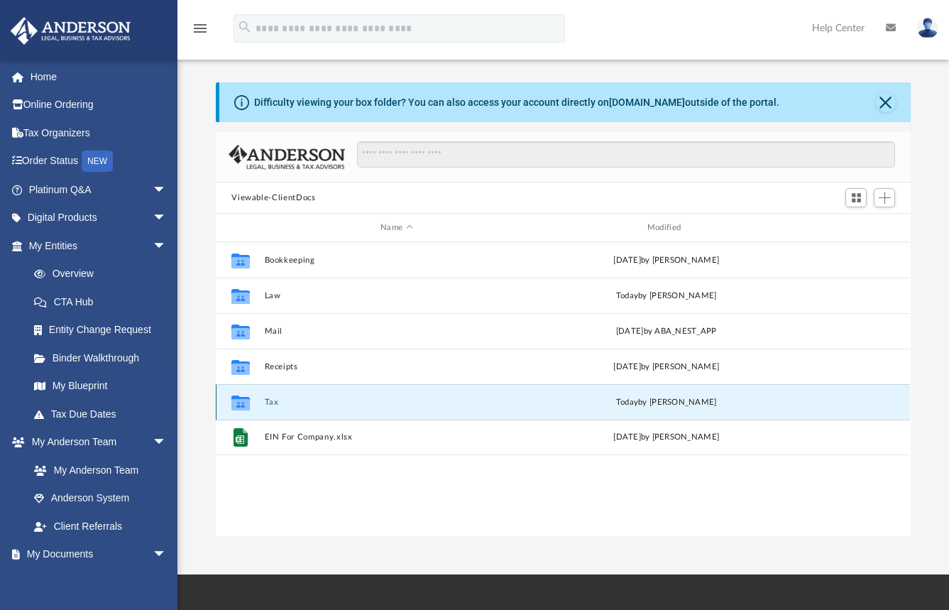
click at [273, 399] on button "Tax" at bounding box center [397, 402] width 264 height 9
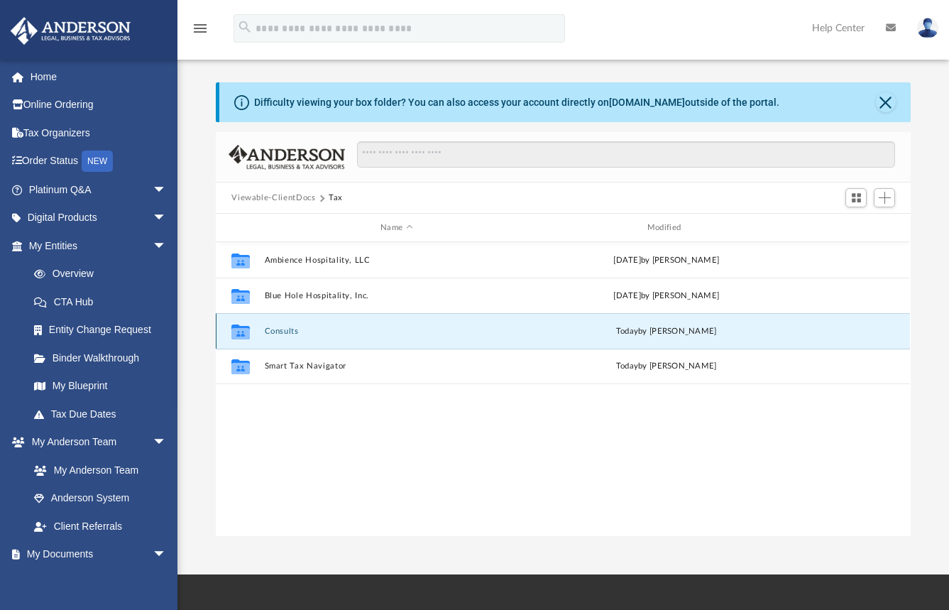
click at [285, 327] on button "Consults" at bounding box center [397, 331] width 264 height 9
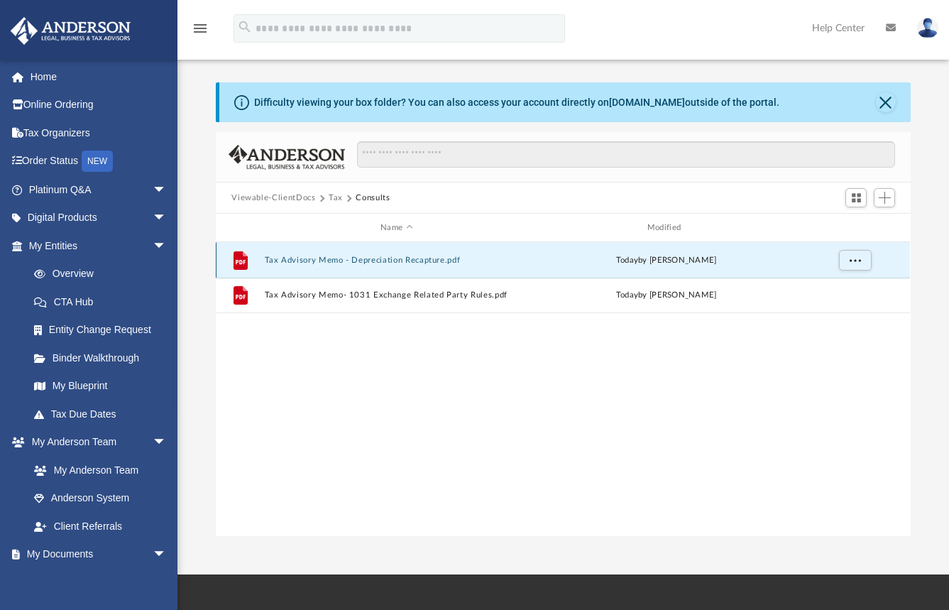
click at [325, 258] on button "Tax Advisory Memo - Depreciation Recapture.pdf" at bounding box center [397, 260] width 264 height 9
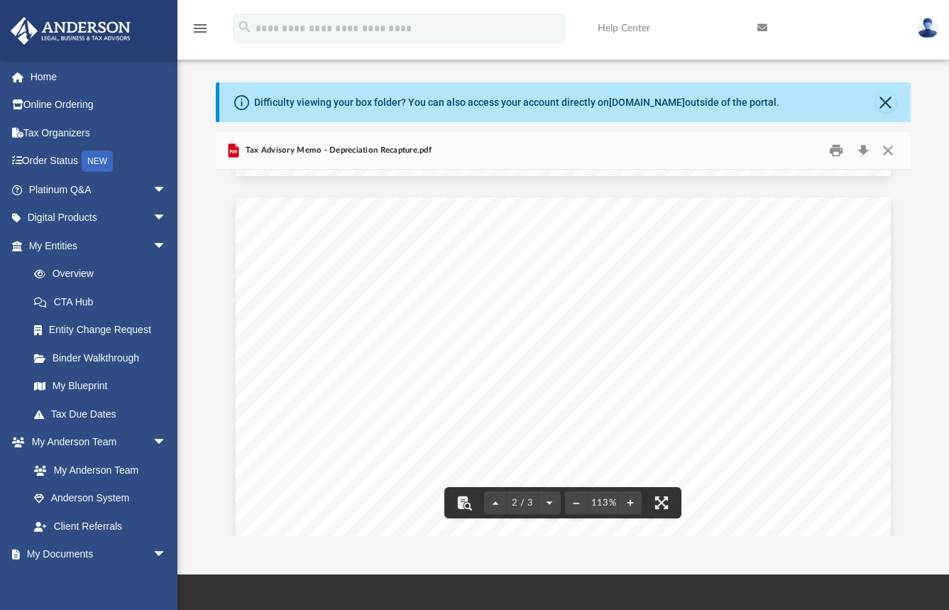
scroll to position [923, 0]
click at [618, 229] on span "" at bounding box center [628, 304] width 21 height 224
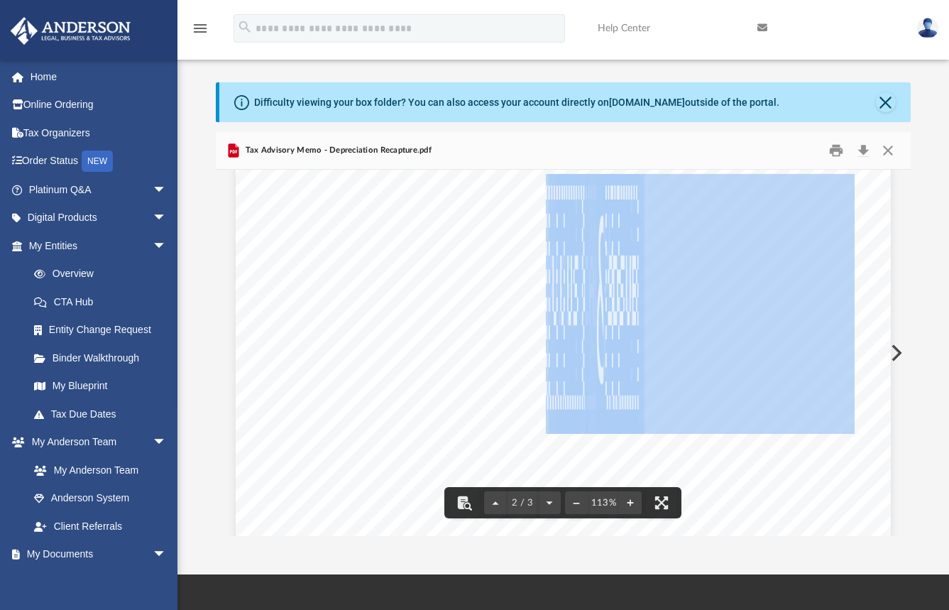
drag, startPoint x: 619, startPoint y: 231, endPoint x: 548, endPoint y: 211, distance: 73.7
click at [542, 216] on div "                                      …" at bounding box center [563, 550] width 655 height 848
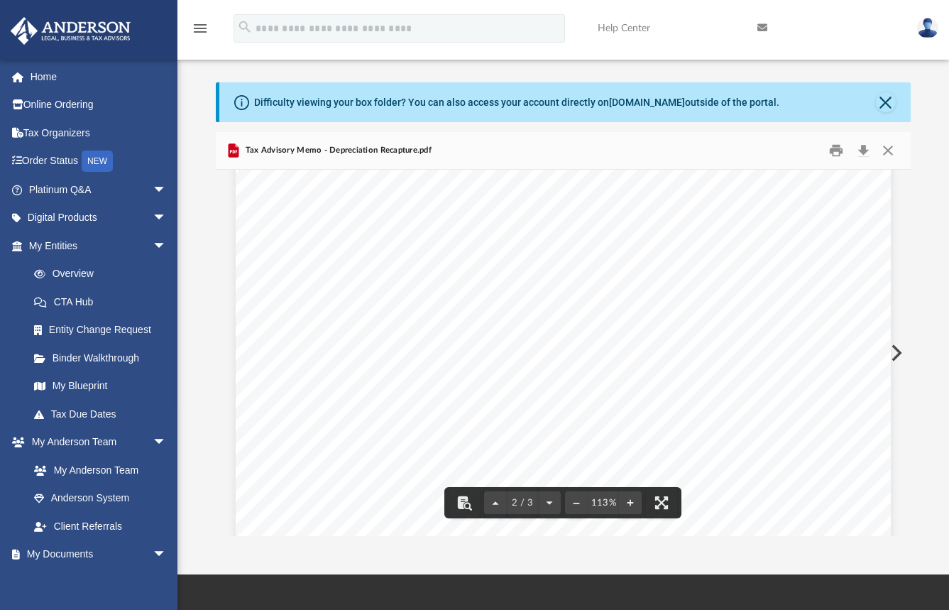
click at [774, 236] on span "Page 2" at bounding box center [777, 304] width 135 height 224
click at [882, 94] on button "Close" at bounding box center [886, 102] width 20 height 20
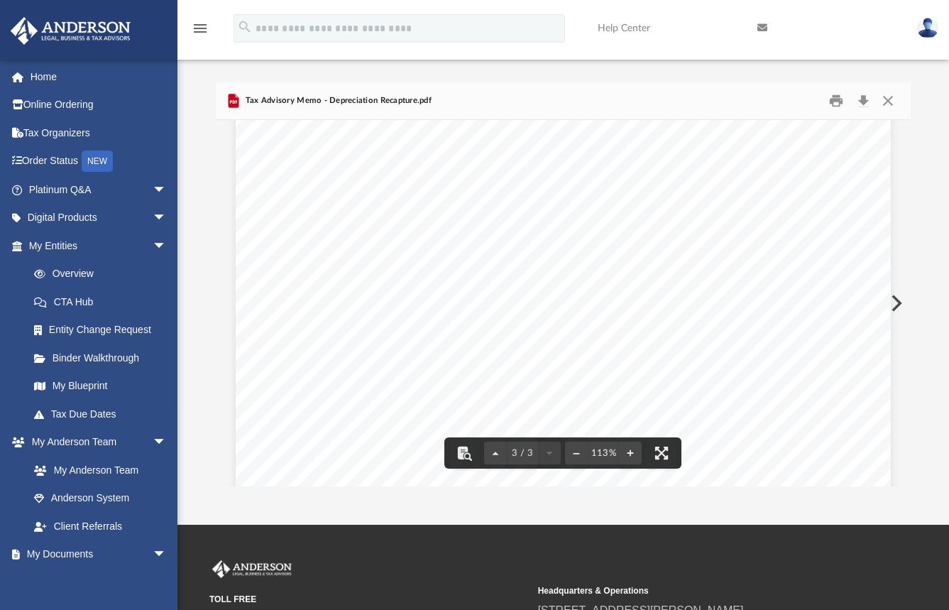
scroll to position [1247, 0]
click at [889, 104] on button "Close" at bounding box center [888, 101] width 26 height 22
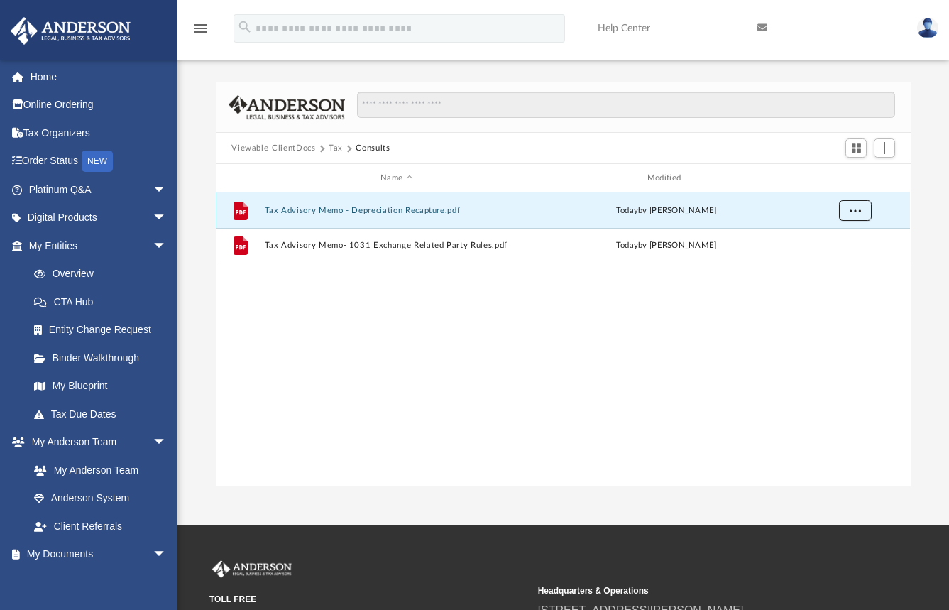
click at [858, 209] on span "More options" at bounding box center [855, 210] width 11 height 8
click at [755, 225] on div "File Tax Advisory Memo - Depreciation Recapture.pdf today by Debra Napier" at bounding box center [563, 209] width 694 height 35
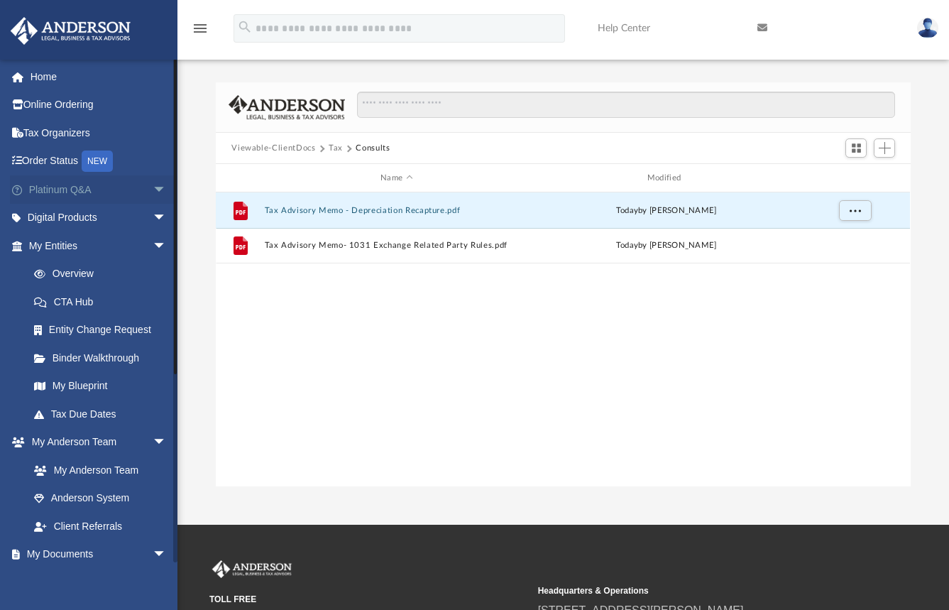
click at [79, 180] on link "Platinum Q&A arrow_drop_down" at bounding box center [99, 189] width 178 height 28
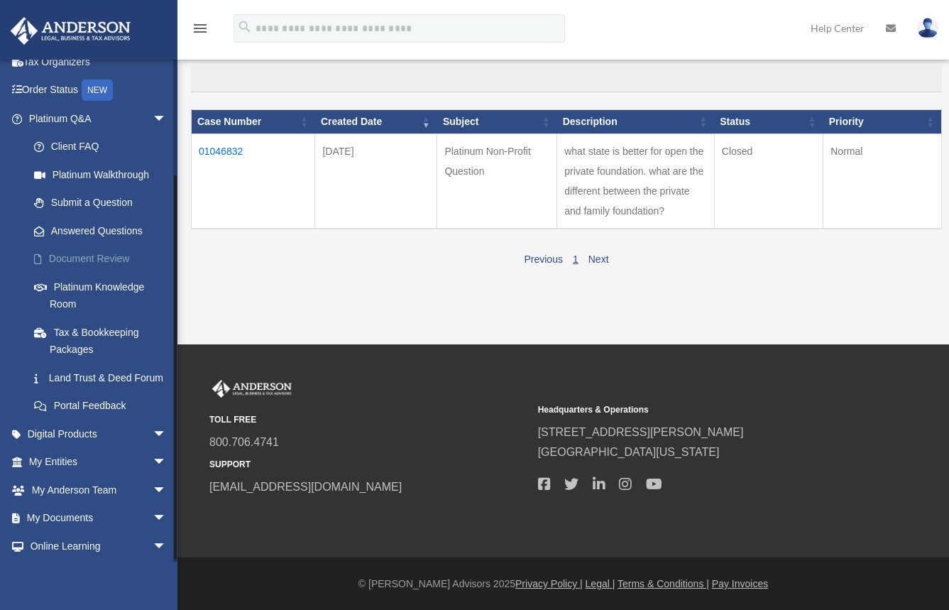
scroll to position [146, 0]
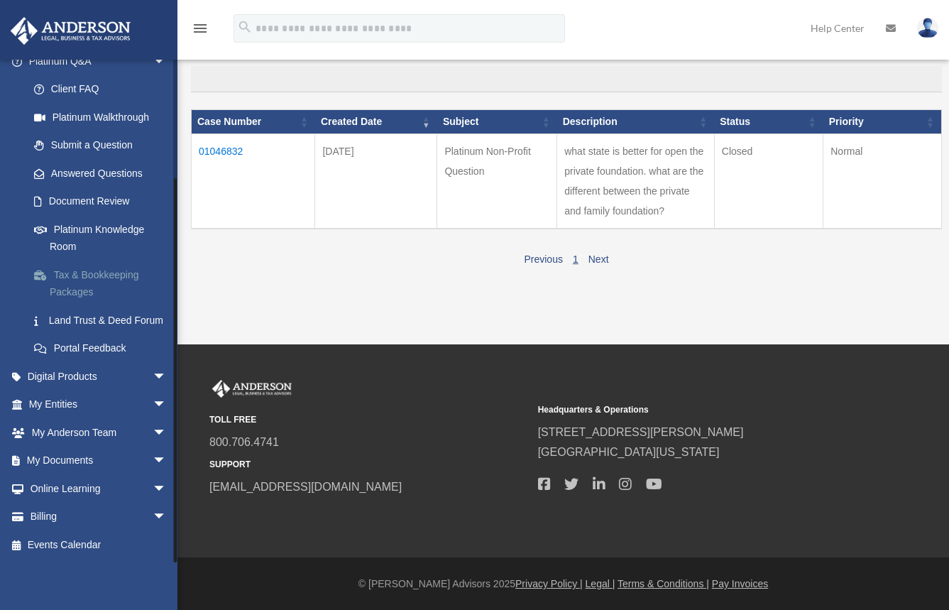
click at [103, 261] on link "Tax & Bookkeeping Packages" at bounding box center [104, 283] width 168 height 45
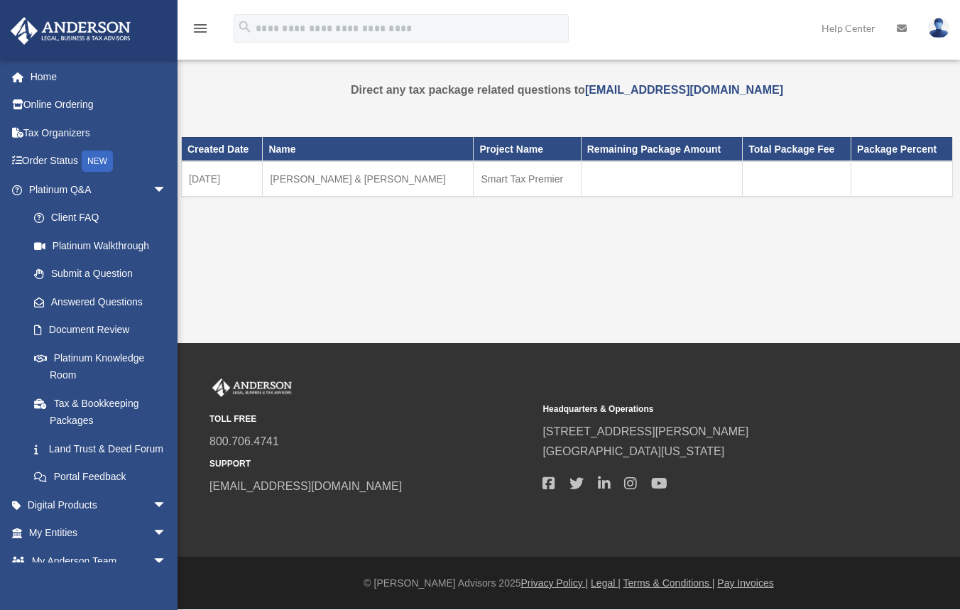
click at [546, 241] on div "Created Date Name Project Name Remaining Package Amount Total Package Fee Packa…" at bounding box center [567, 187] width 772 height 135
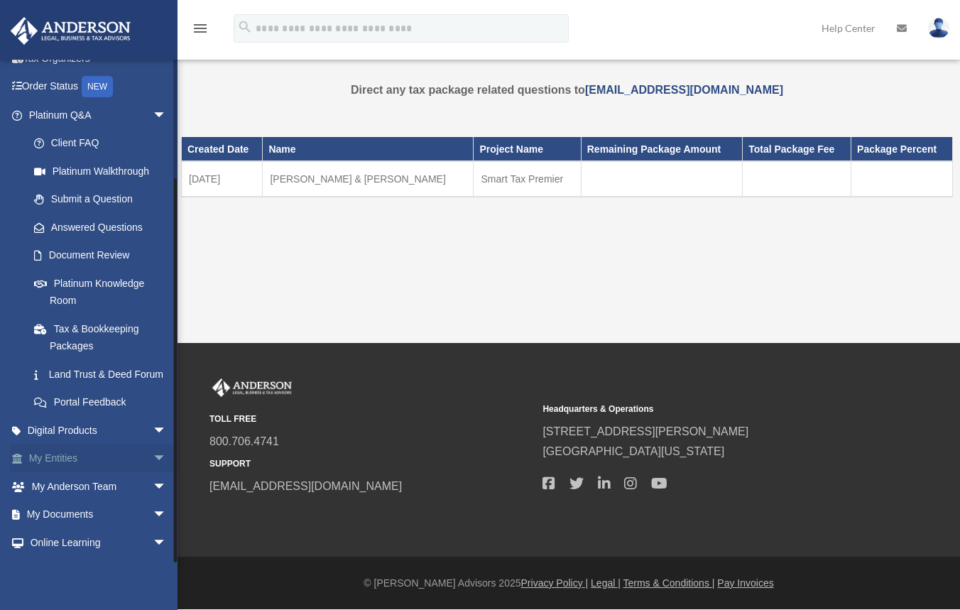
scroll to position [146, 0]
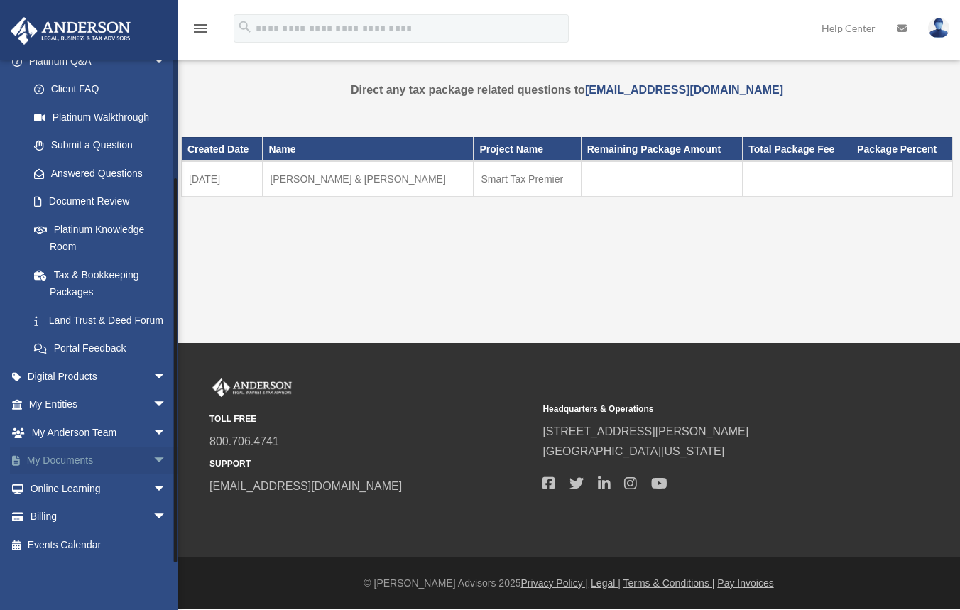
click at [81, 454] on link "My Documents arrow_drop_down" at bounding box center [99, 461] width 178 height 28
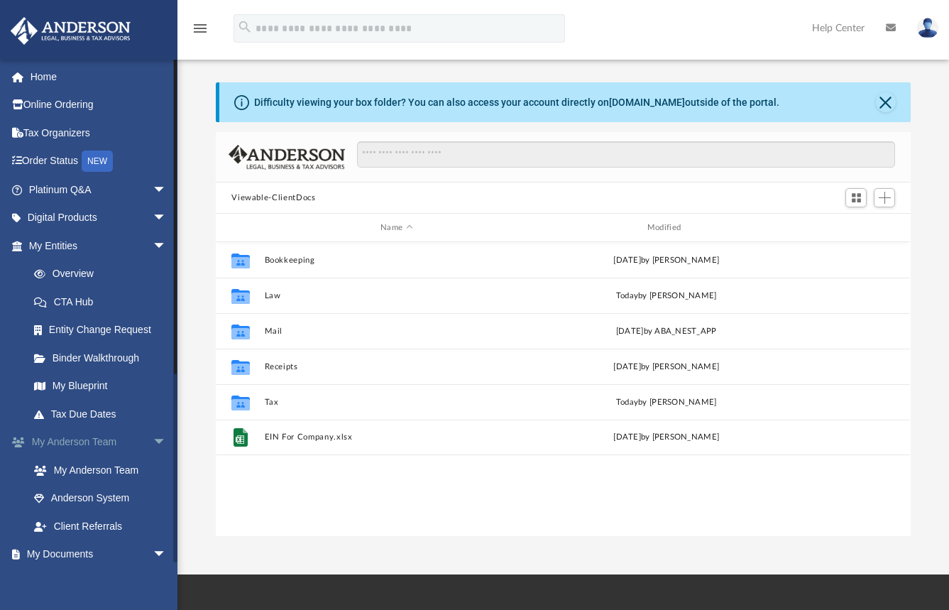
scroll to position [312, 684]
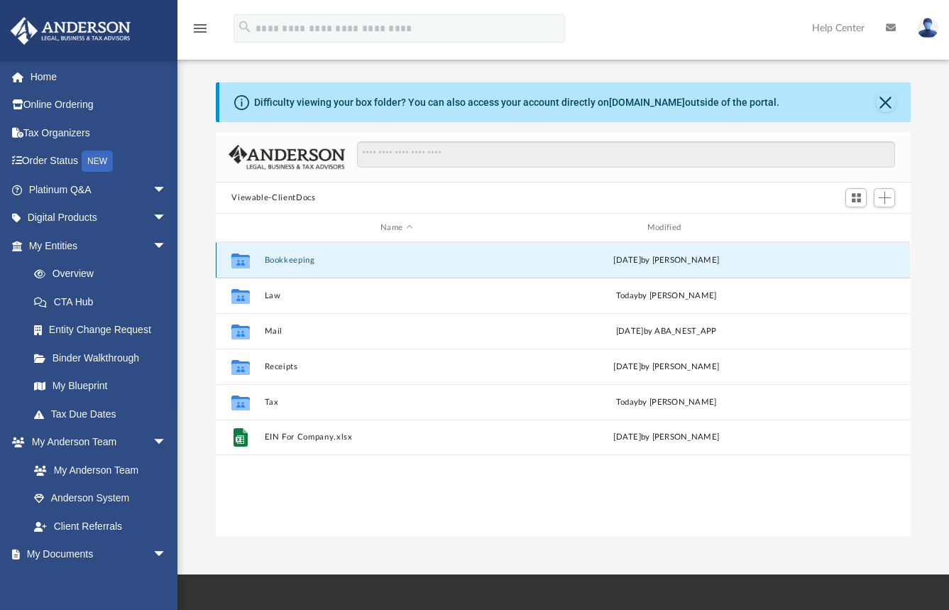
click at [285, 259] on button "Bookkeeping" at bounding box center [397, 260] width 264 height 9
